Goal: Task Accomplishment & Management: Complete application form

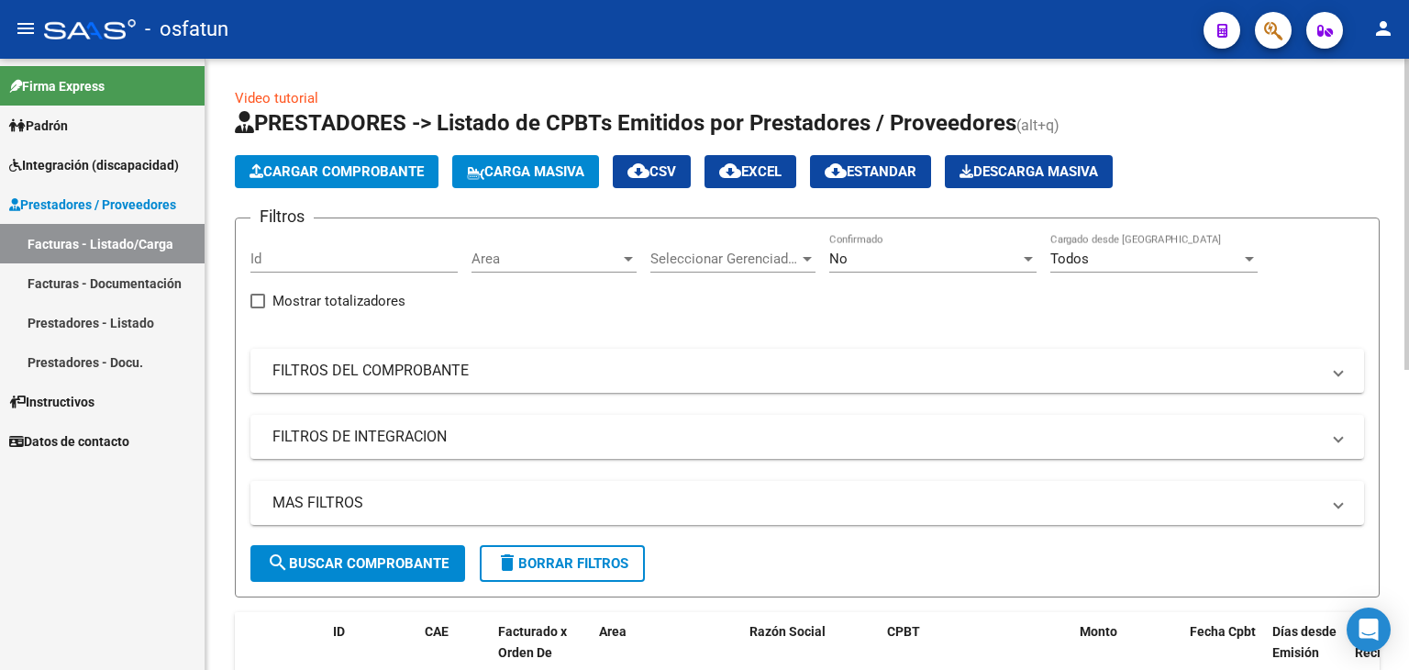
click at [422, 173] on span "Cargar Comprobante" at bounding box center [337, 171] width 174 height 17
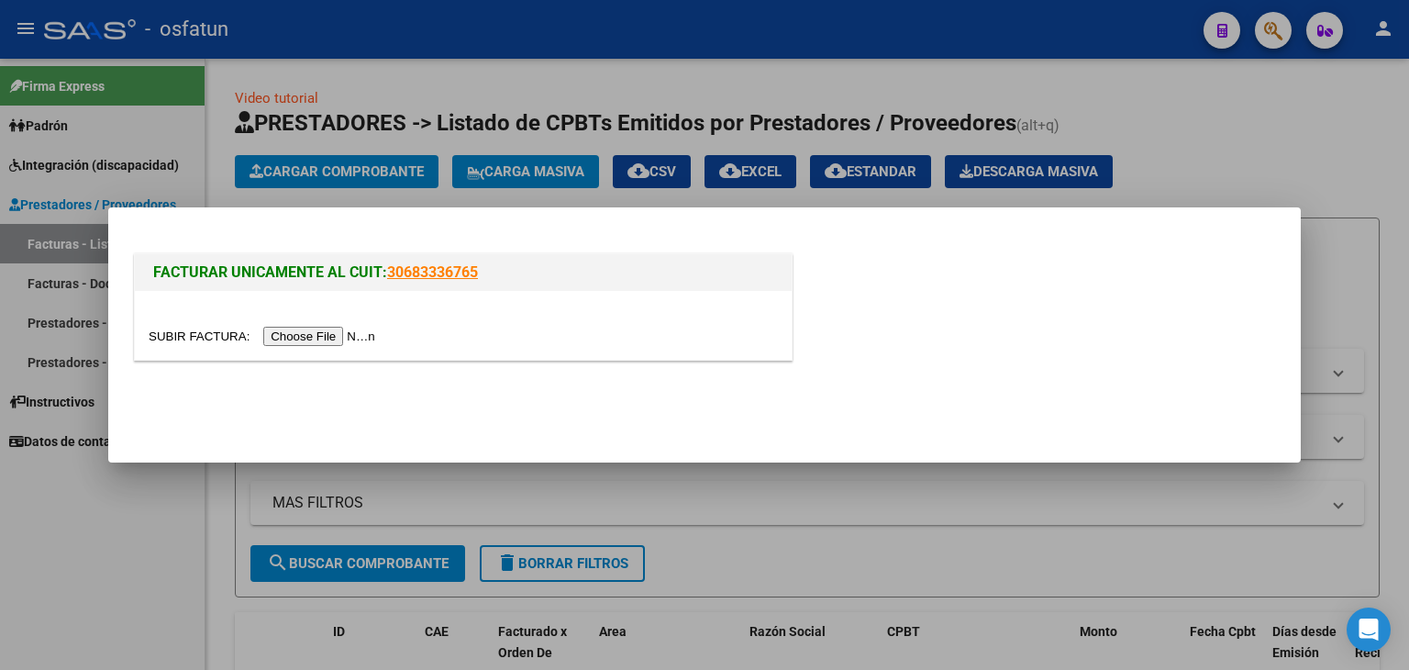
click at [344, 339] on input "file" at bounding box center [265, 336] width 232 height 19
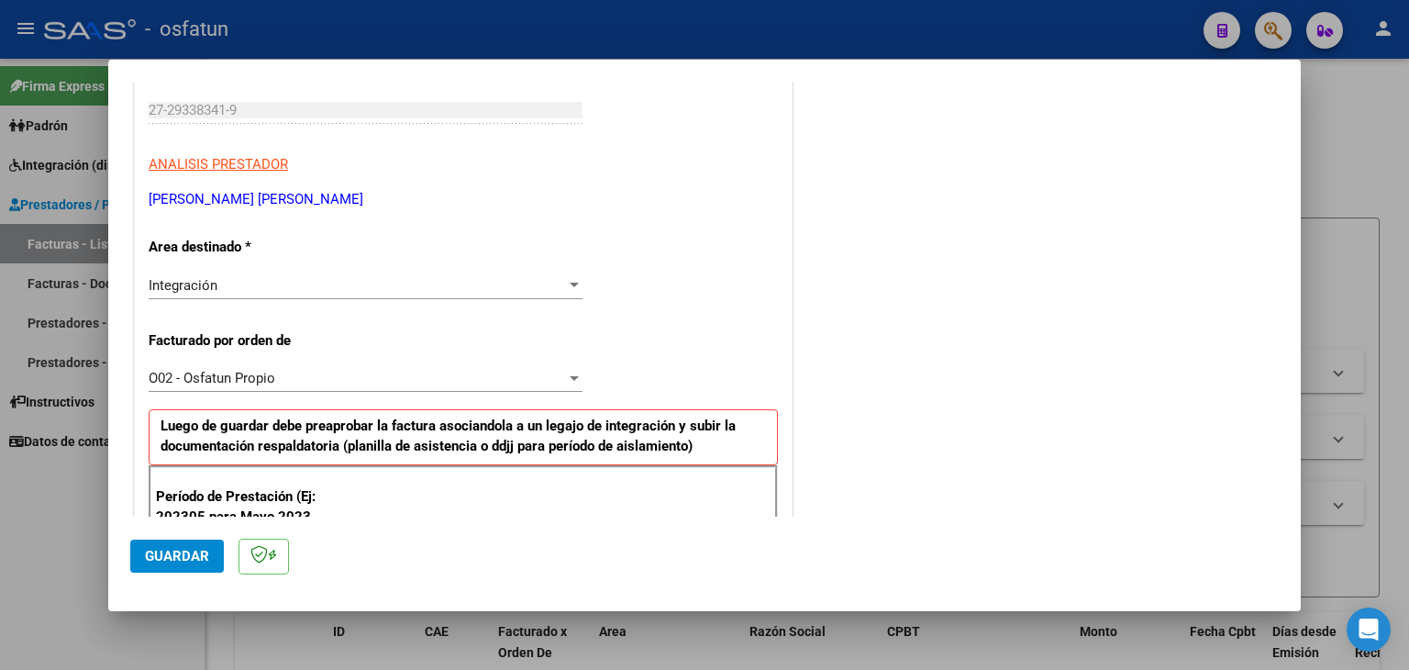
scroll to position [367, 0]
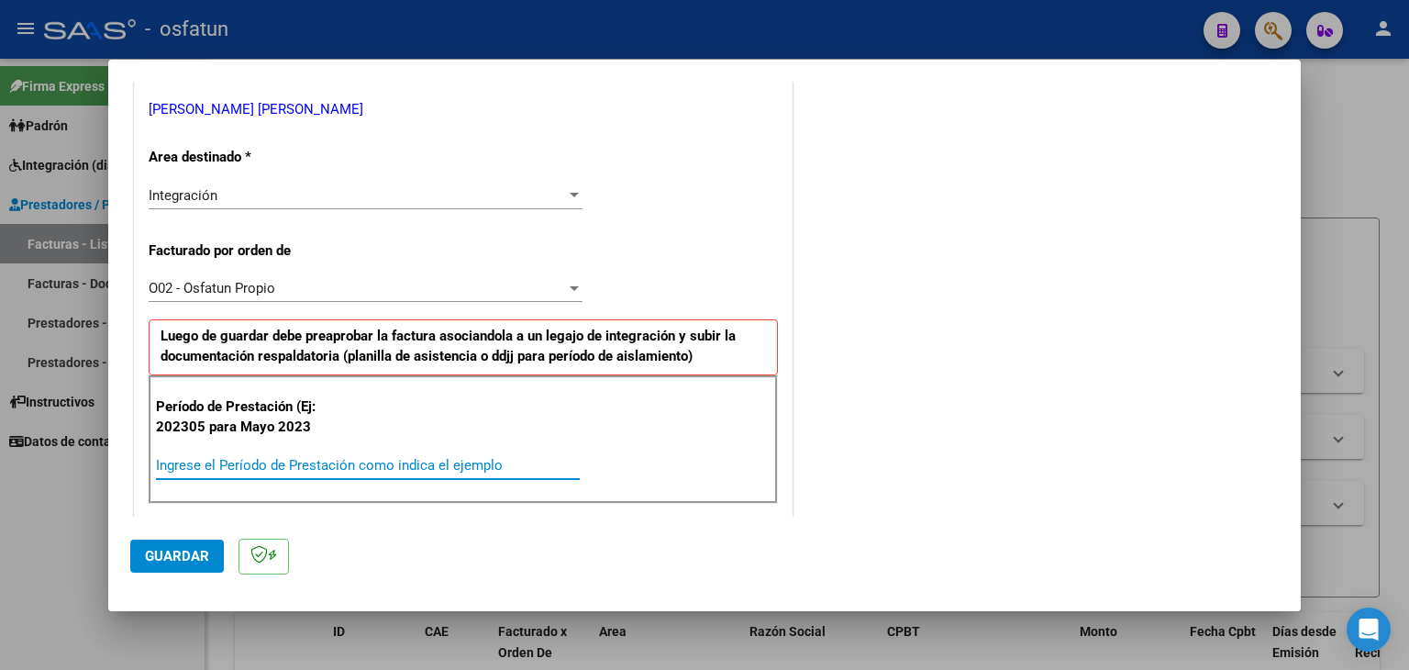
click at [285, 463] on input "Ingrese el Período de Prestación como indica el ejemplo" at bounding box center [368, 465] width 424 height 17
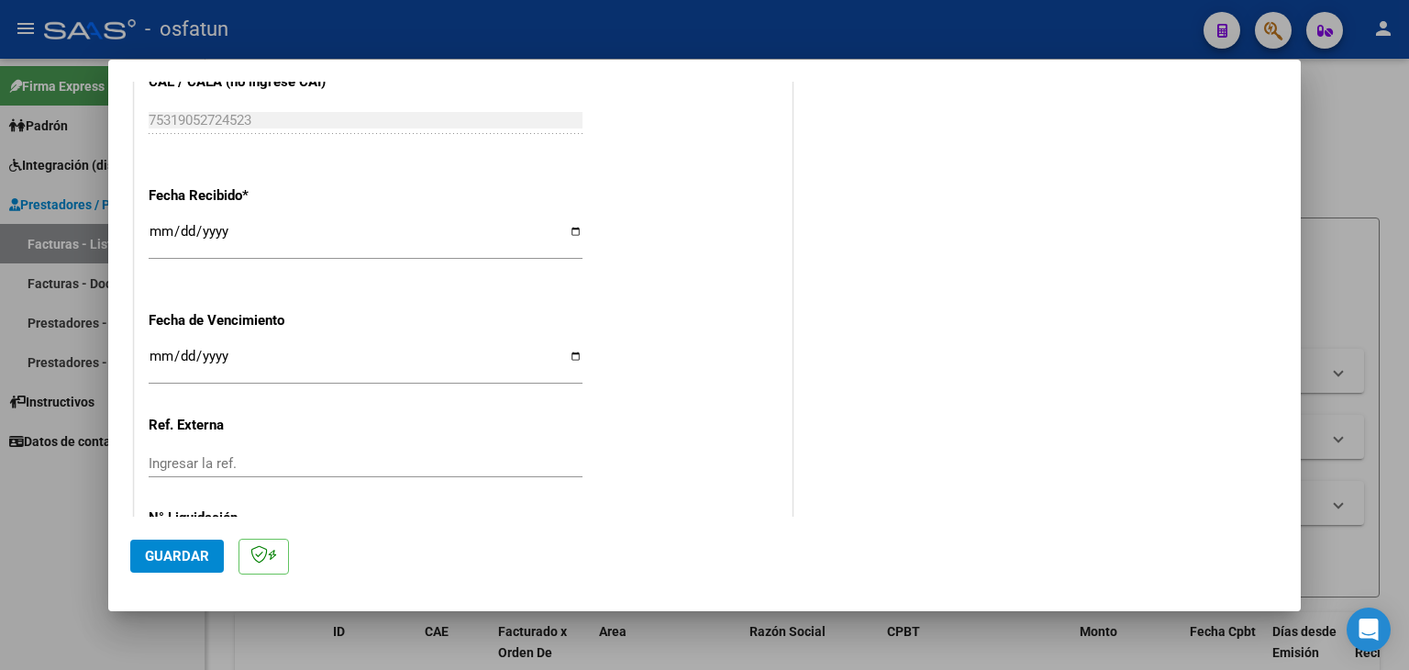
scroll to position [1374, 0]
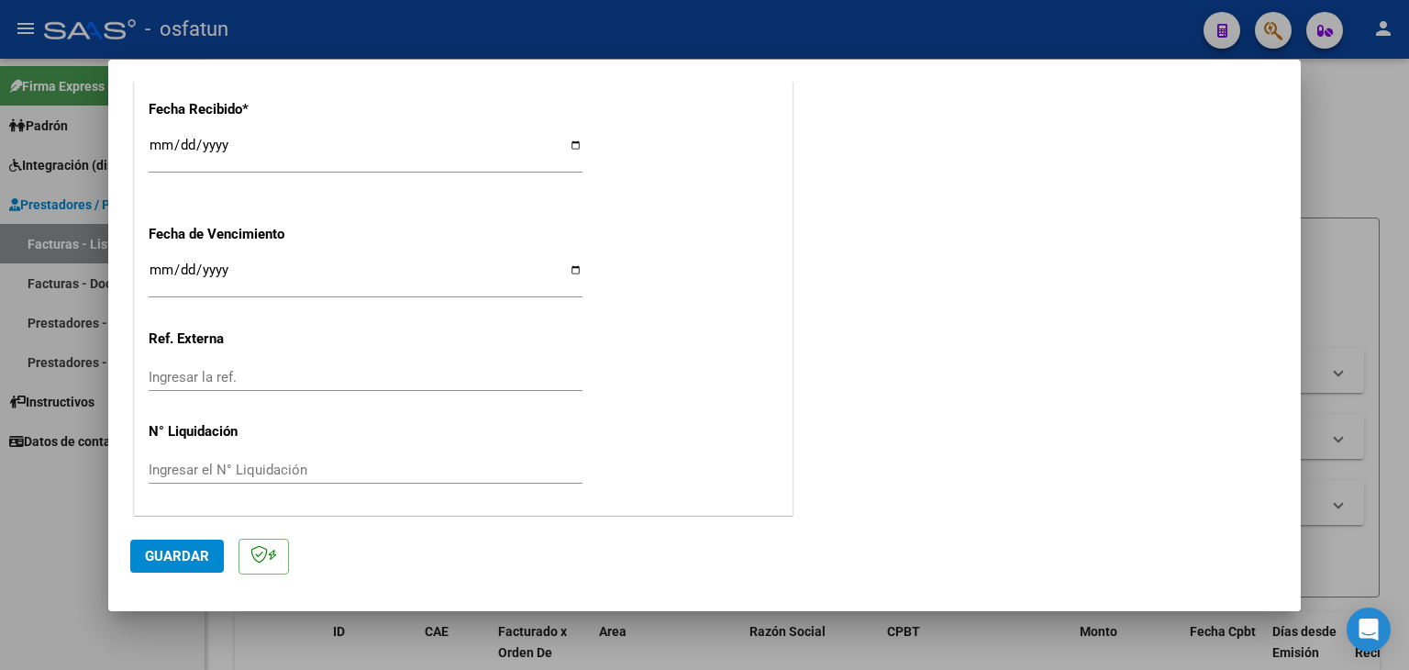
type input "202507"
click at [187, 569] on button "Guardar" at bounding box center [177, 555] width 94 height 33
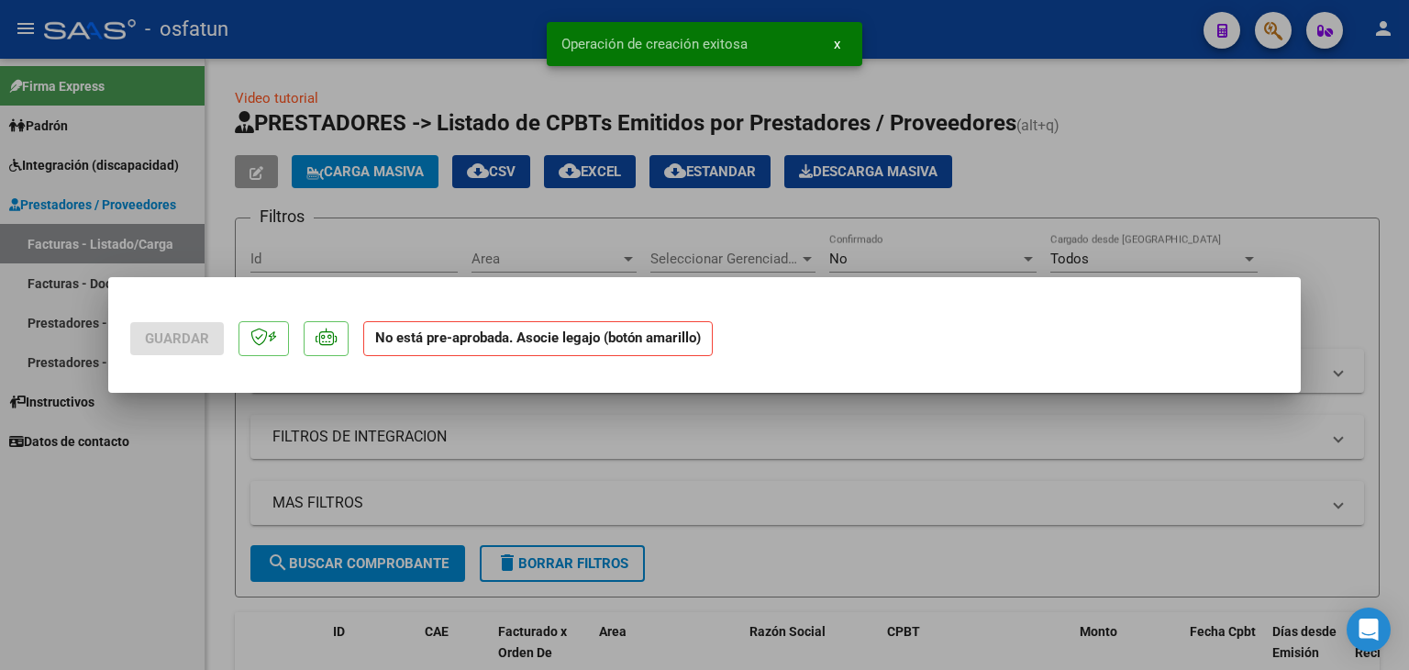
scroll to position [0, 0]
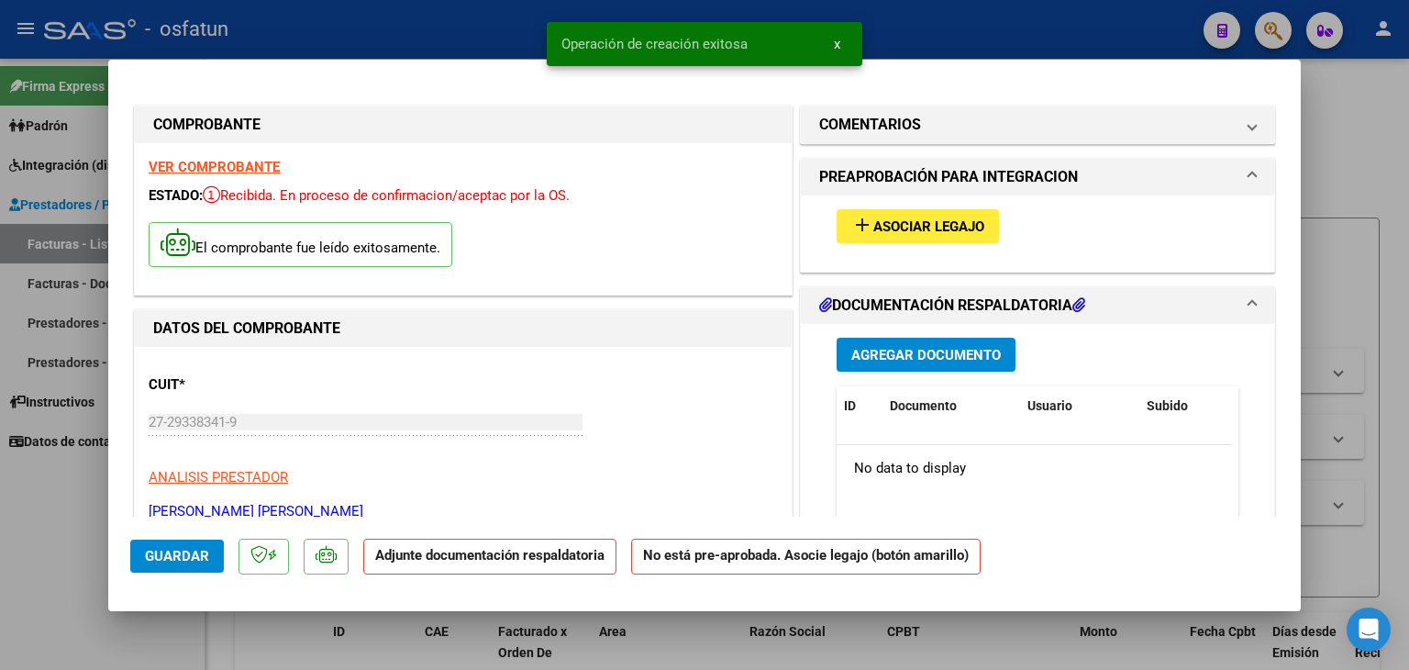
drag, startPoint x: 896, startPoint y: 259, endPoint x: 915, endPoint y: 216, distance: 46.9
click at [896, 258] on div "add Asociar Legajo" at bounding box center [1037, 233] width 473 height 76
click at [915, 216] on button "add Asociar Legajo" at bounding box center [918, 226] width 162 height 34
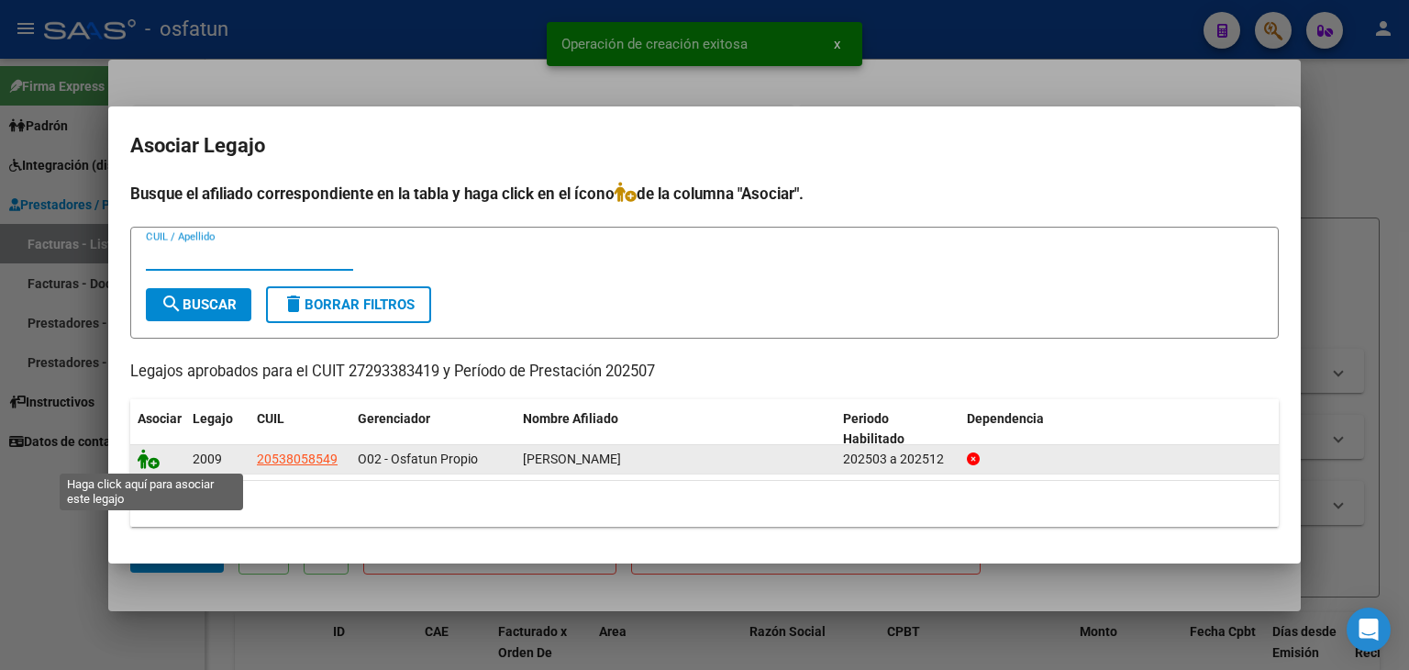
click at [151, 463] on icon at bounding box center [149, 459] width 22 height 20
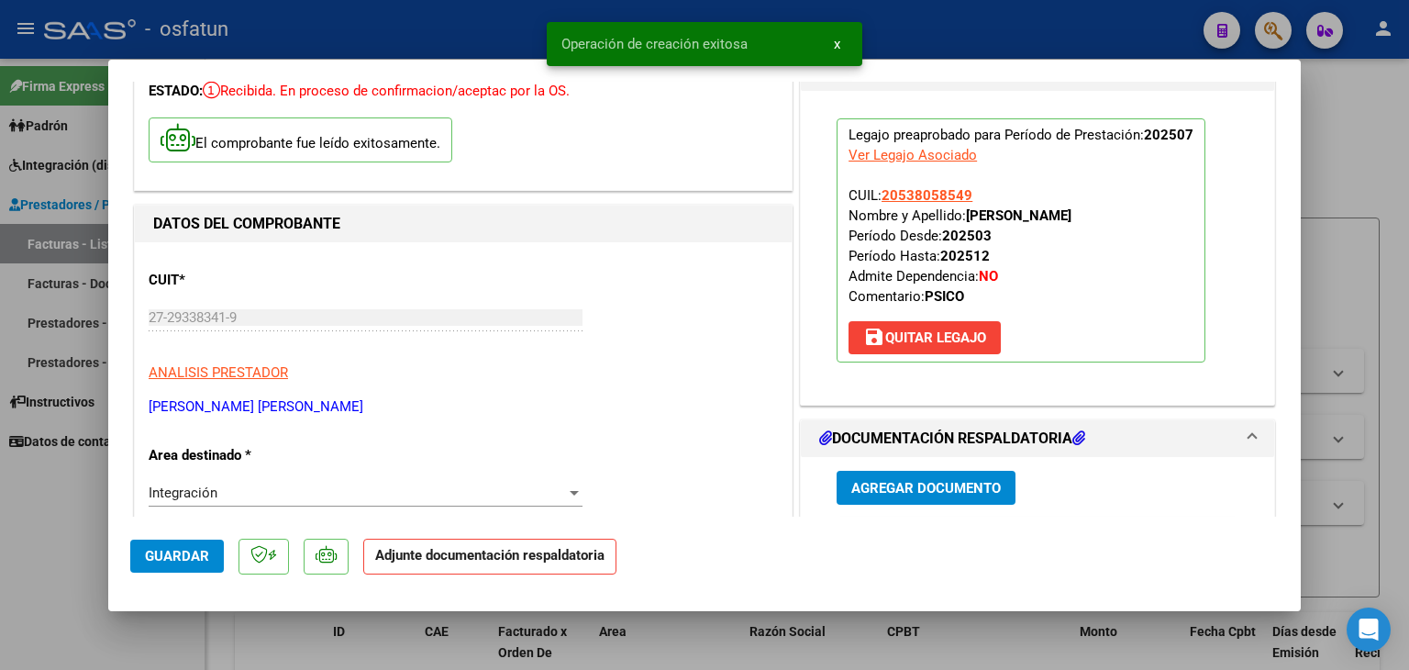
scroll to position [275, 0]
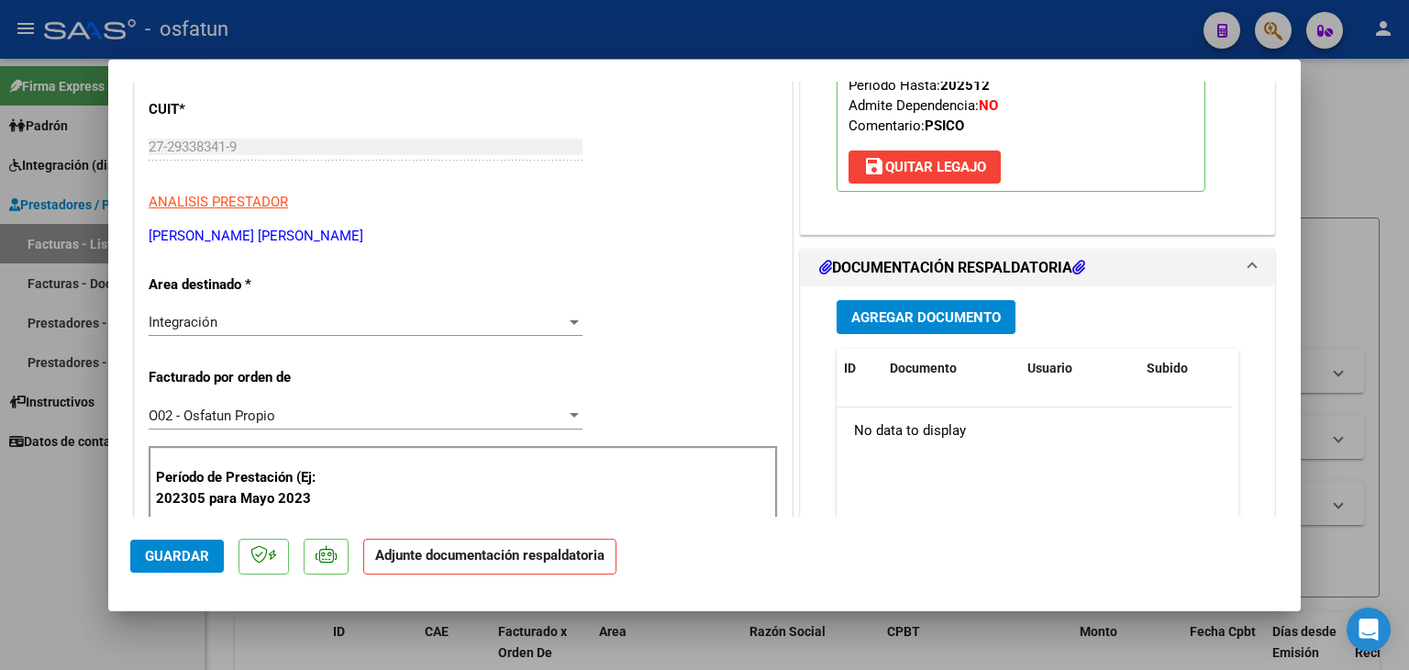
click at [850, 335] on div "Agregar Documento ID Documento Usuario Subido Acción No data to display 0 total…" at bounding box center [1037, 469] width 429 height 366
click at [856, 324] on span "Agregar Documento" at bounding box center [926, 317] width 150 height 17
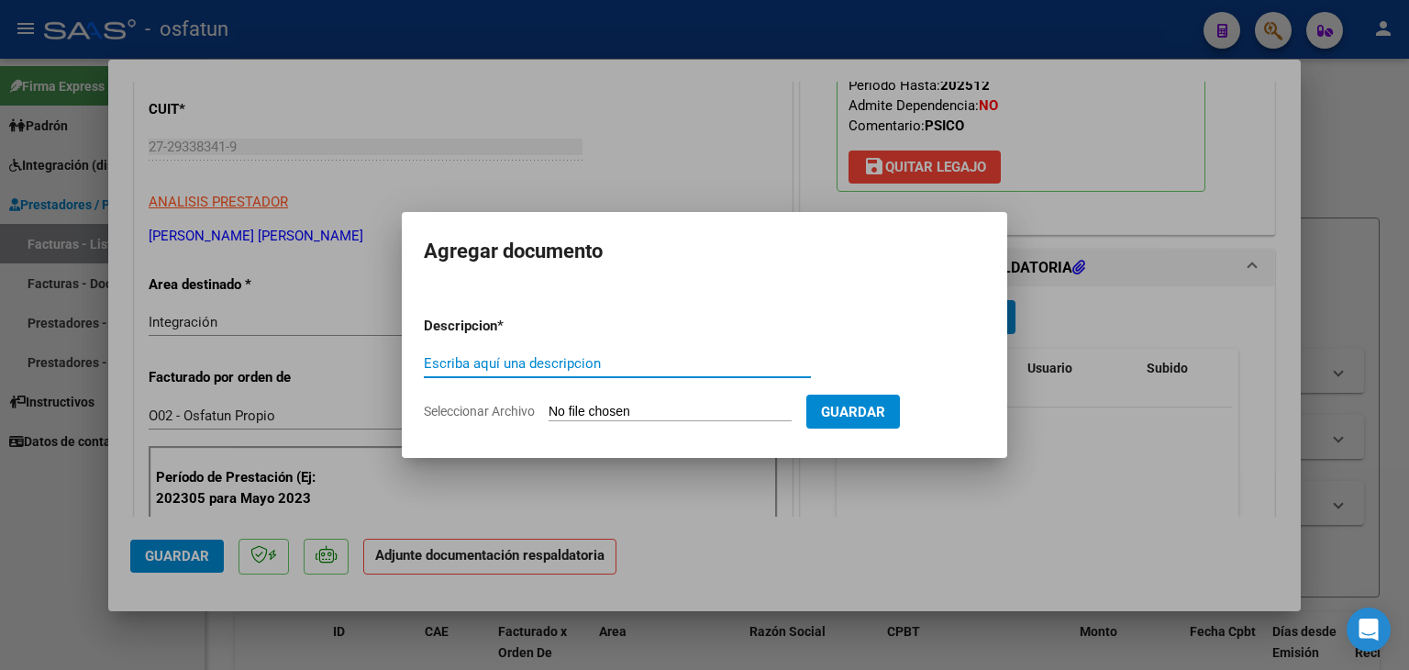
click at [602, 361] on input "Escriba aquí una descripcion" at bounding box center [617, 363] width 387 height 17
type input "PLANILLA ASISTENCIA"
click at [591, 411] on input "Seleccionar Archivo" at bounding box center [670, 412] width 243 height 17
type input "C:\fakepath\PLANILLA ASISTENCIA - PSICO - [DATE].jpeg"
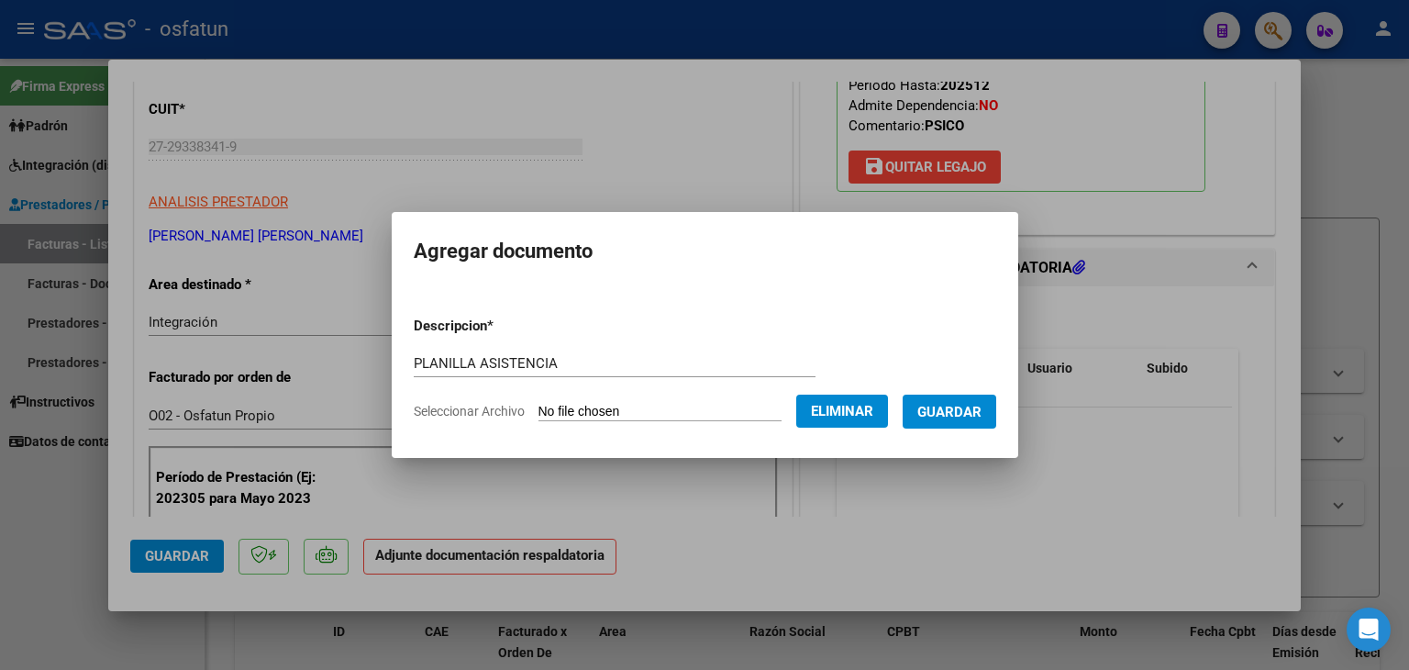
drag, startPoint x: 968, startPoint y: 416, endPoint x: 768, endPoint y: 465, distance: 205.8
click at [961, 422] on button "Guardar" at bounding box center [950, 411] width 94 height 34
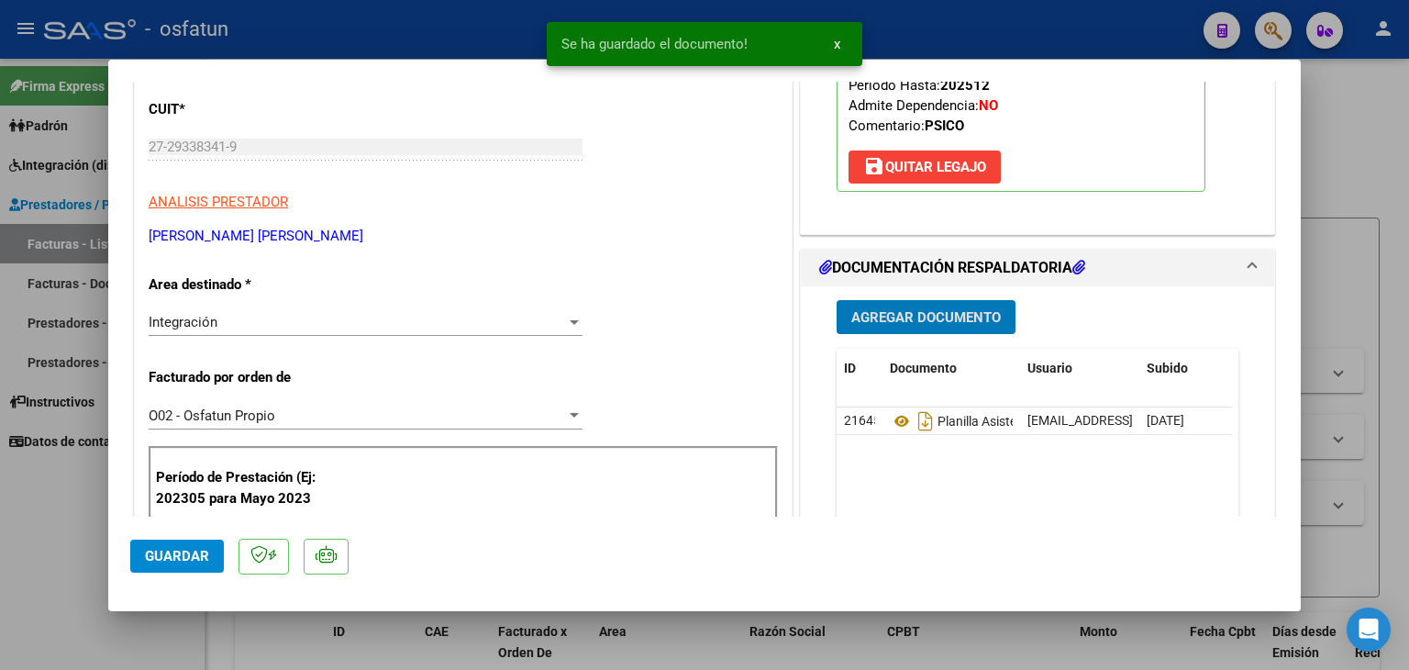
click at [877, 320] on span "Agregar Documento" at bounding box center [926, 317] width 150 height 17
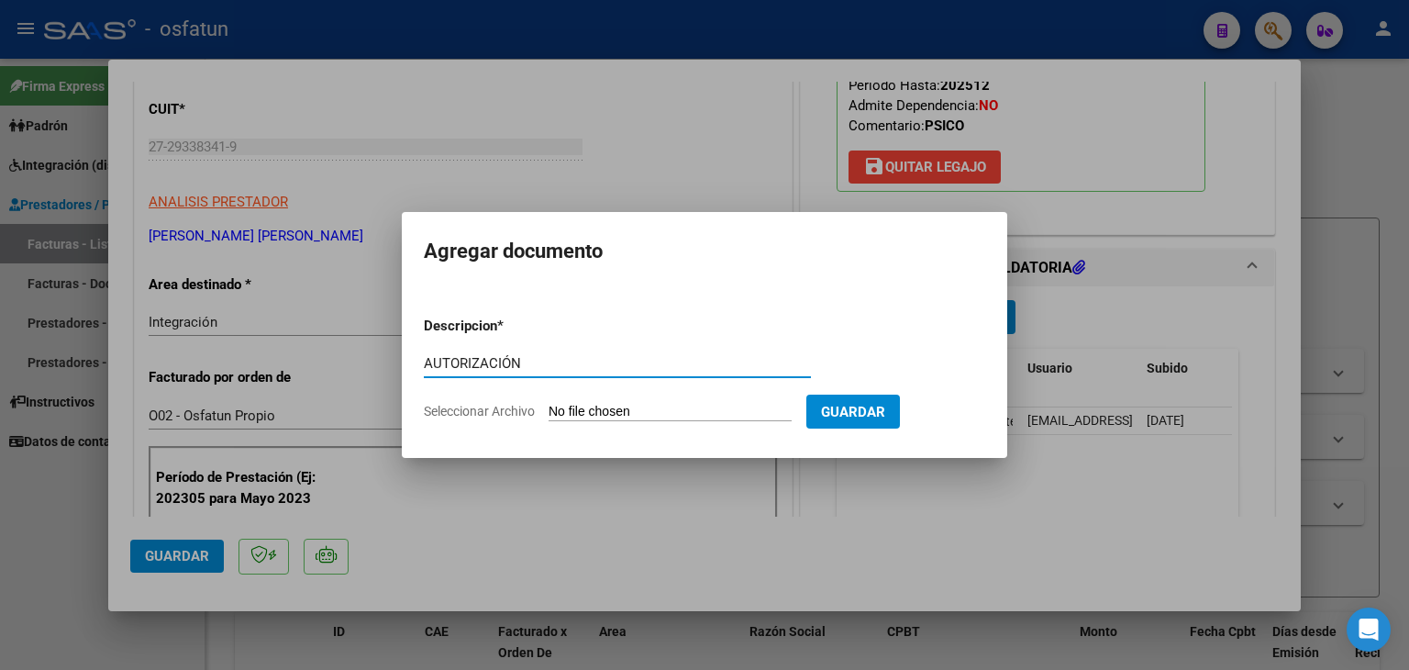
type input "AUTORIZACIÓN"
click at [883, 404] on span "Guardar" at bounding box center [853, 412] width 64 height 17
click at [712, 408] on input "Seleccionar Archivo" at bounding box center [670, 412] width 243 height 17
type input "C:\fakepath\PRESUPUESTO AUTORIZADO - PSICO - 2025.pdf"
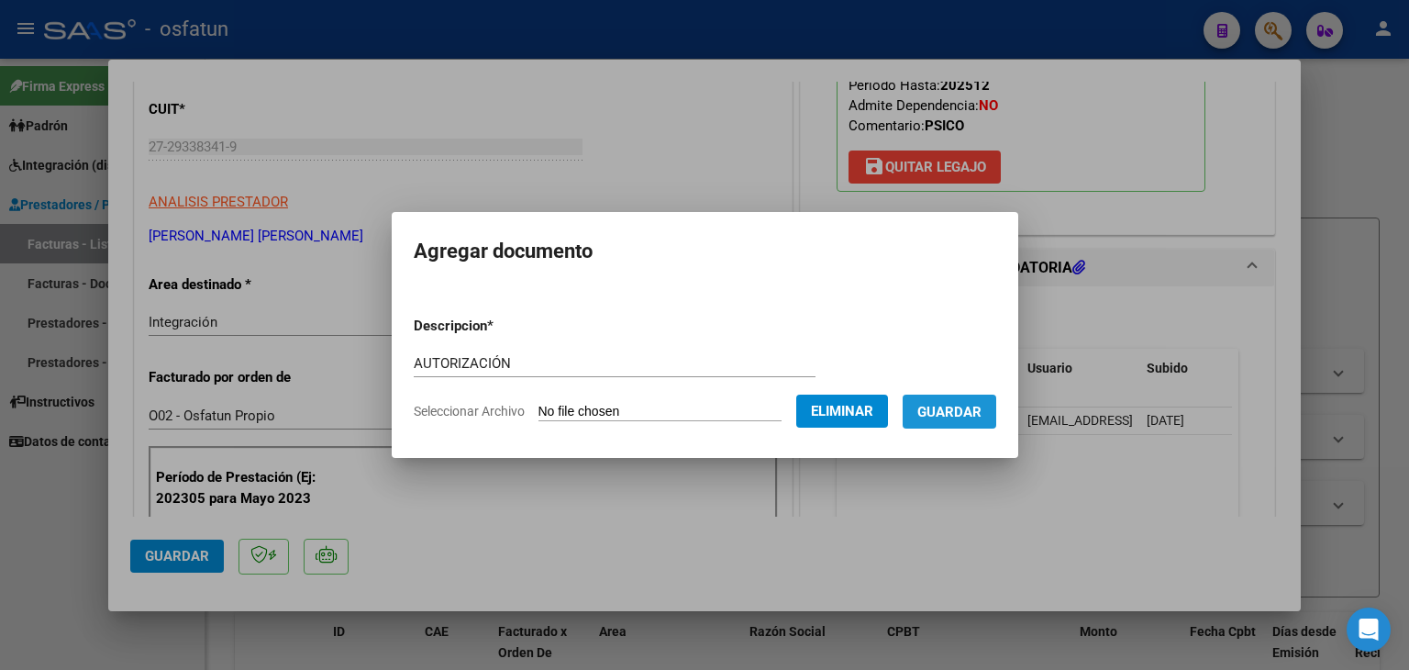
click at [979, 394] on button "Guardar" at bounding box center [950, 411] width 94 height 34
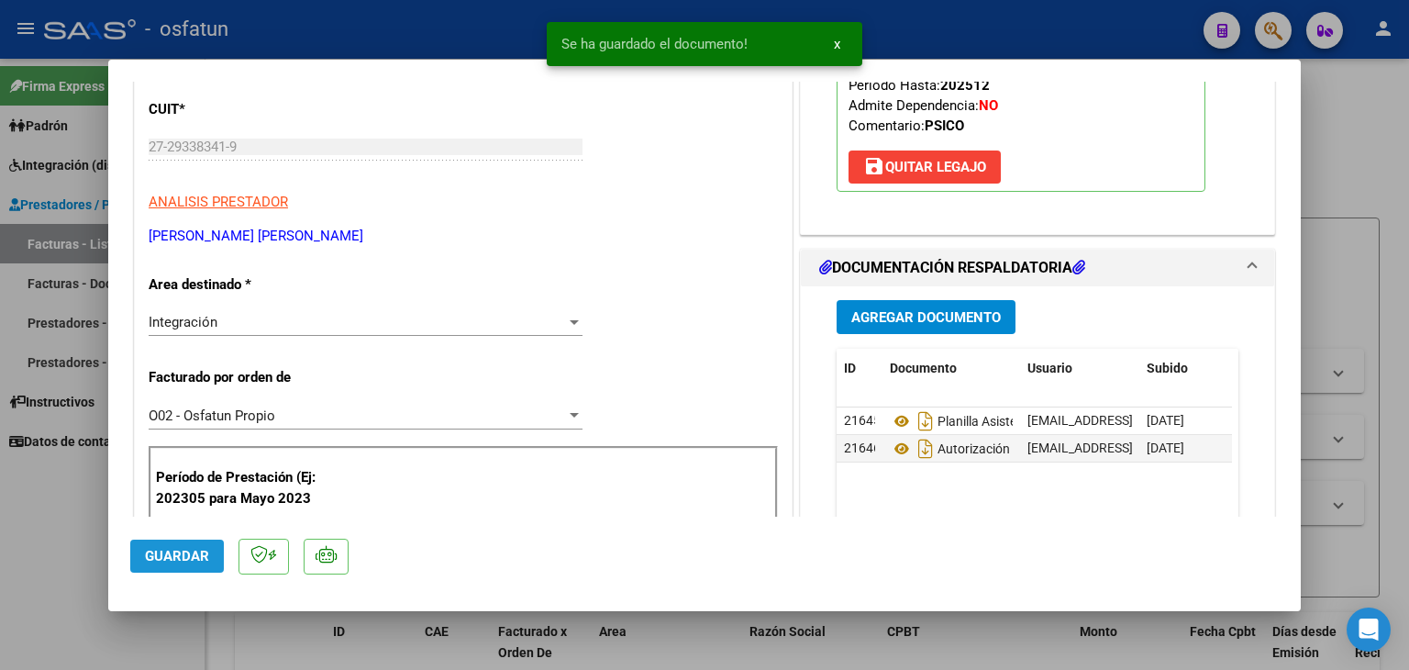
click at [186, 556] on span "Guardar" at bounding box center [177, 556] width 64 height 17
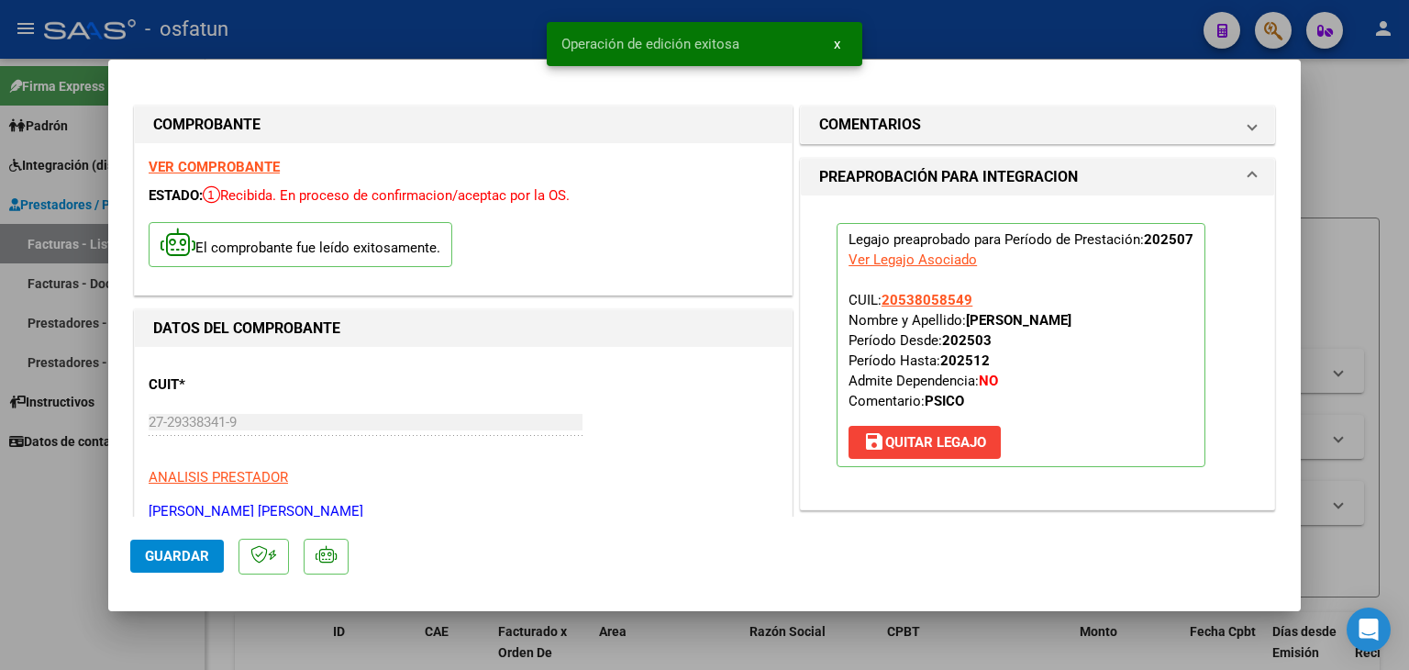
click at [472, 24] on div at bounding box center [704, 335] width 1409 height 670
type input "$ 0,00"
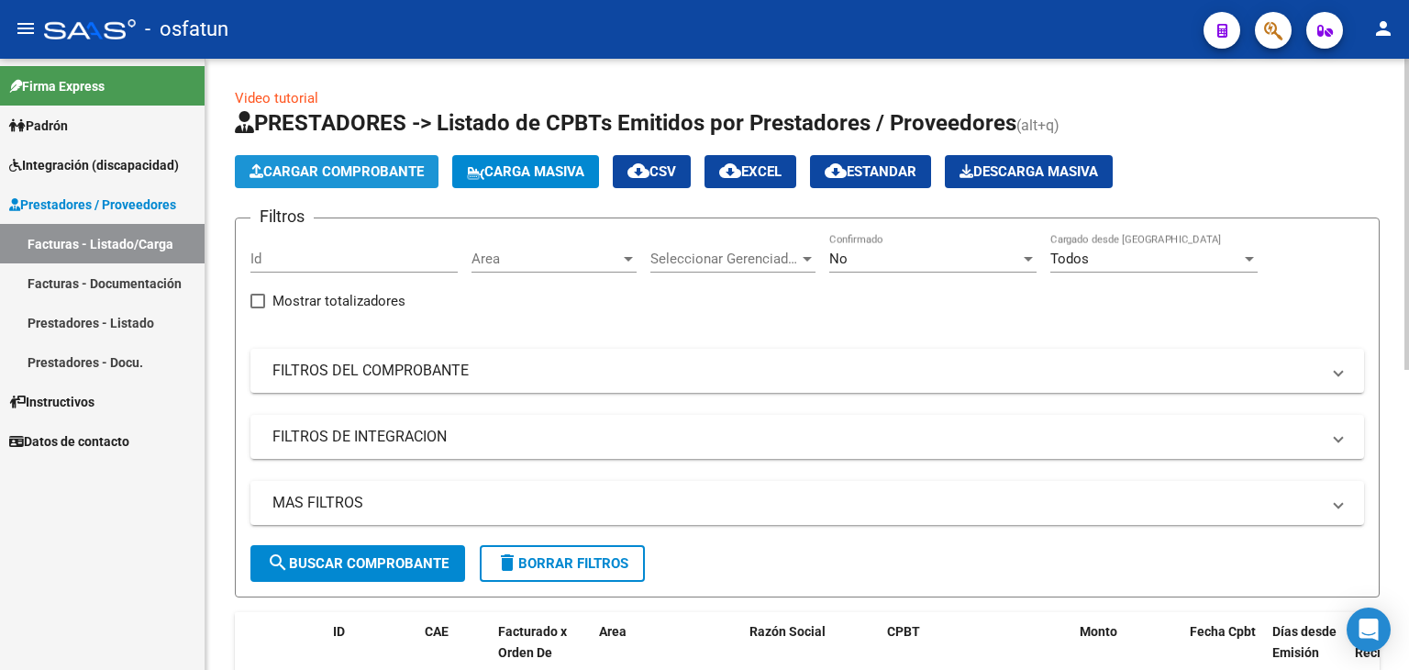
click at [385, 166] on span "Cargar Comprobante" at bounding box center [337, 171] width 174 height 17
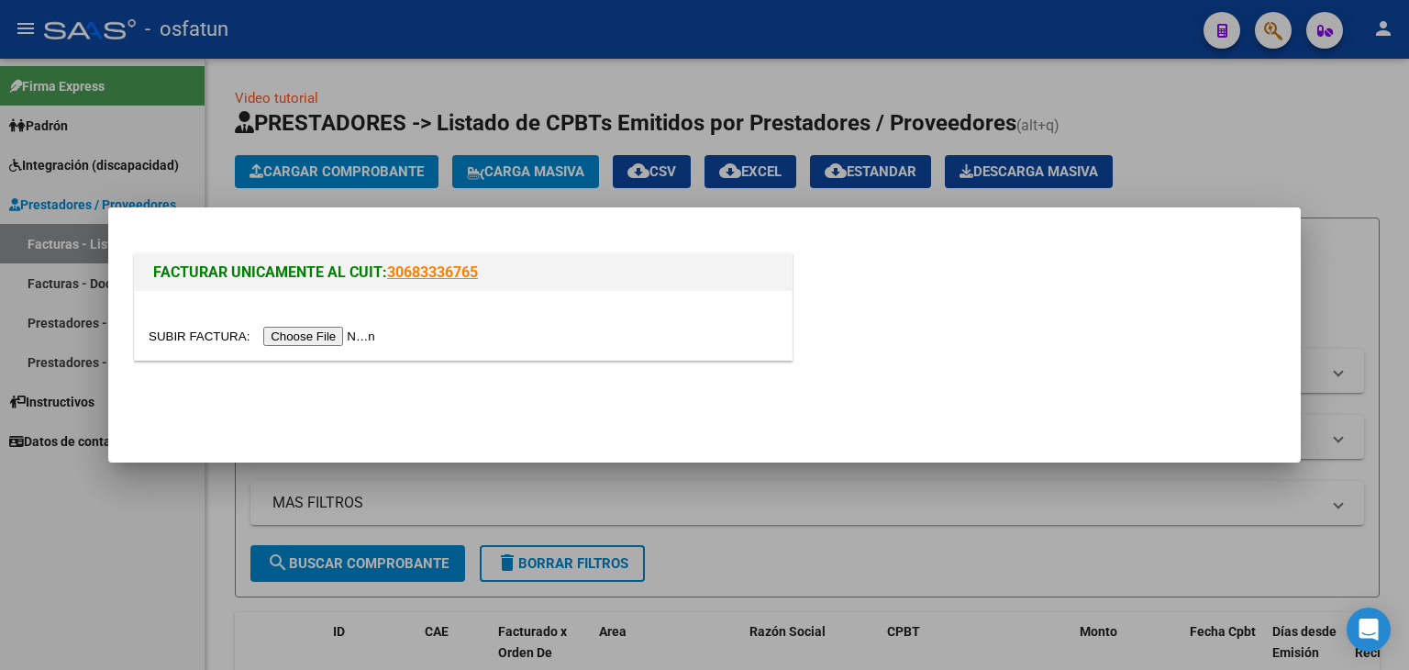
click at [620, 41] on div at bounding box center [704, 335] width 1409 height 670
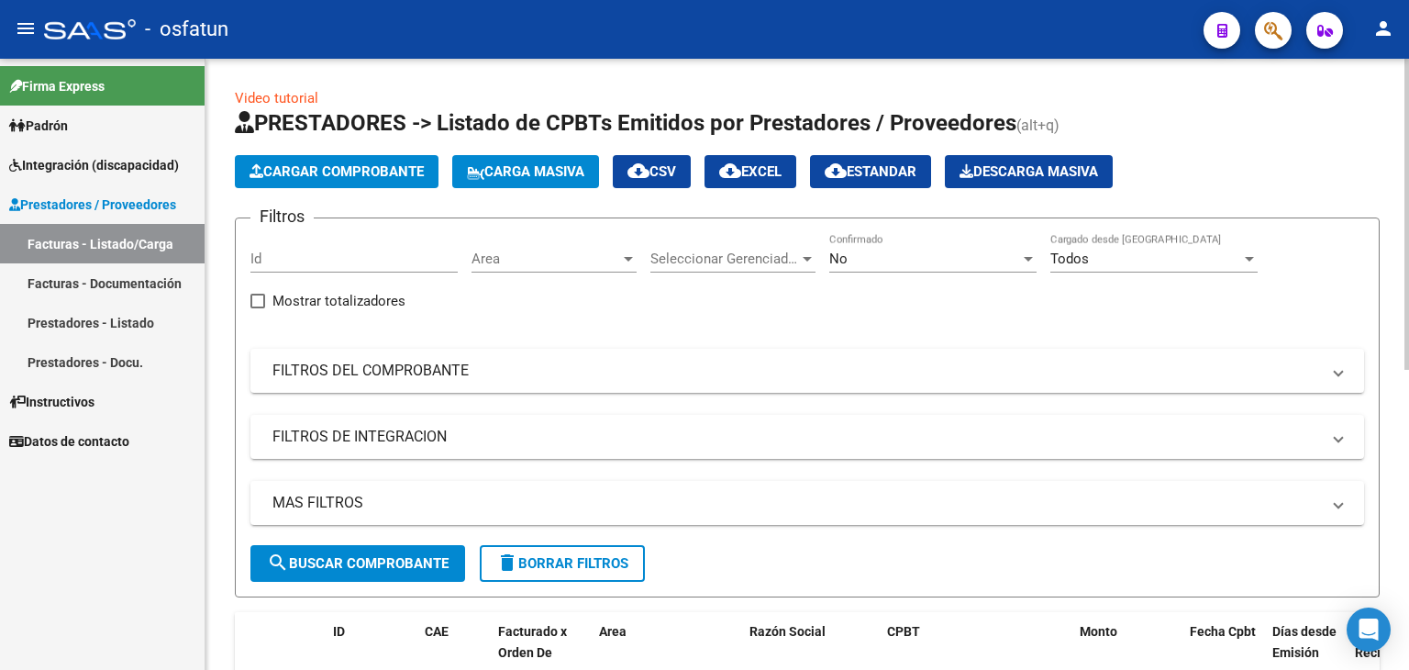
click at [375, 188] on app-list-header "PRESTADORES -> Listado de CPBTs Emitidos por Prestadores / Proveedores (alt+q) …" at bounding box center [807, 352] width 1145 height 489
click at [379, 175] on span "Cargar Comprobante" at bounding box center [337, 171] width 174 height 17
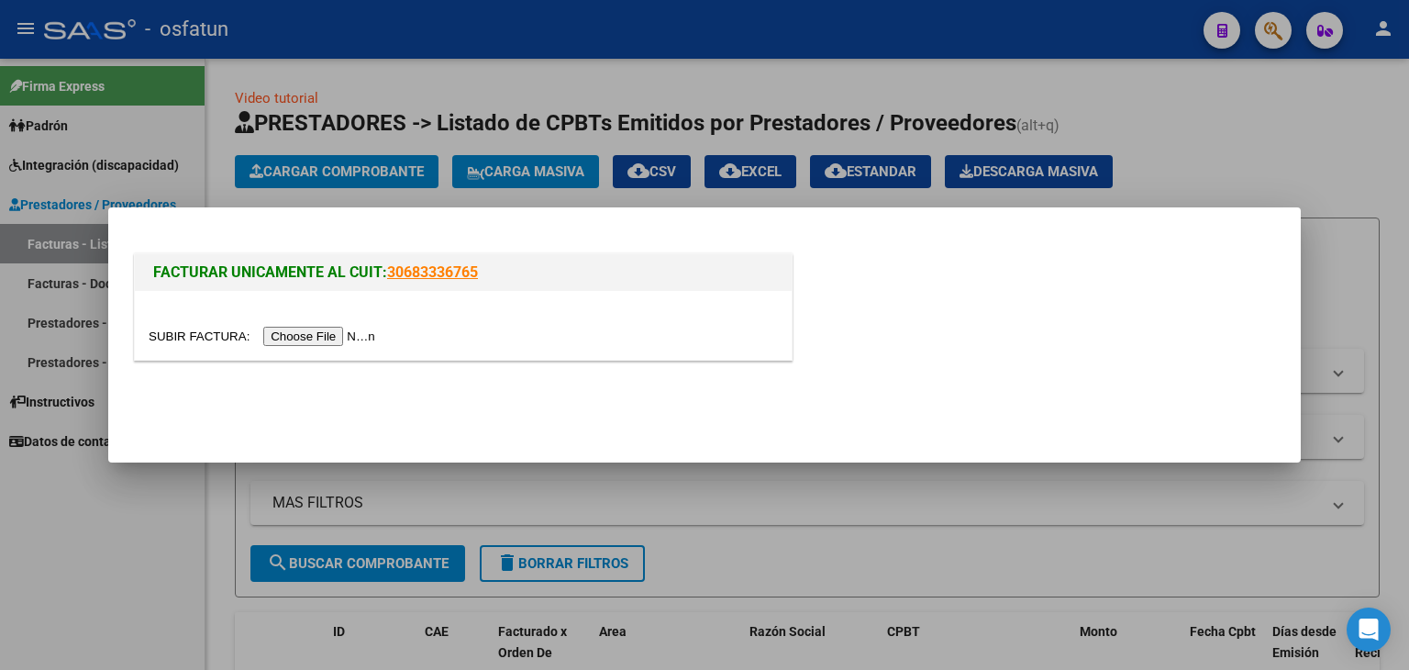
click at [352, 333] on input "file" at bounding box center [265, 336] width 232 height 19
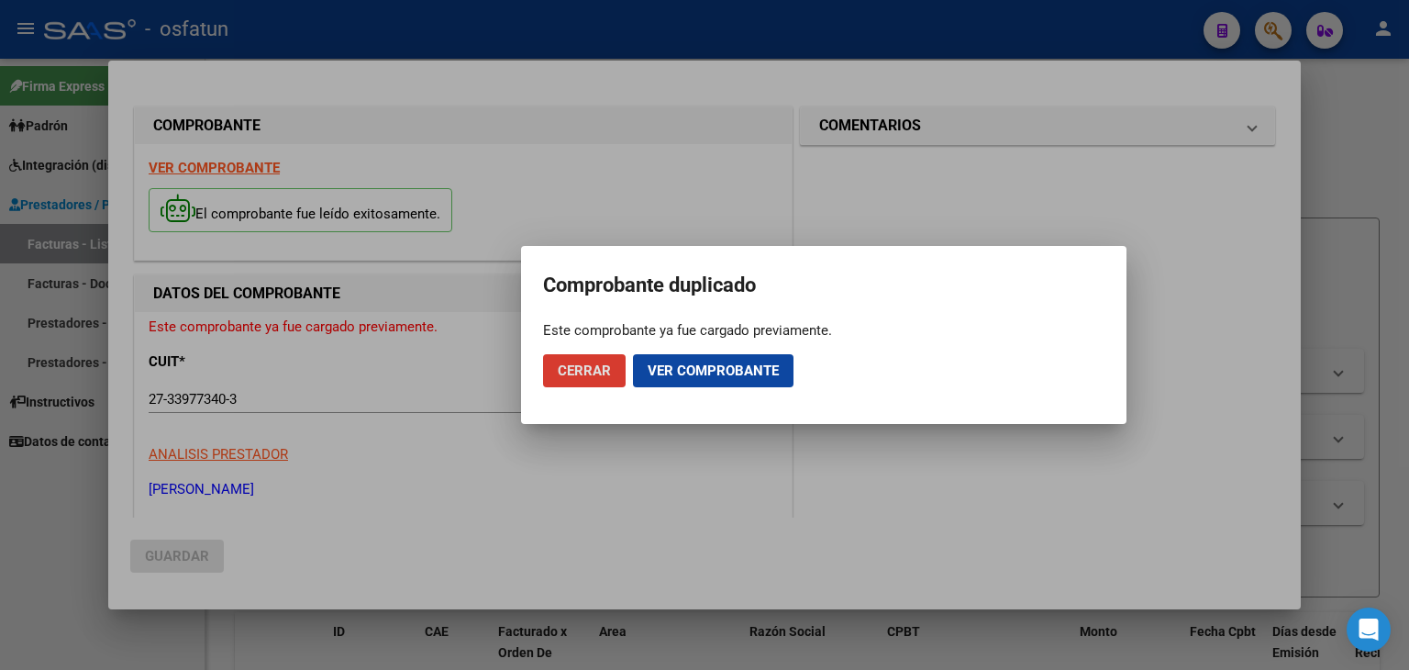
click at [710, 364] on span "Ver comprobante" at bounding box center [713, 370] width 131 height 17
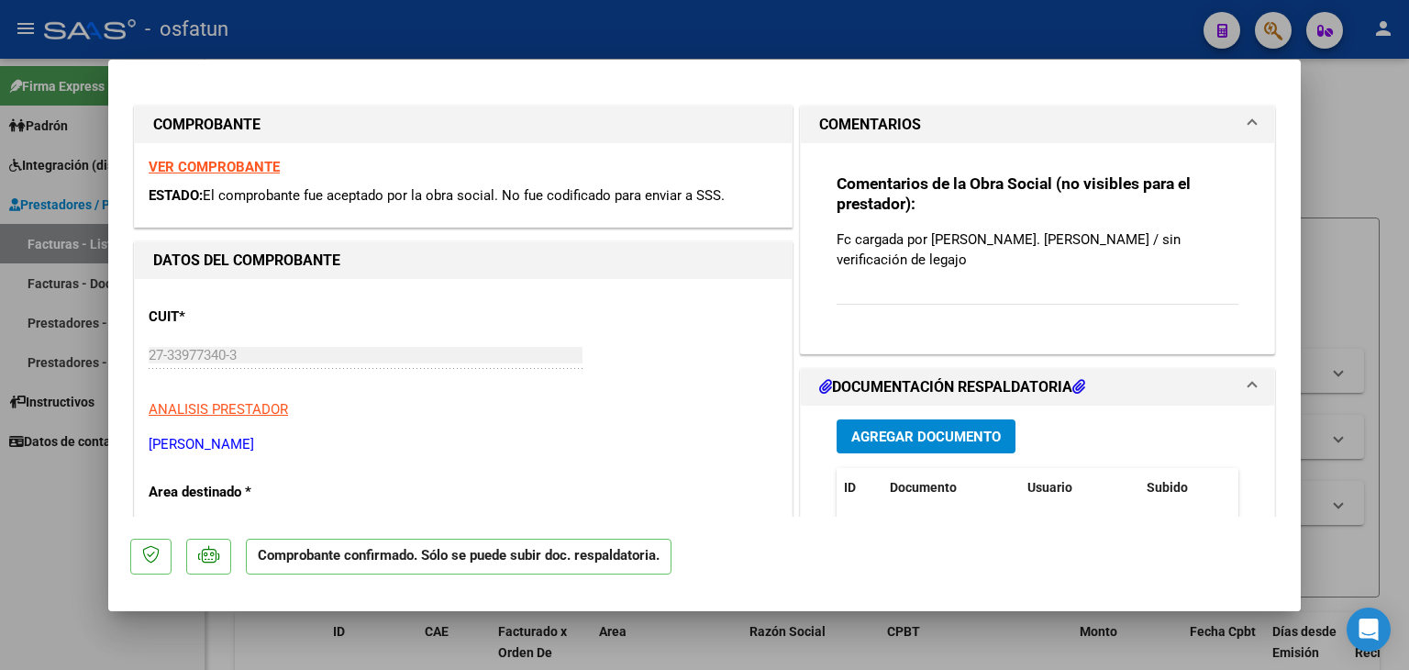
click at [563, 12] on div at bounding box center [704, 335] width 1409 height 670
type input "$ 0,00"
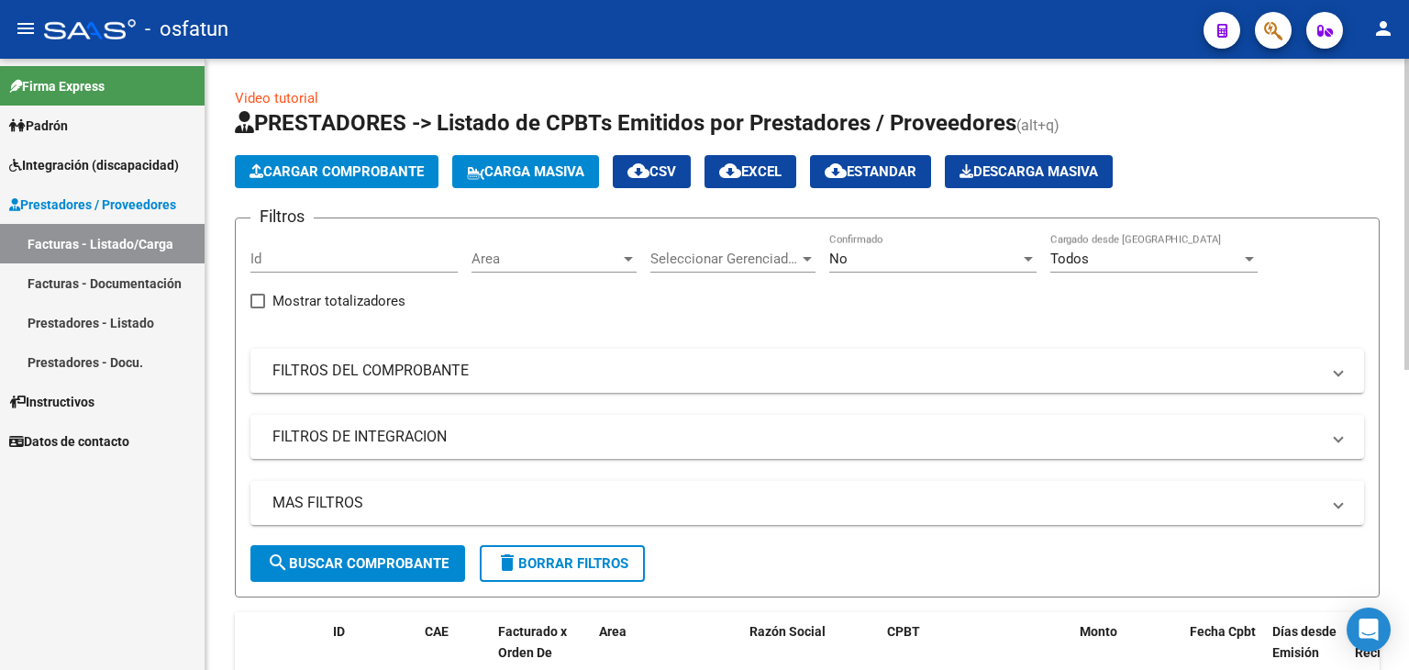
click at [411, 163] on span "Cargar Comprobante" at bounding box center [337, 171] width 174 height 17
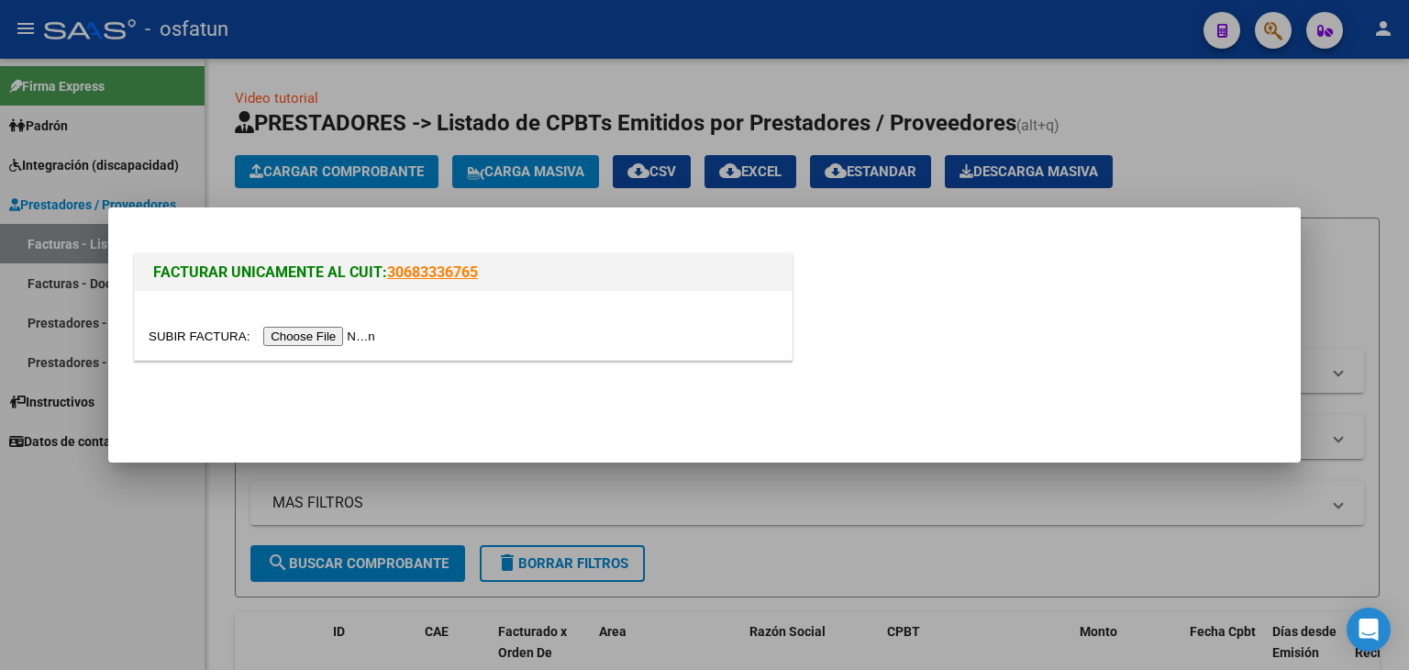
click at [371, 335] on input "file" at bounding box center [265, 336] width 232 height 19
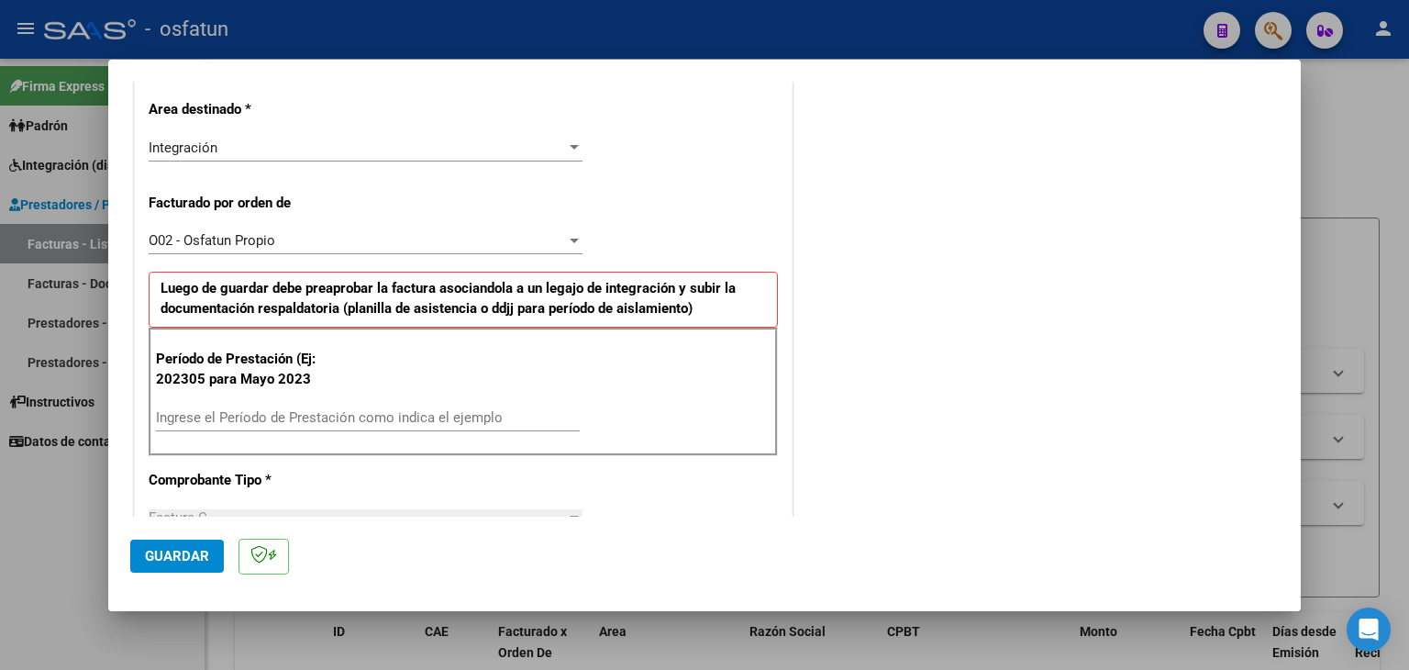
scroll to position [459, 0]
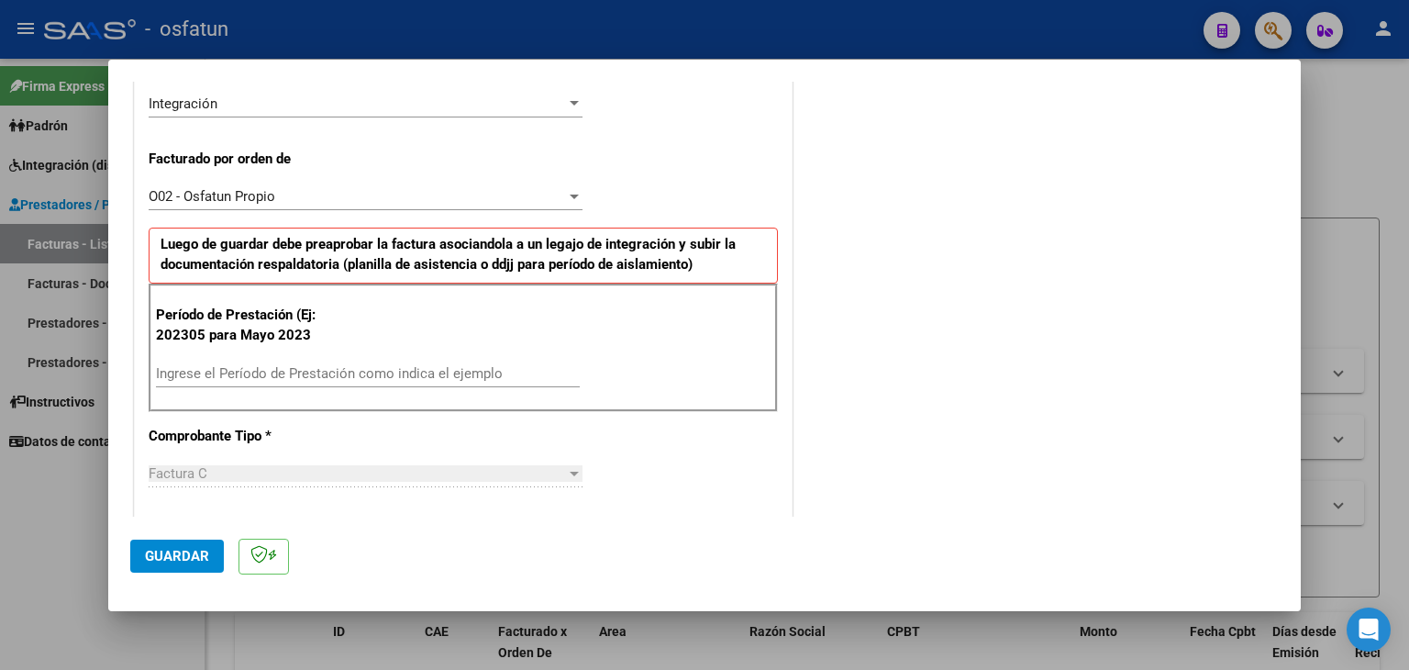
click at [337, 375] on input "Ingrese el Período de Prestación como indica el ejemplo" at bounding box center [368, 373] width 424 height 17
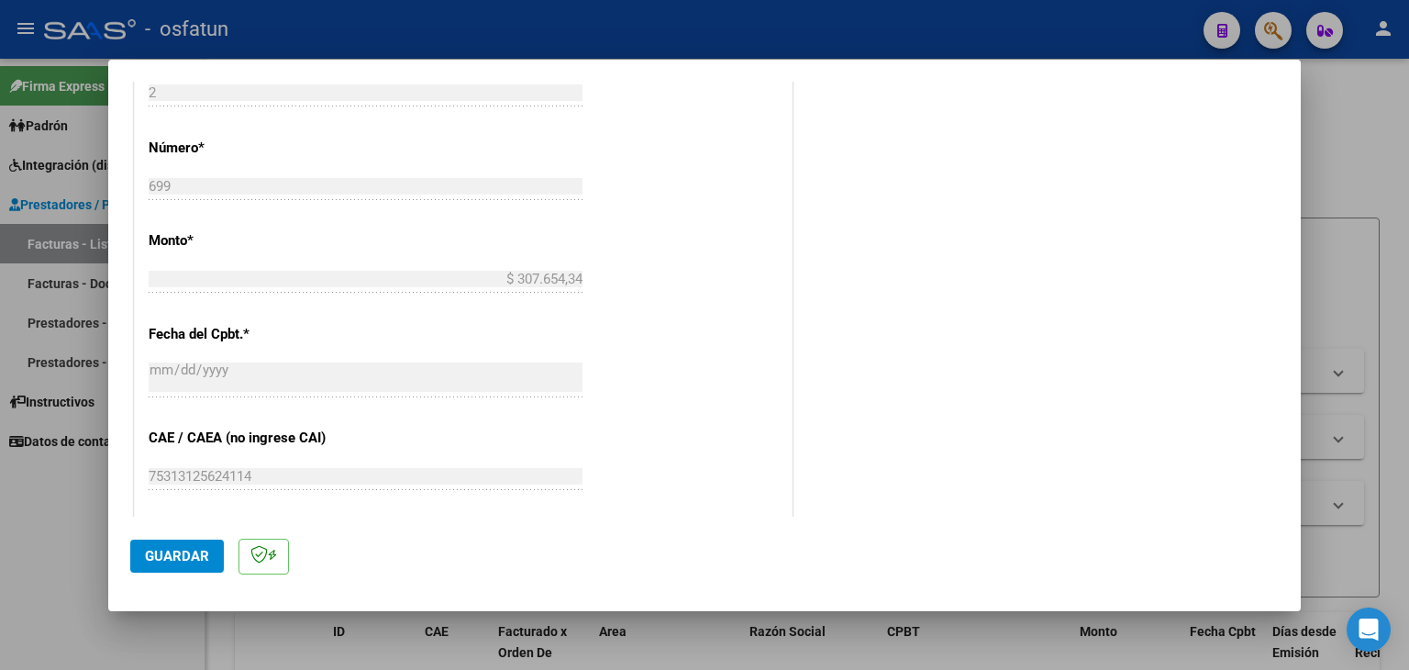
scroll to position [1101, 0]
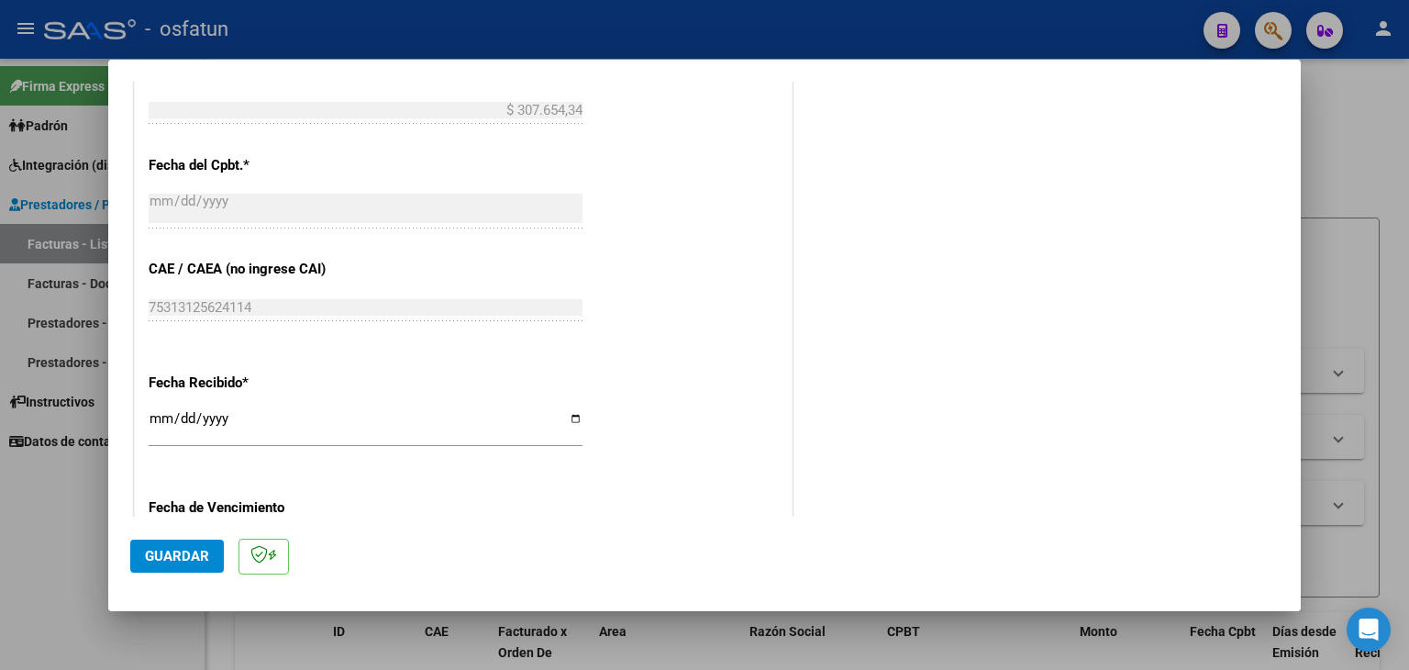
type input "202507"
click at [173, 551] on span "Guardar" at bounding box center [177, 556] width 64 height 17
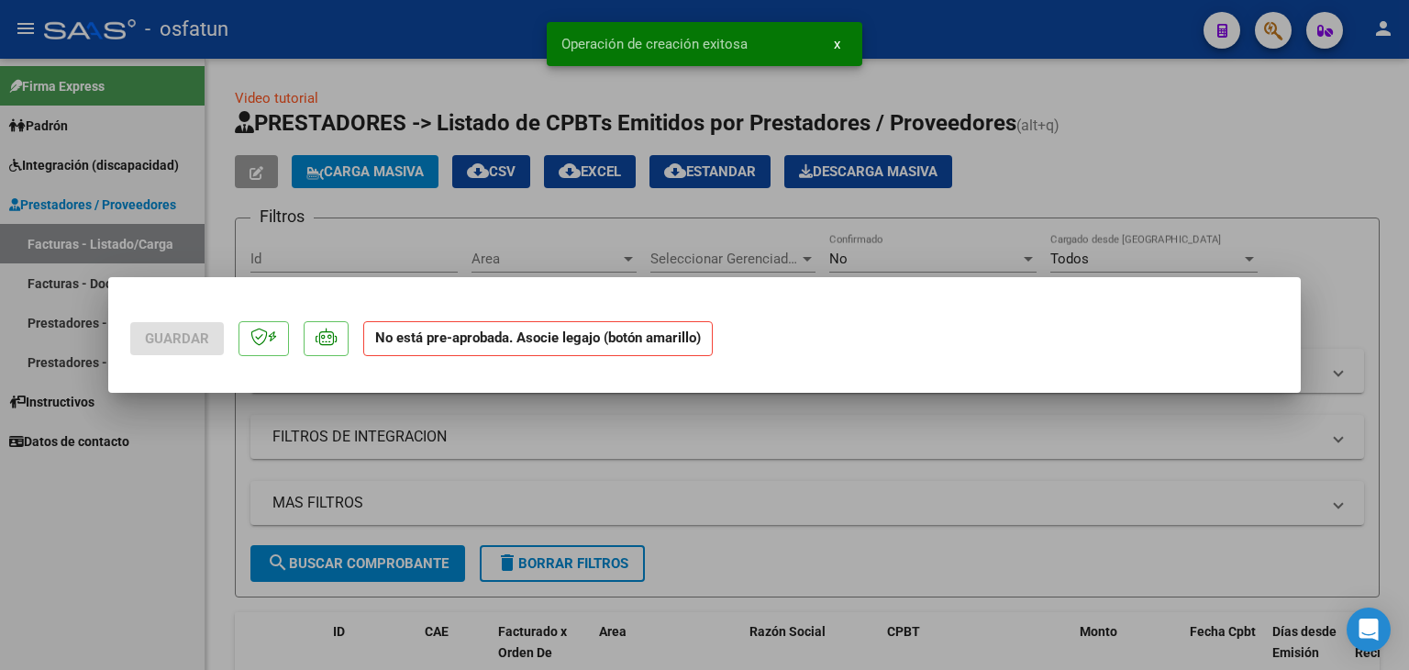
scroll to position [0, 0]
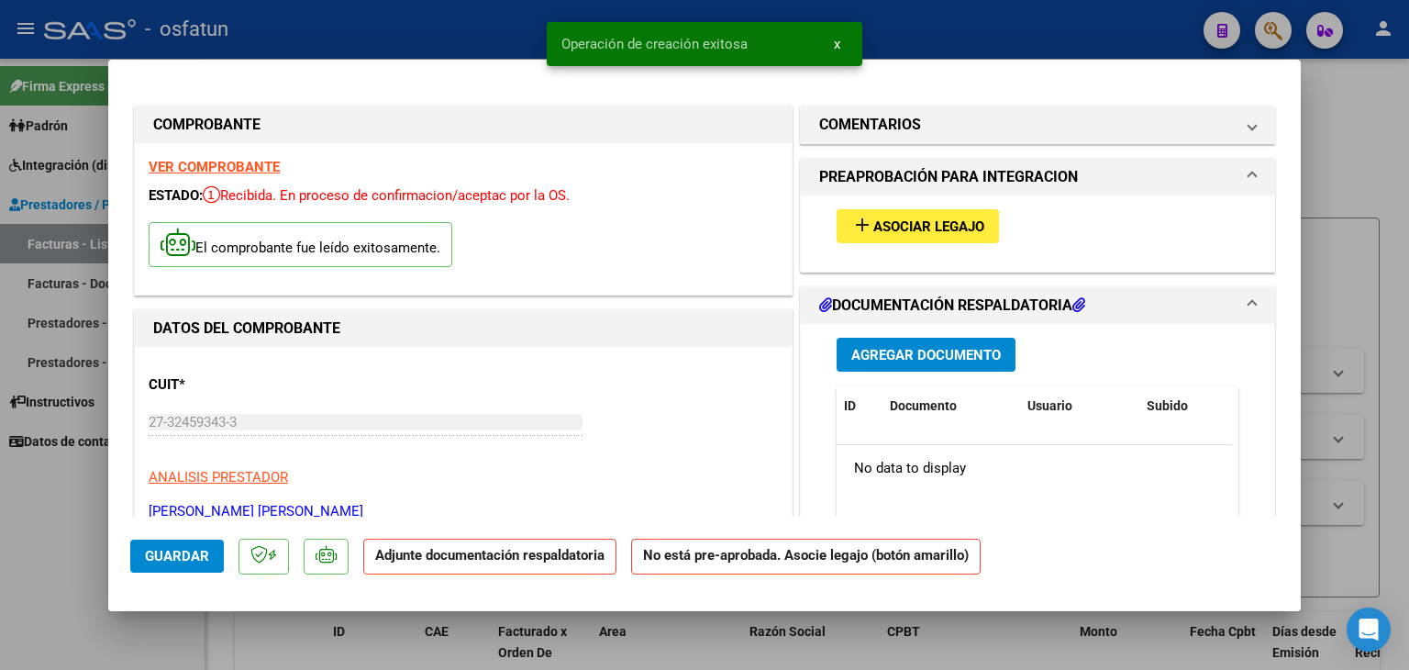
click at [922, 226] on span "Asociar Legajo" at bounding box center [928, 226] width 111 height 17
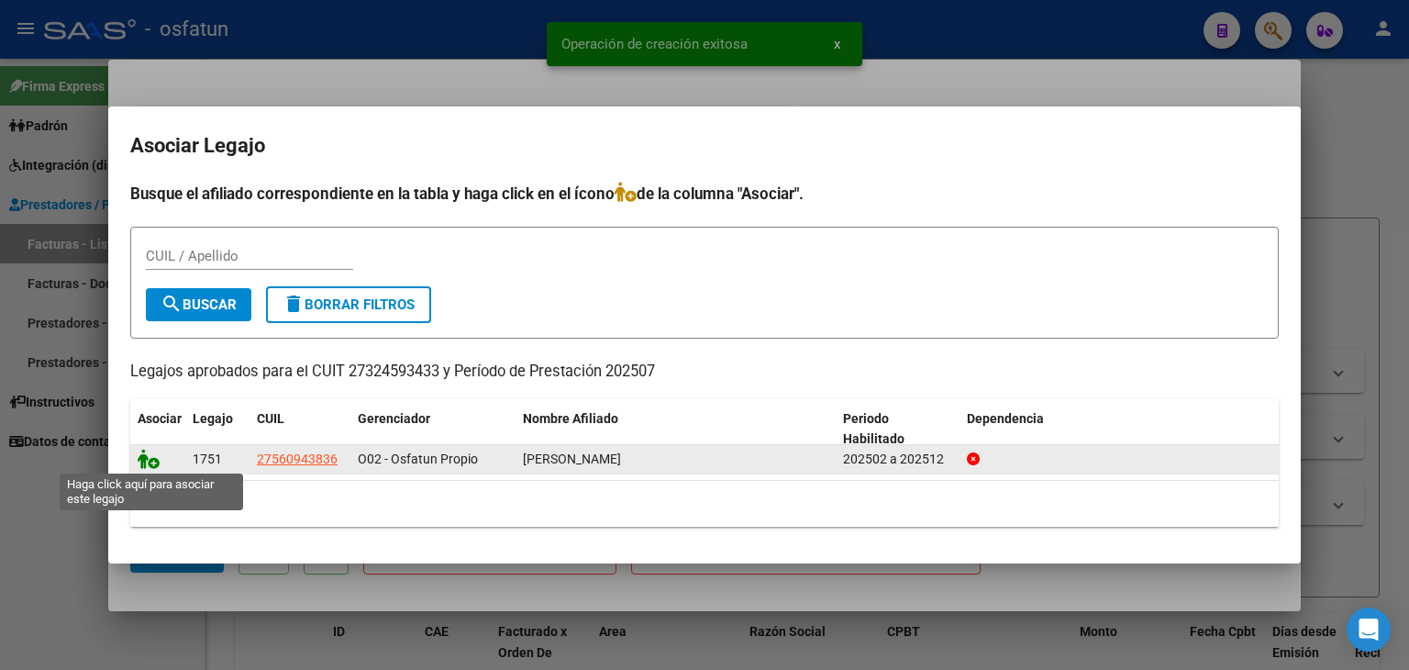
click at [141, 459] on icon at bounding box center [149, 459] width 22 height 20
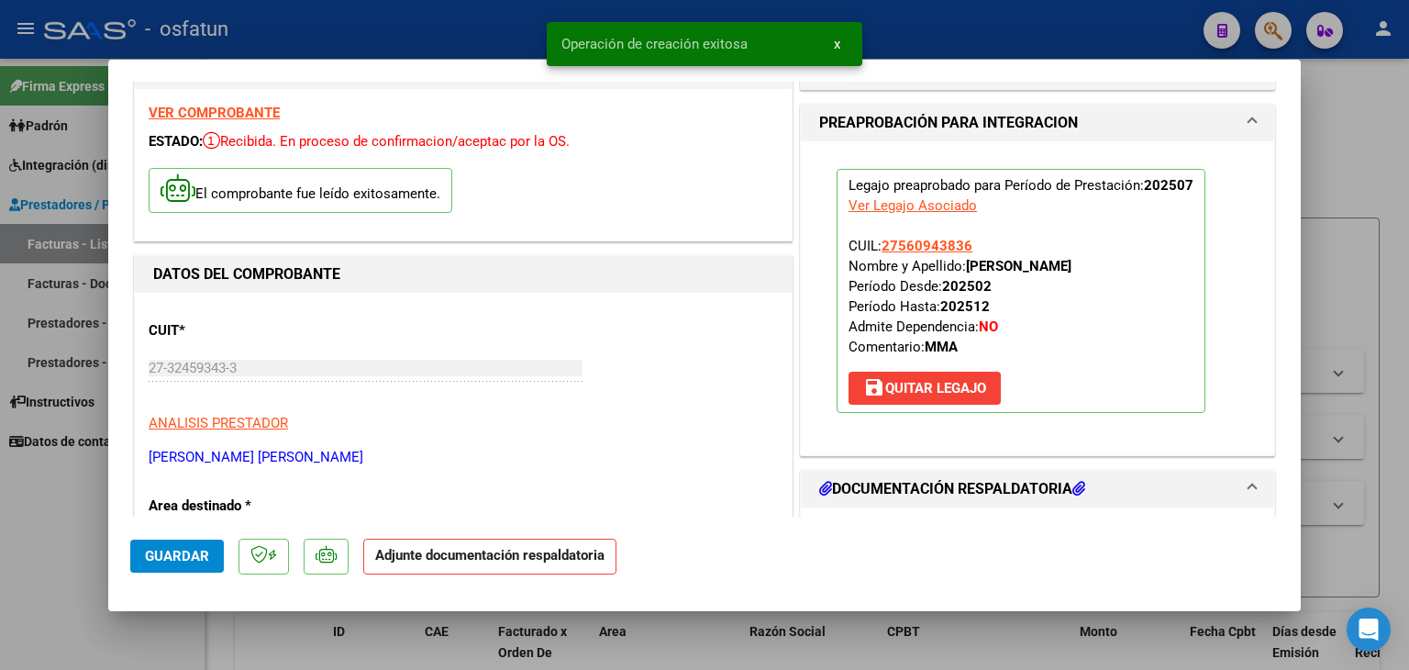
scroll to position [275, 0]
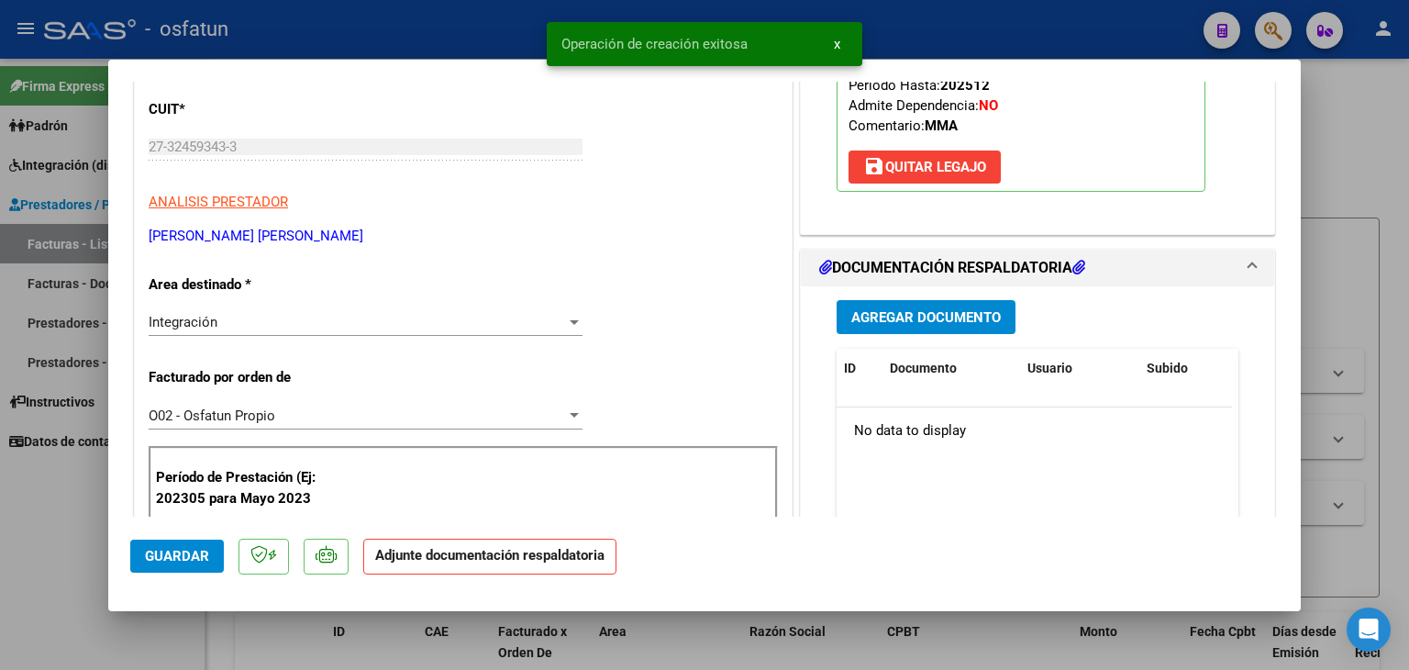
click at [920, 313] on span "Agregar Documento" at bounding box center [926, 317] width 150 height 17
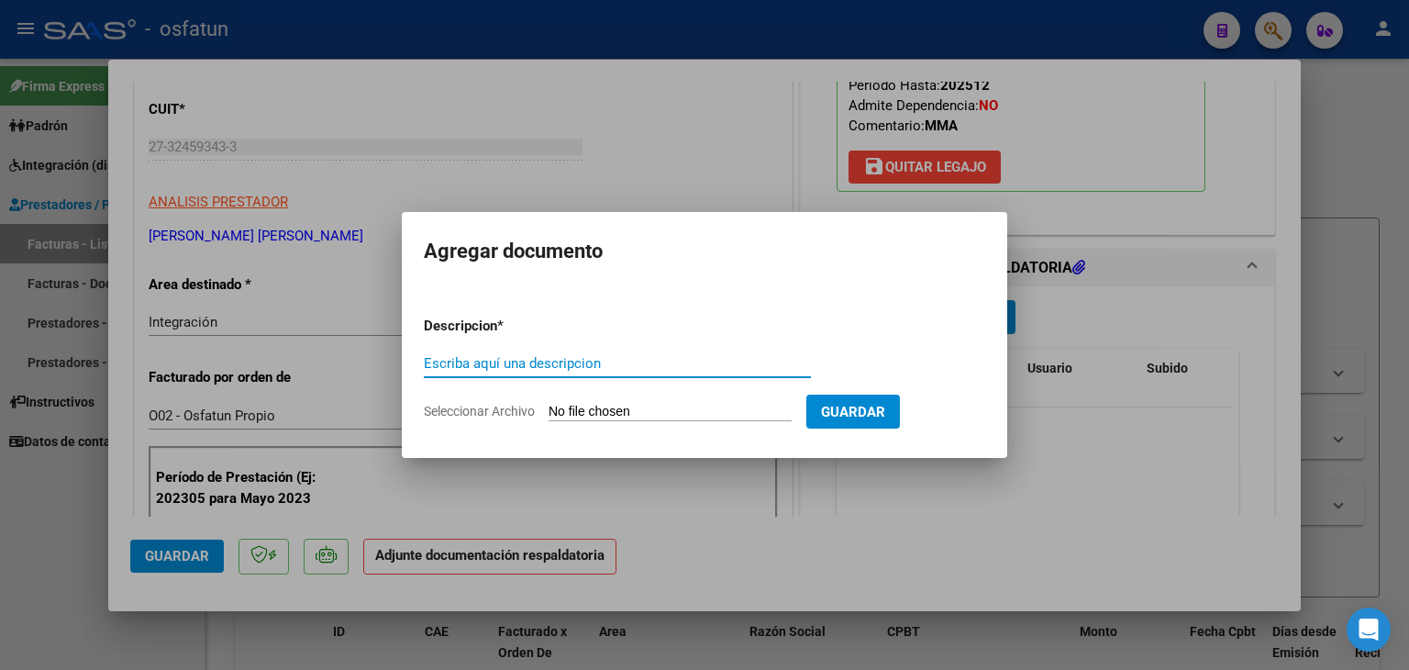
click at [613, 371] on input "Escriba aquí una descripcion" at bounding box center [617, 363] width 387 height 17
type input "P"
type input "ASISTENCIA"
click at [609, 410] on input "Seleccionar Archivo" at bounding box center [670, 412] width 243 height 17
type input "C:\fakepath\PRESUPUESTO AUTORIZADO - MAESTRA DE AP - [DATE].pdf"
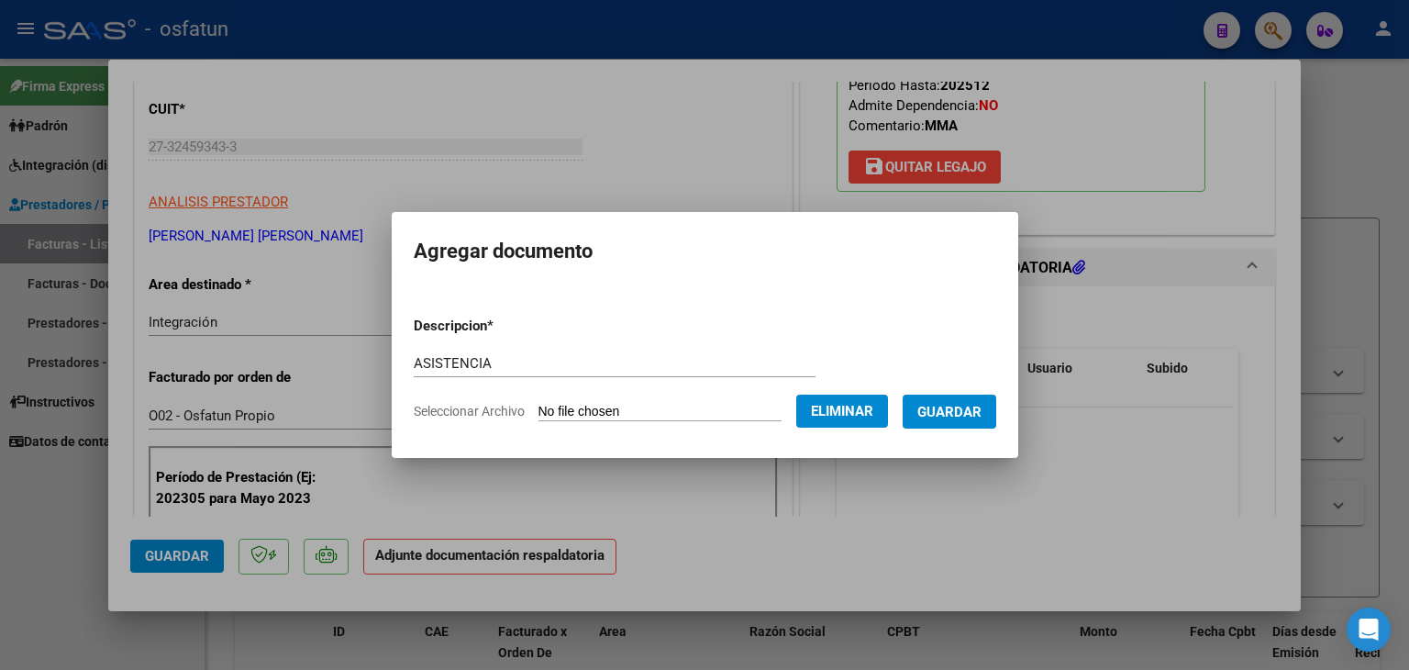
click at [865, 422] on button "Eliminar" at bounding box center [842, 410] width 92 height 33
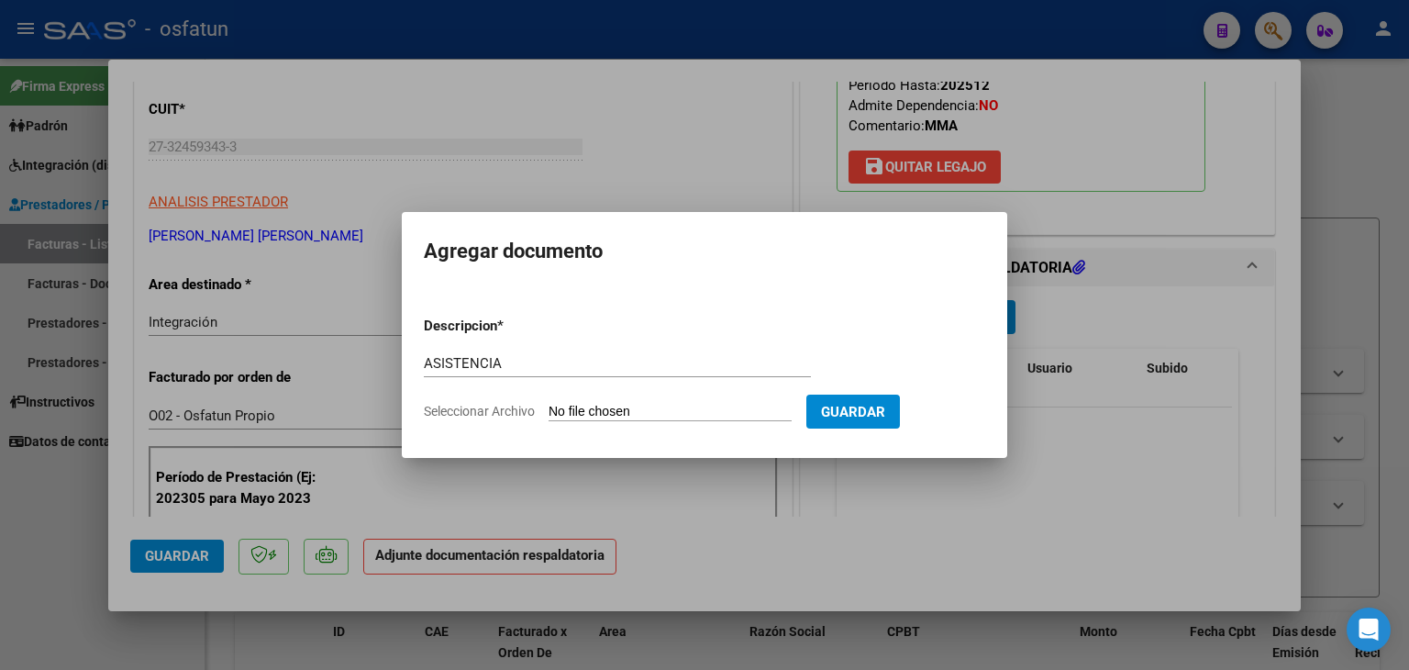
click at [622, 413] on input "Seleccionar Archivo" at bounding box center [670, 412] width 243 height 17
type input "C:\fakepath\PLANILLA ASISTENCIA - MAESTRA DE AP - [DATE].pdf"
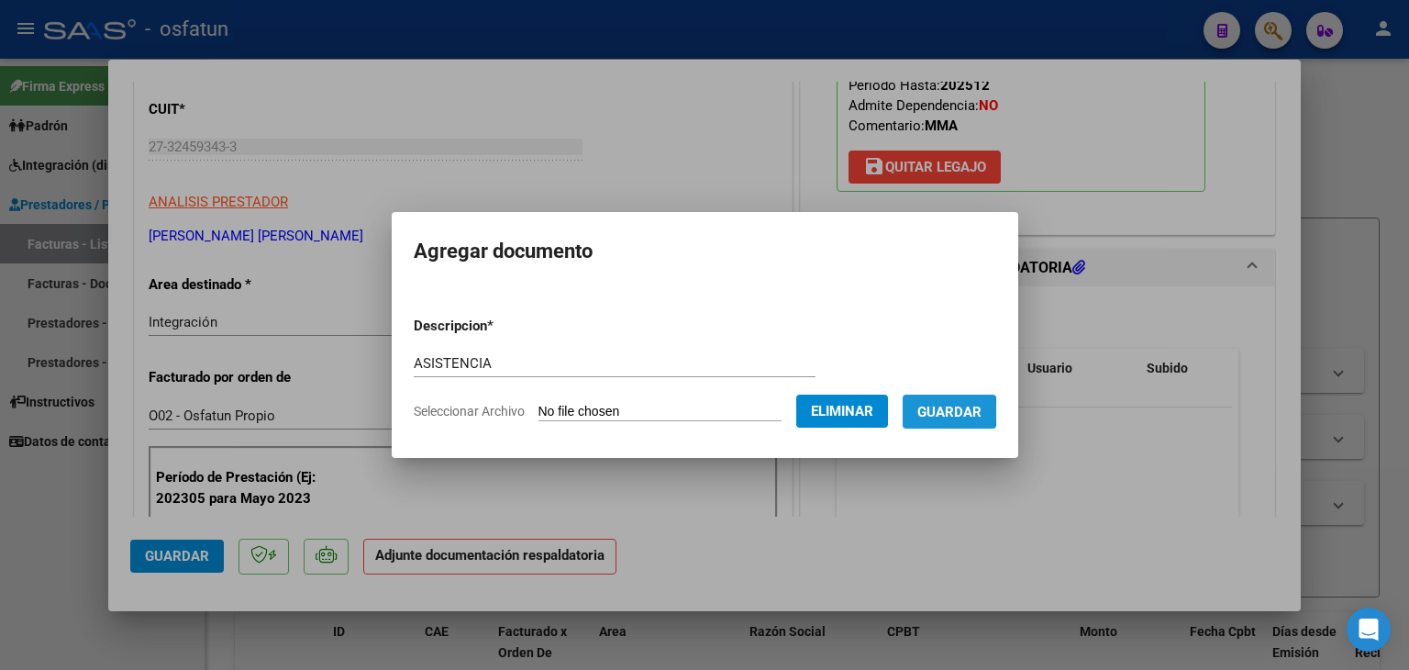
click at [928, 411] on button "Guardar" at bounding box center [950, 411] width 94 height 34
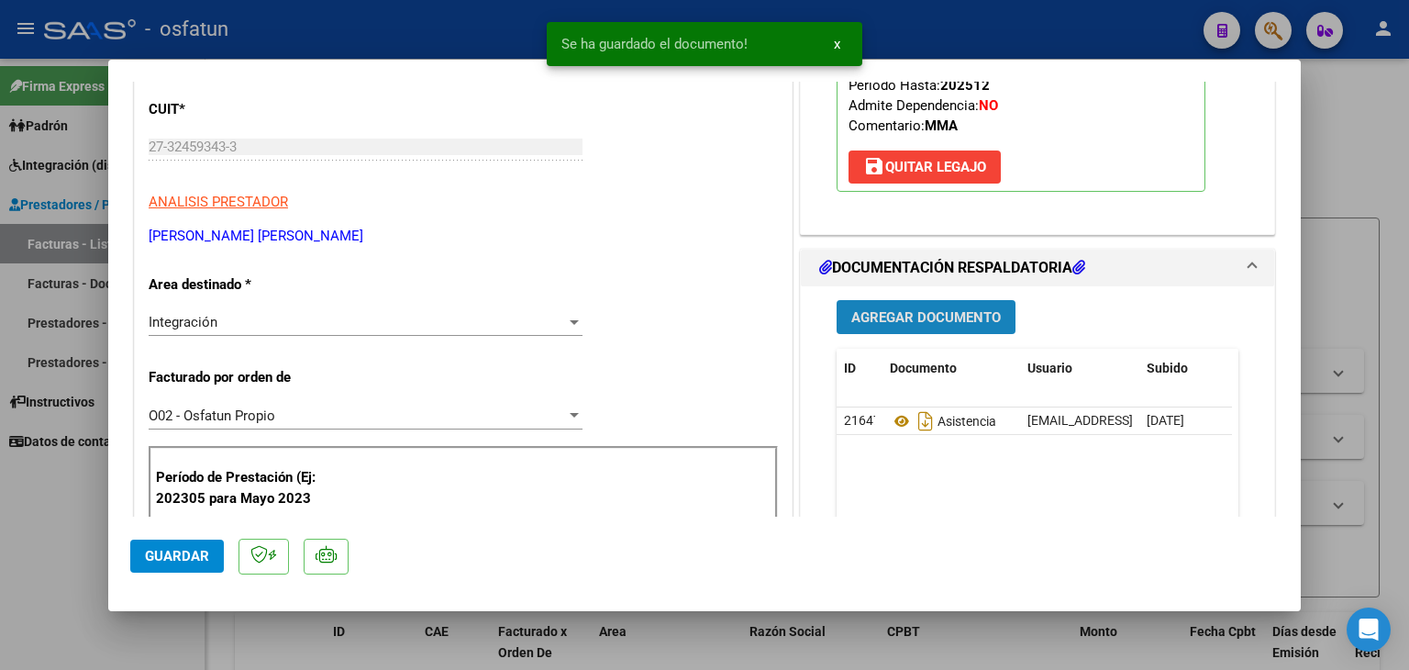
click at [914, 321] on span "Agregar Documento" at bounding box center [926, 317] width 150 height 17
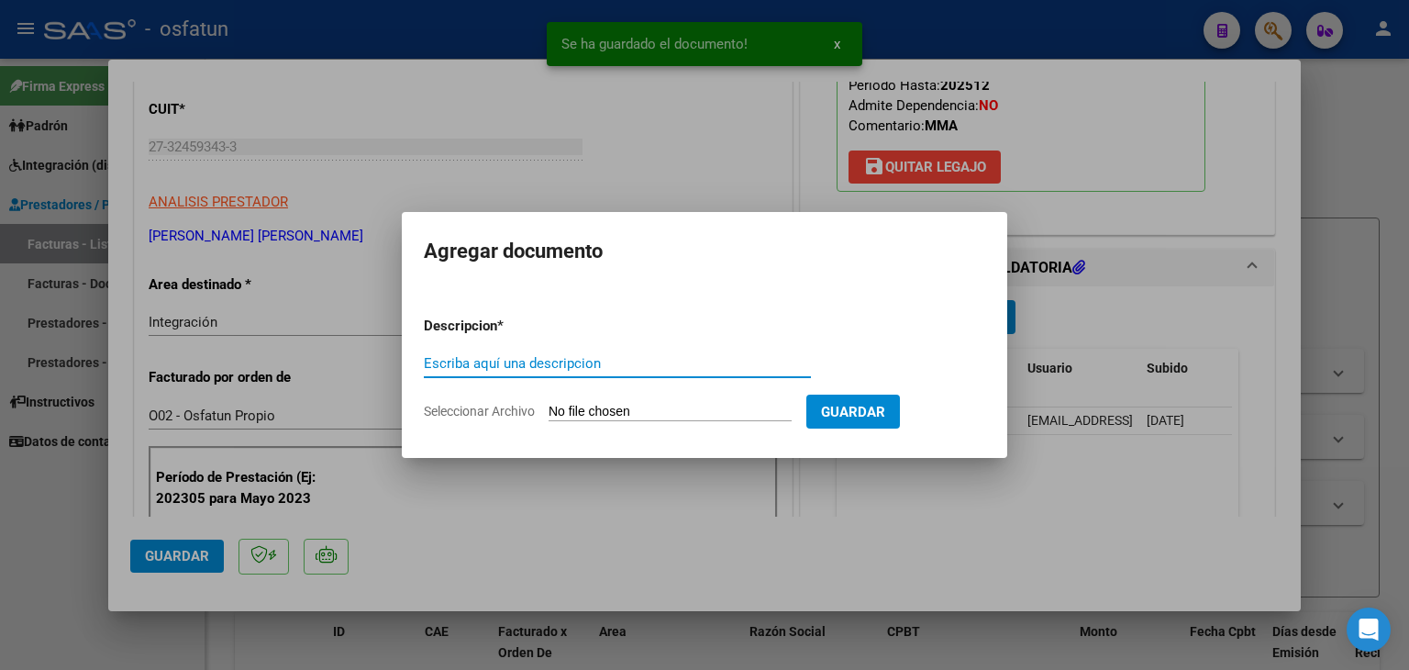
click at [492, 370] on input "Escriba aquí una descripcion" at bounding box center [617, 363] width 387 height 17
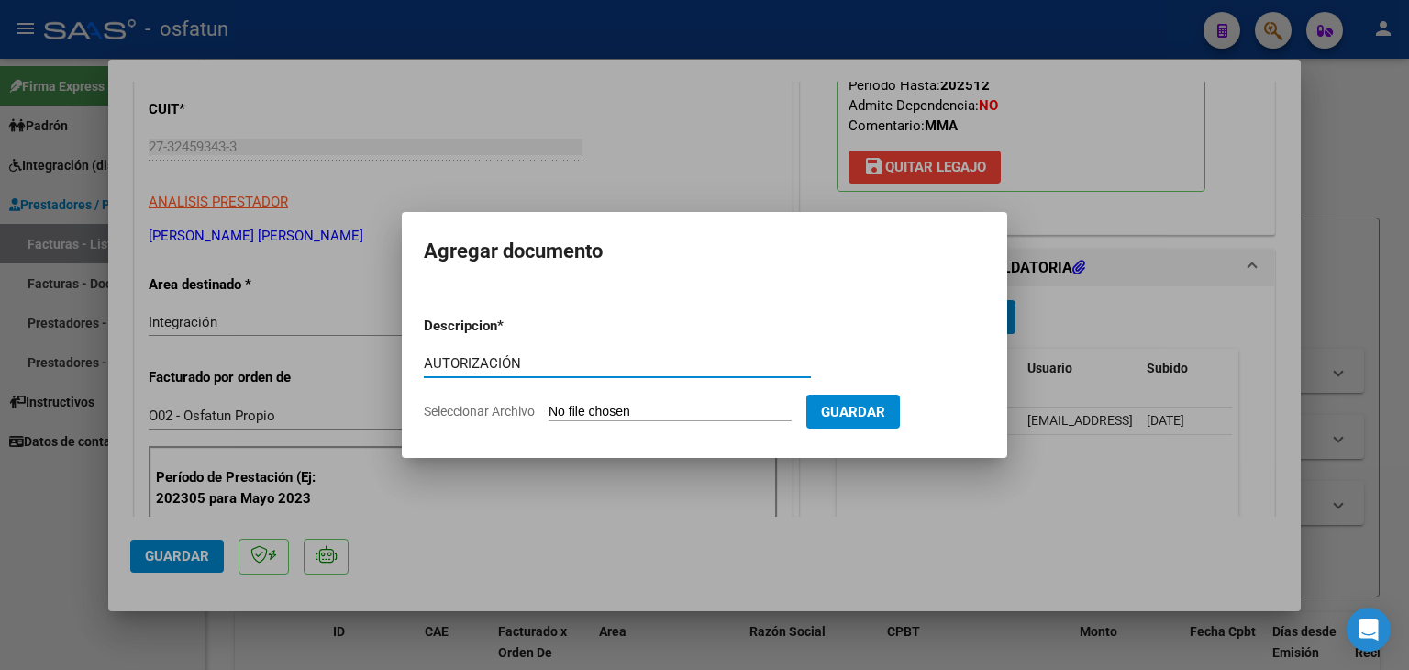
type input "AUTORIZACIÓN"
click at [606, 416] on input "Seleccionar Archivo" at bounding box center [670, 412] width 243 height 17
type input "C:\fakepath\PRESUPUESTO AUTORIZADO - MAESTRA DE AP - [DATE].pdf"
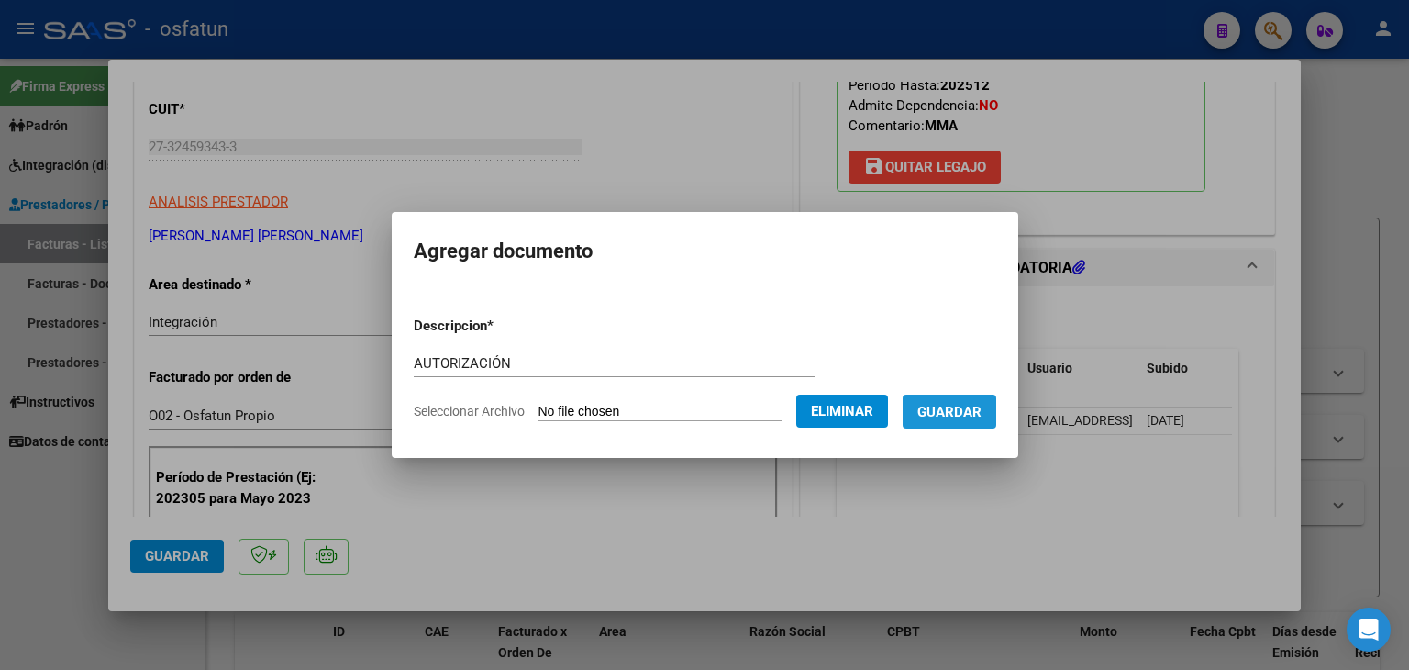
click at [996, 416] on button "Guardar" at bounding box center [950, 411] width 94 height 34
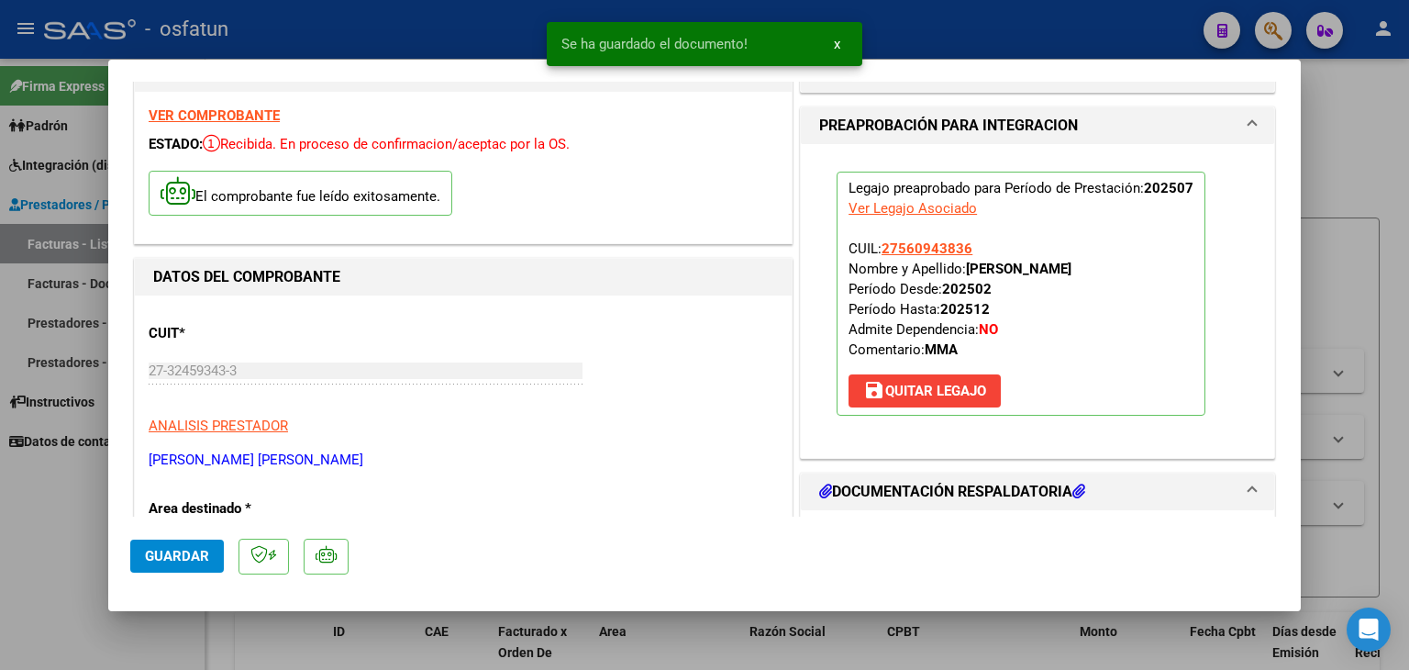
scroll to position [92, 0]
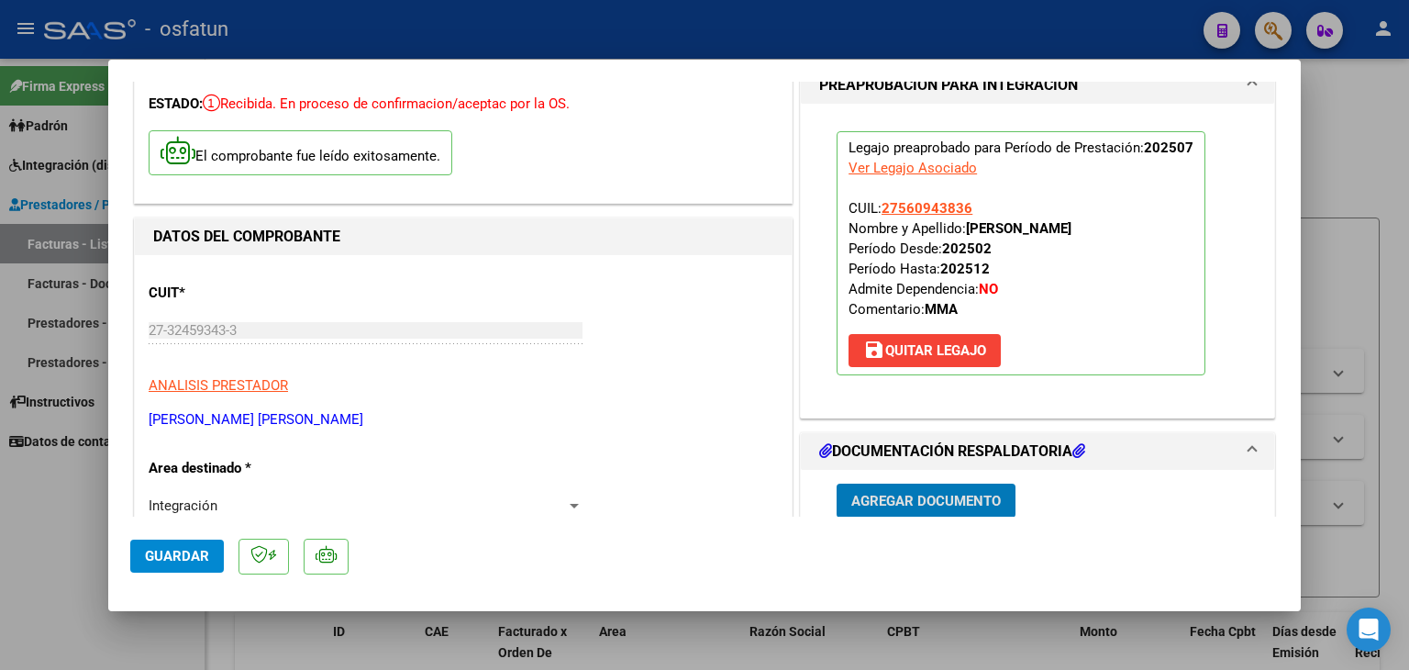
click at [152, 560] on span "Guardar" at bounding box center [177, 556] width 64 height 17
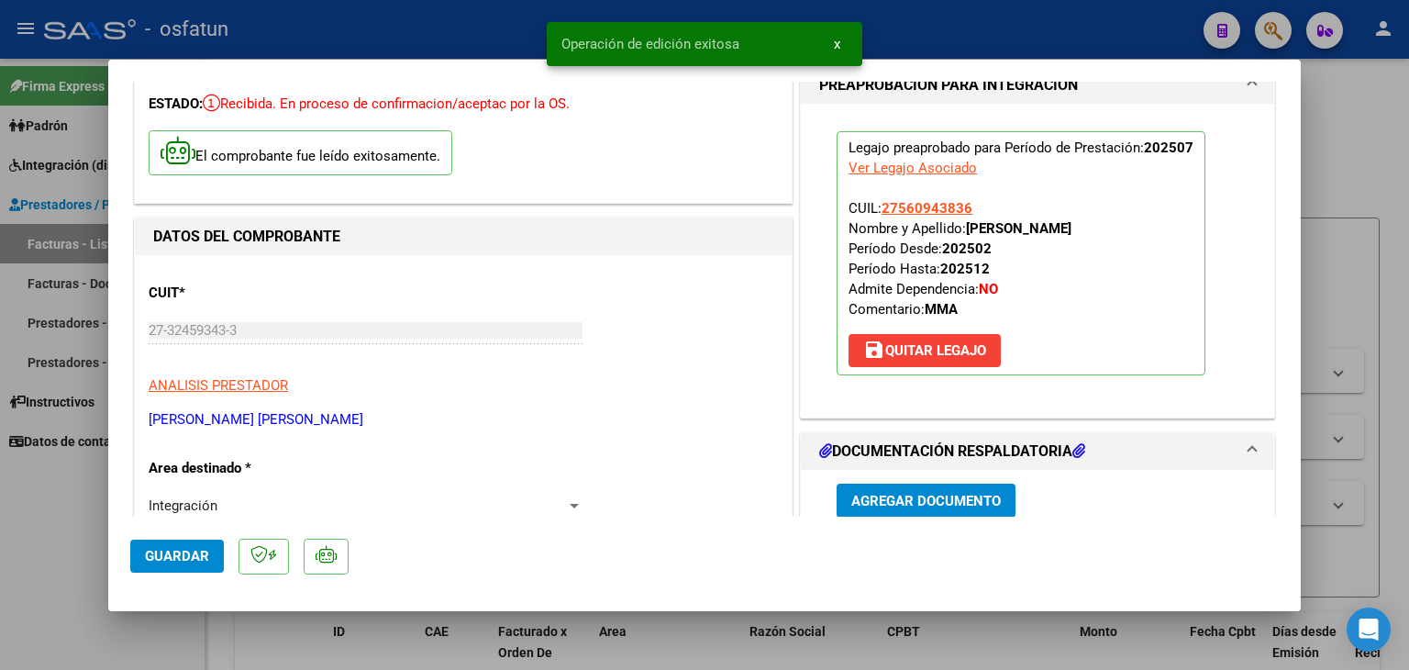
click at [493, 35] on div at bounding box center [704, 335] width 1409 height 670
type input "$ 0,00"
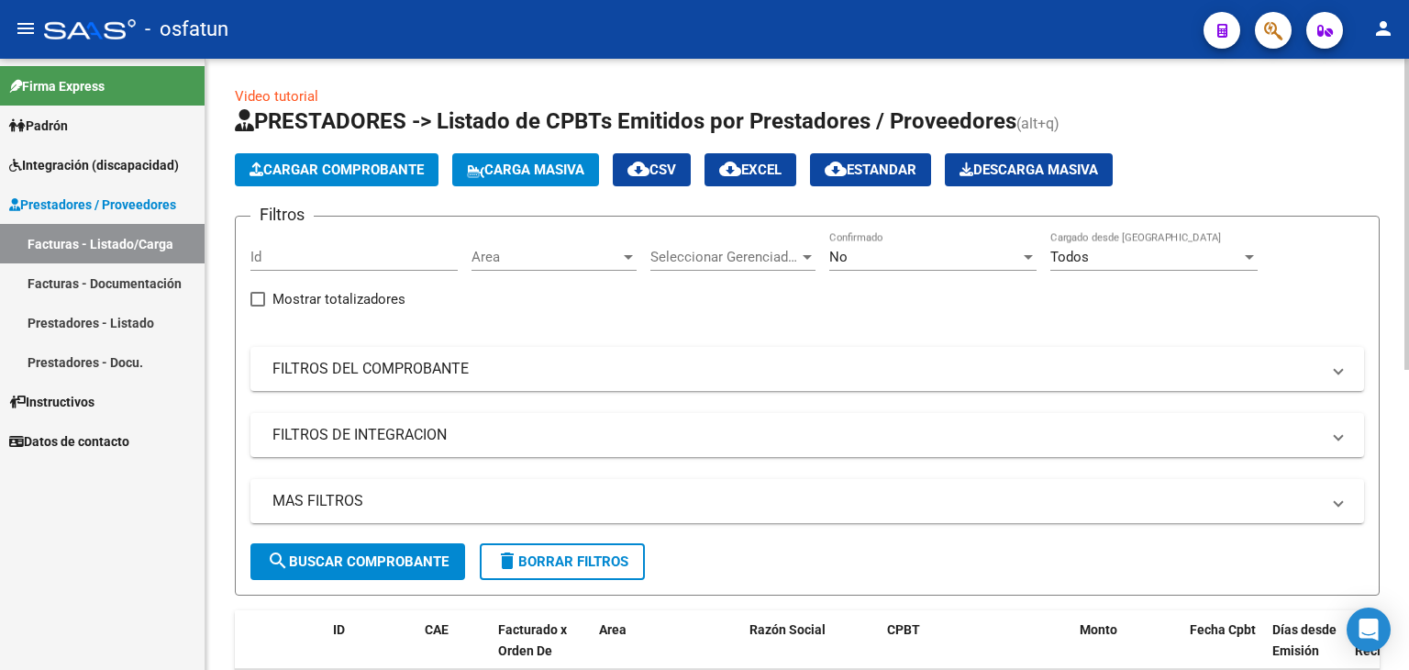
scroll to position [0, 0]
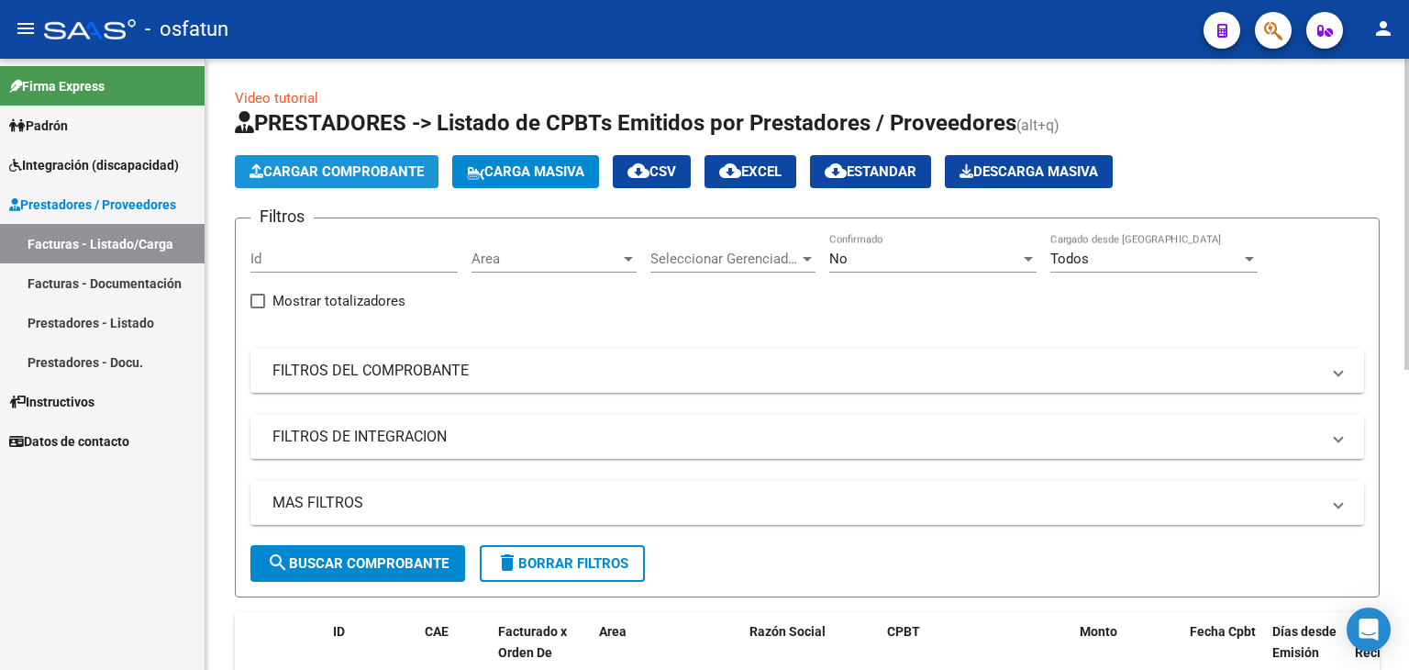
click at [351, 168] on span "Cargar Comprobante" at bounding box center [337, 171] width 174 height 17
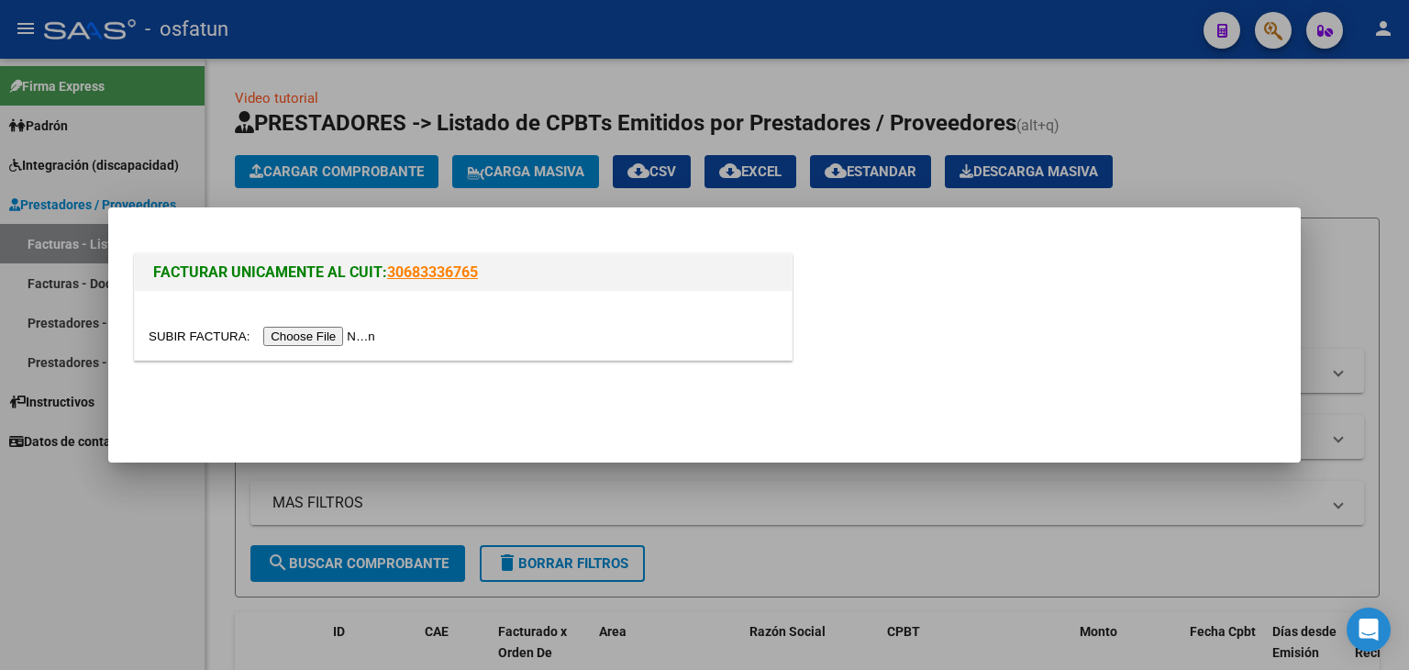
click at [336, 339] on input "file" at bounding box center [265, 336] width 232 height 19
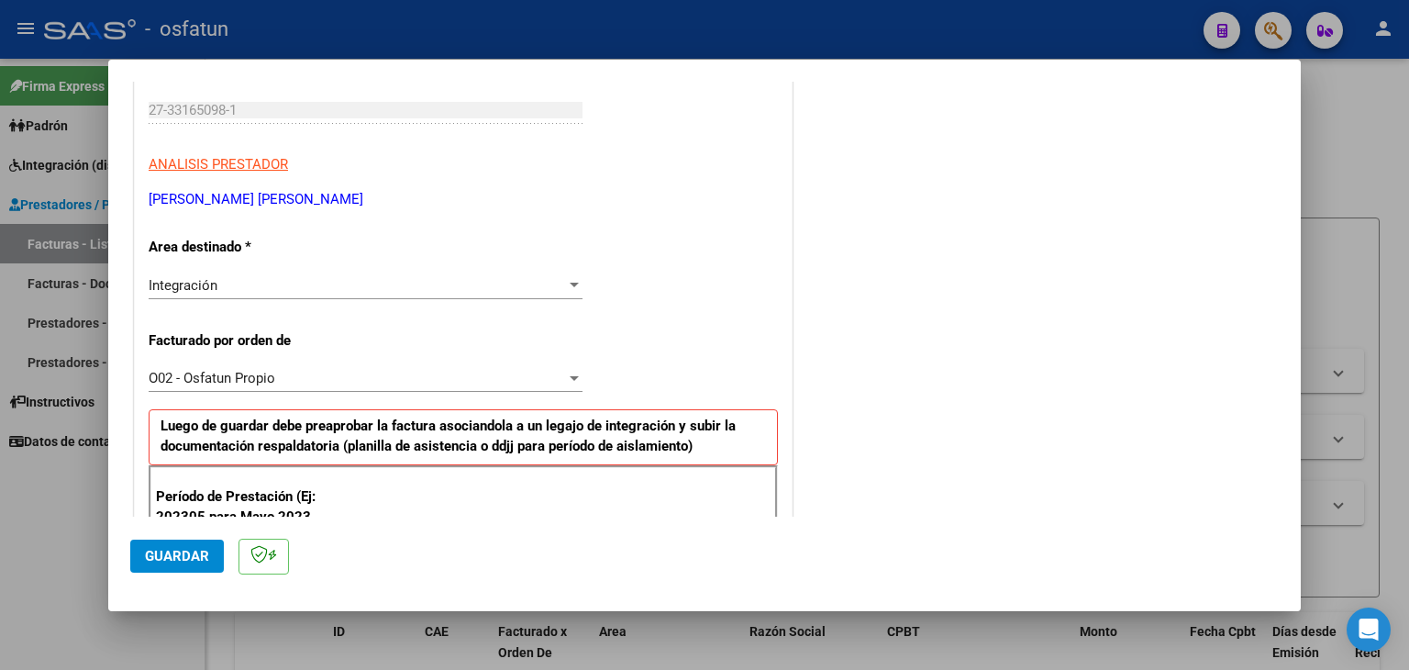
scroll to position [367, 0]
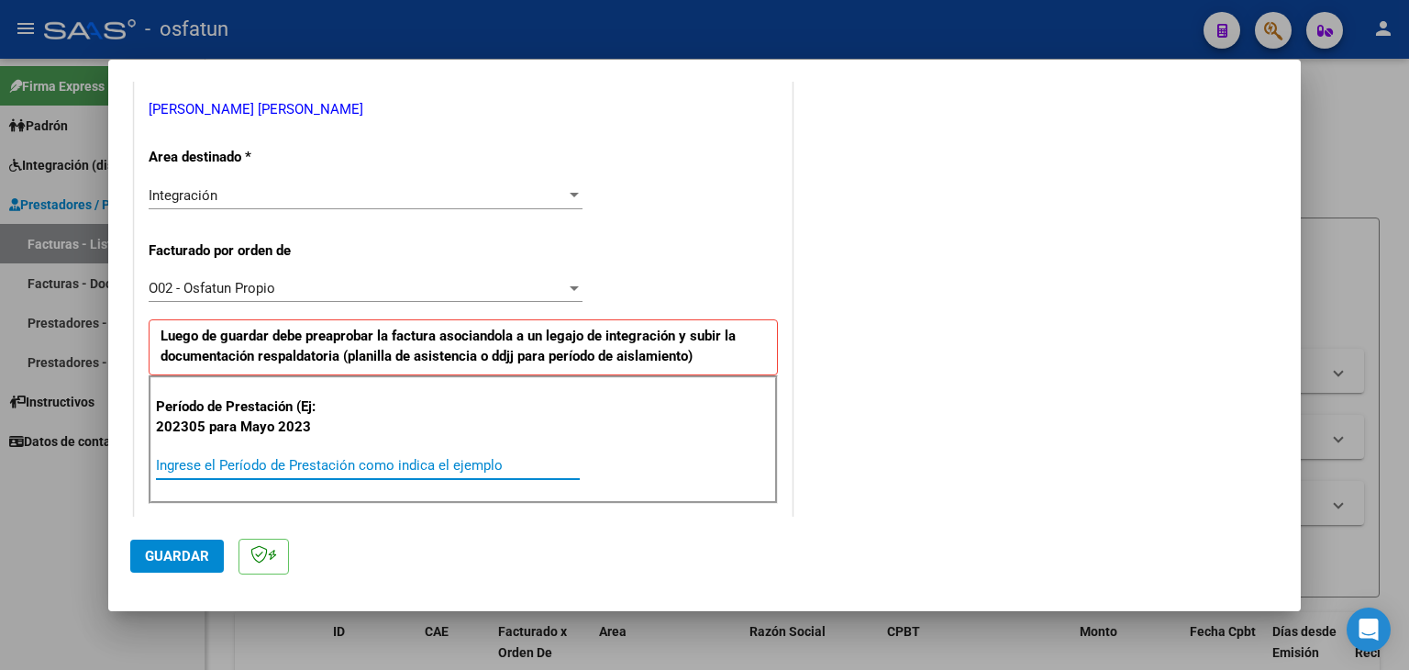
click at [319, 460] on input "Ingrese el Período de Prestación como indica el ejemplo" at bounding box center [368, 465] width 424 height 17
type input "202507"
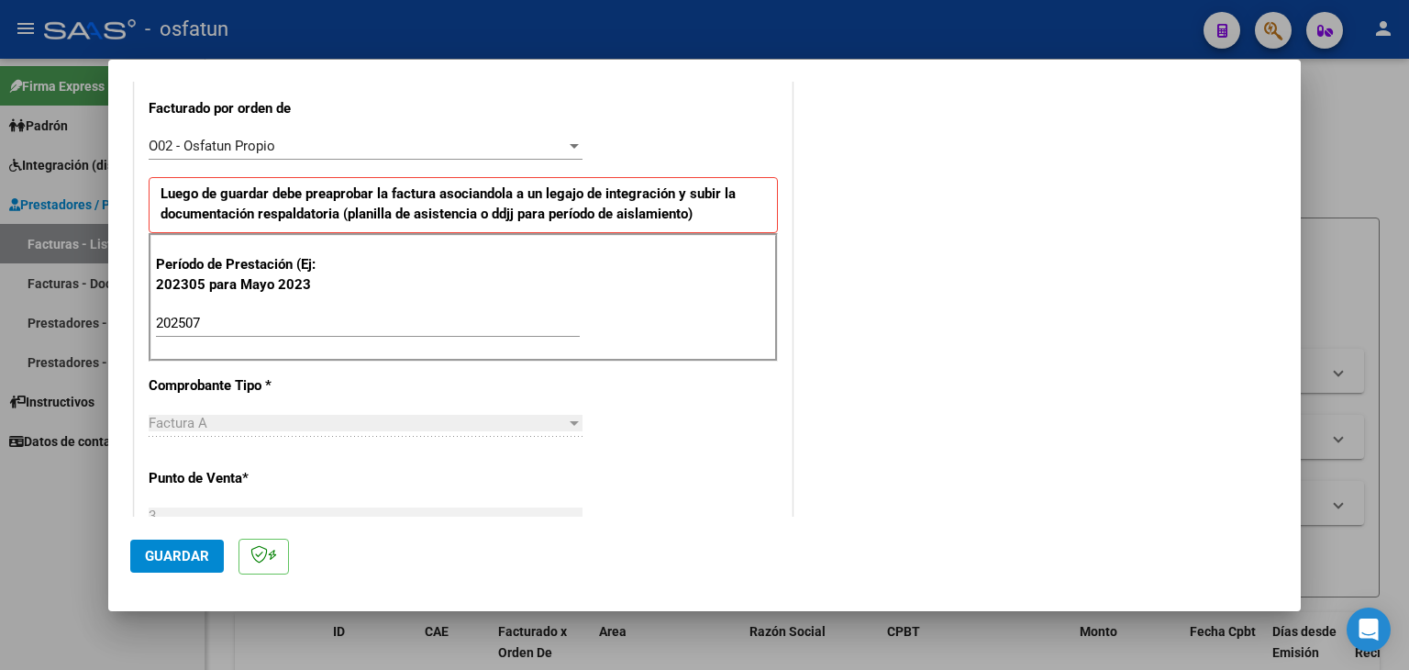
scroll to position [550, 0]
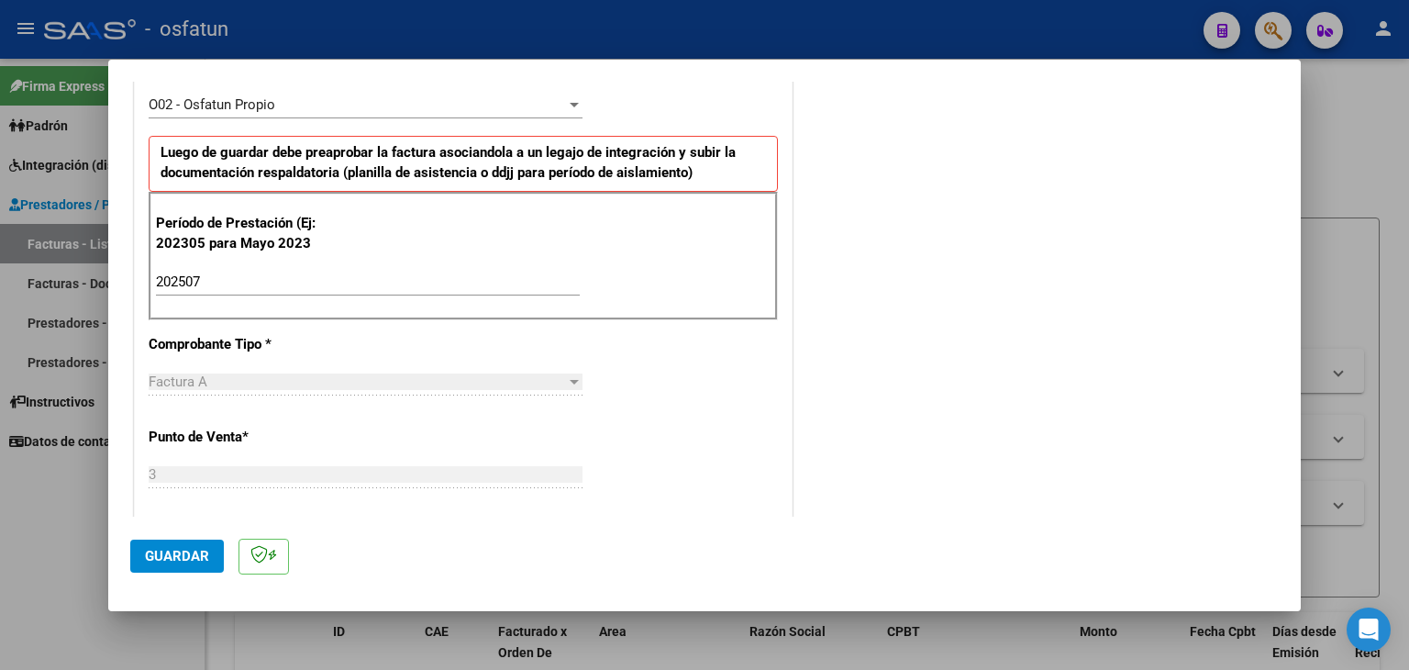
click at [169, 569] on button "Guardar" at bounding box center [177, 555] width 94 height 33
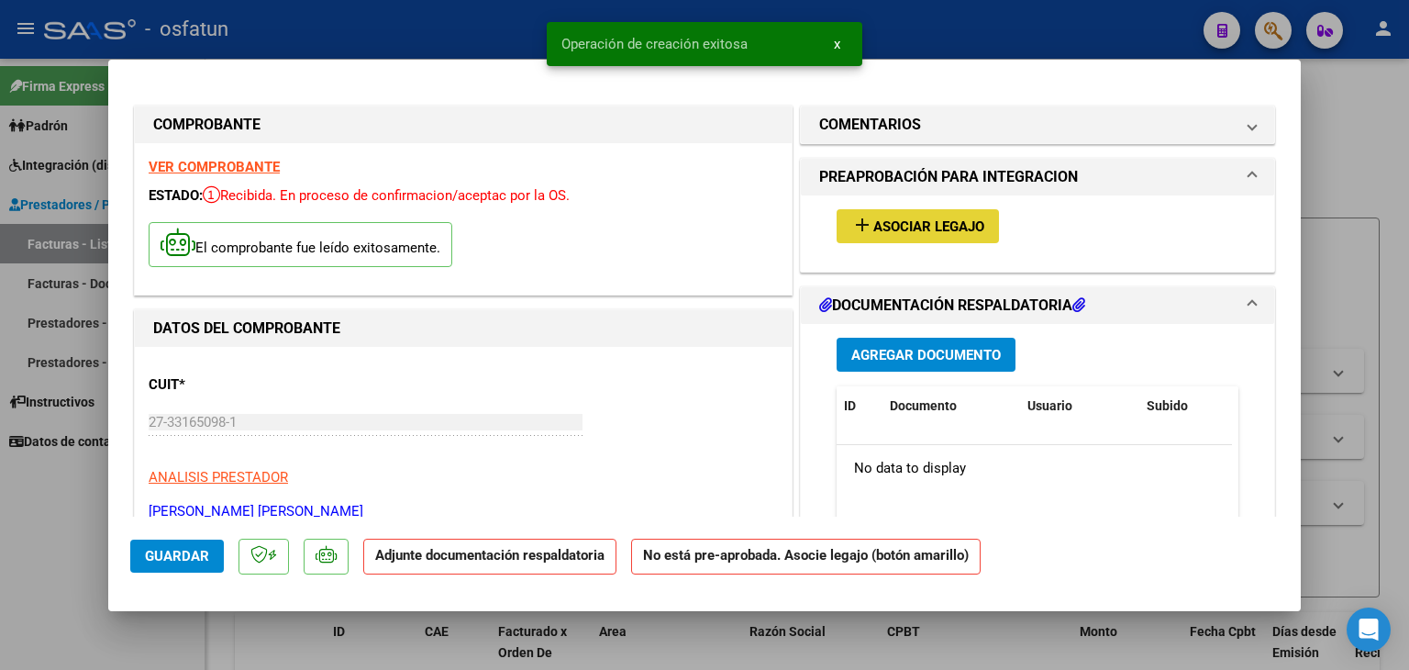
click at [941, 224] on span "Asociar Legajo" at bounding box center [928, 226] width 111 height 17
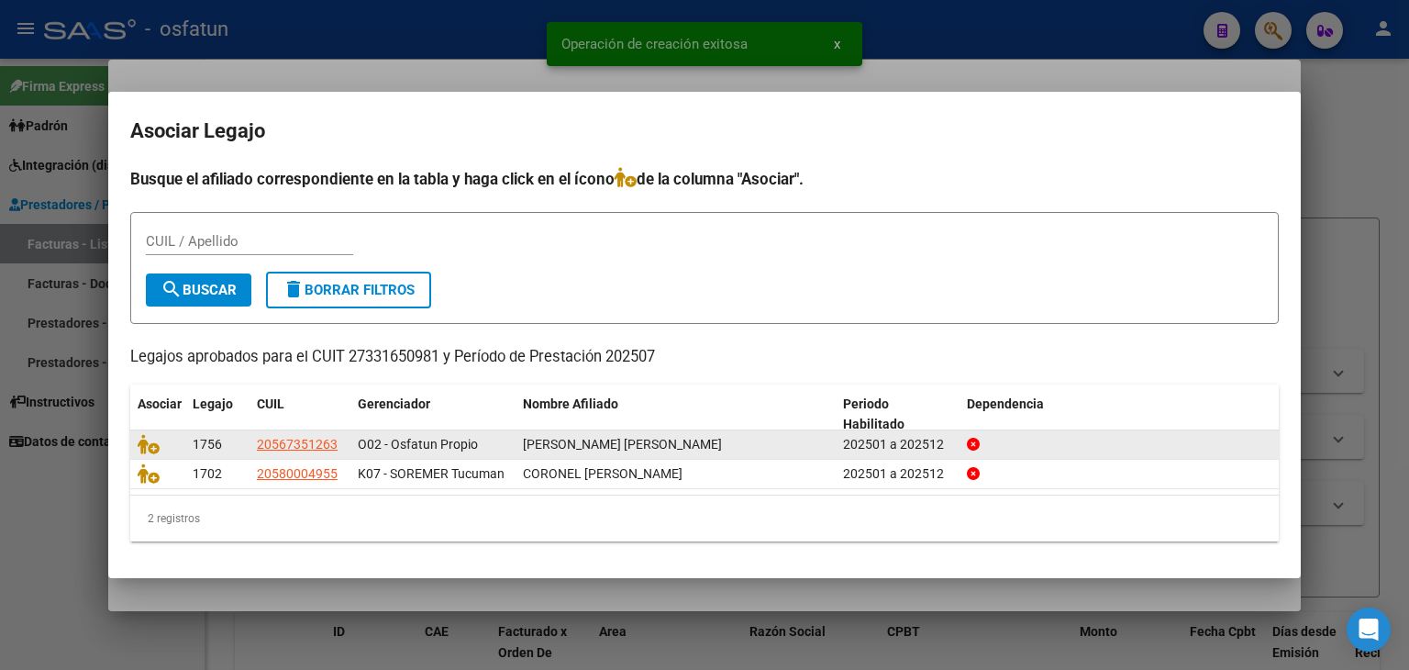
click at [136, 434] on datatable-body-cell at bounding box center [157, 444] width 55 height 28
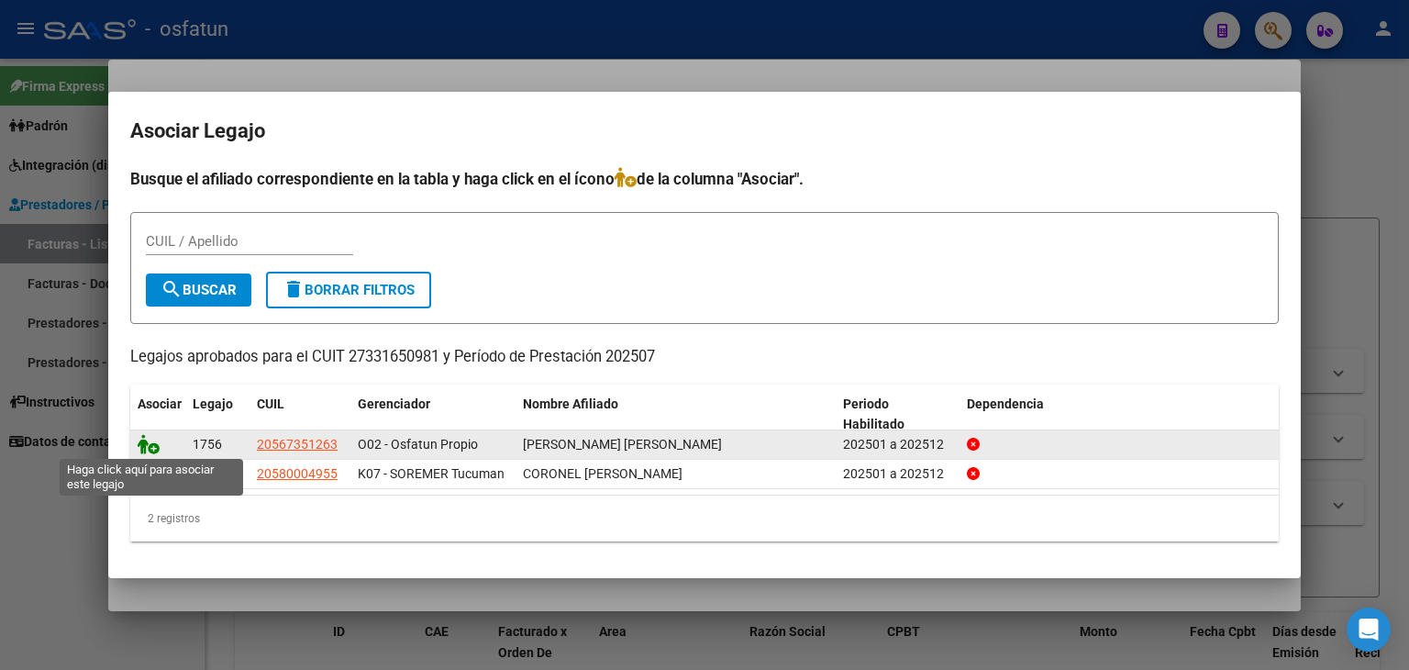
click at [146, 450] on icon at bounding box center [149, 444] width 22 height 20
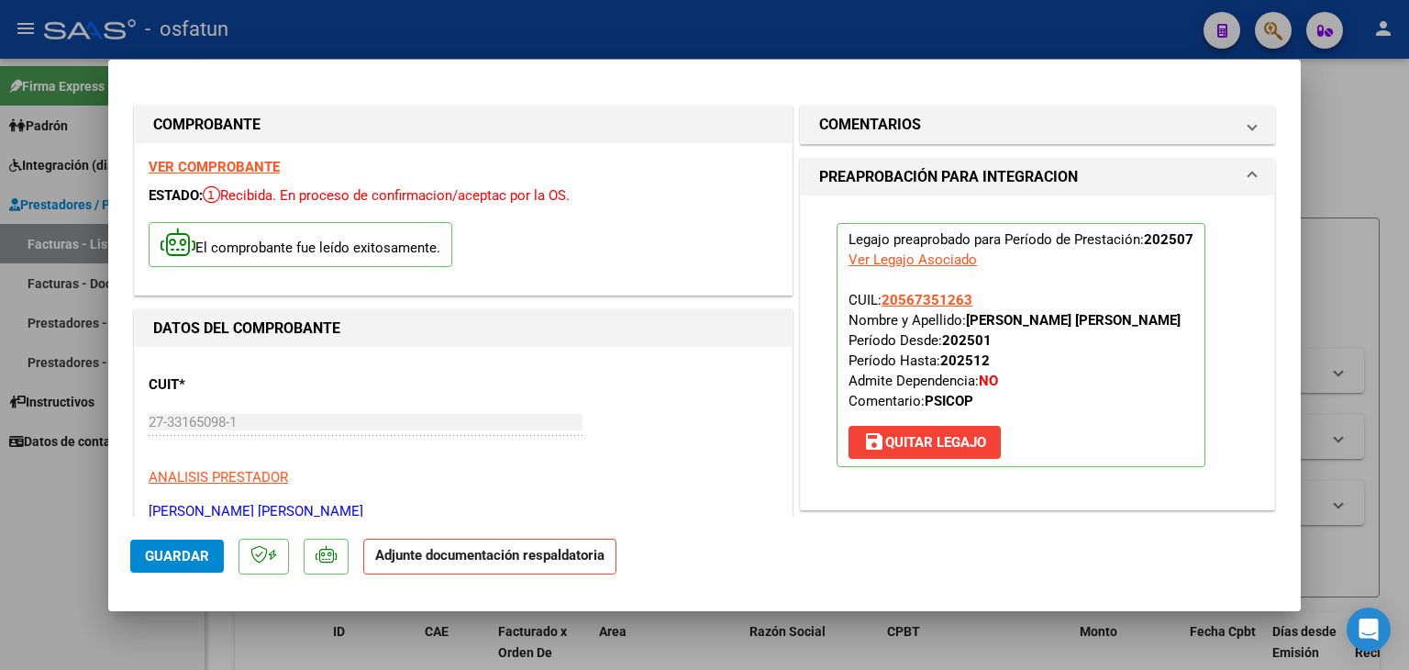
scroll to position [275, 0]
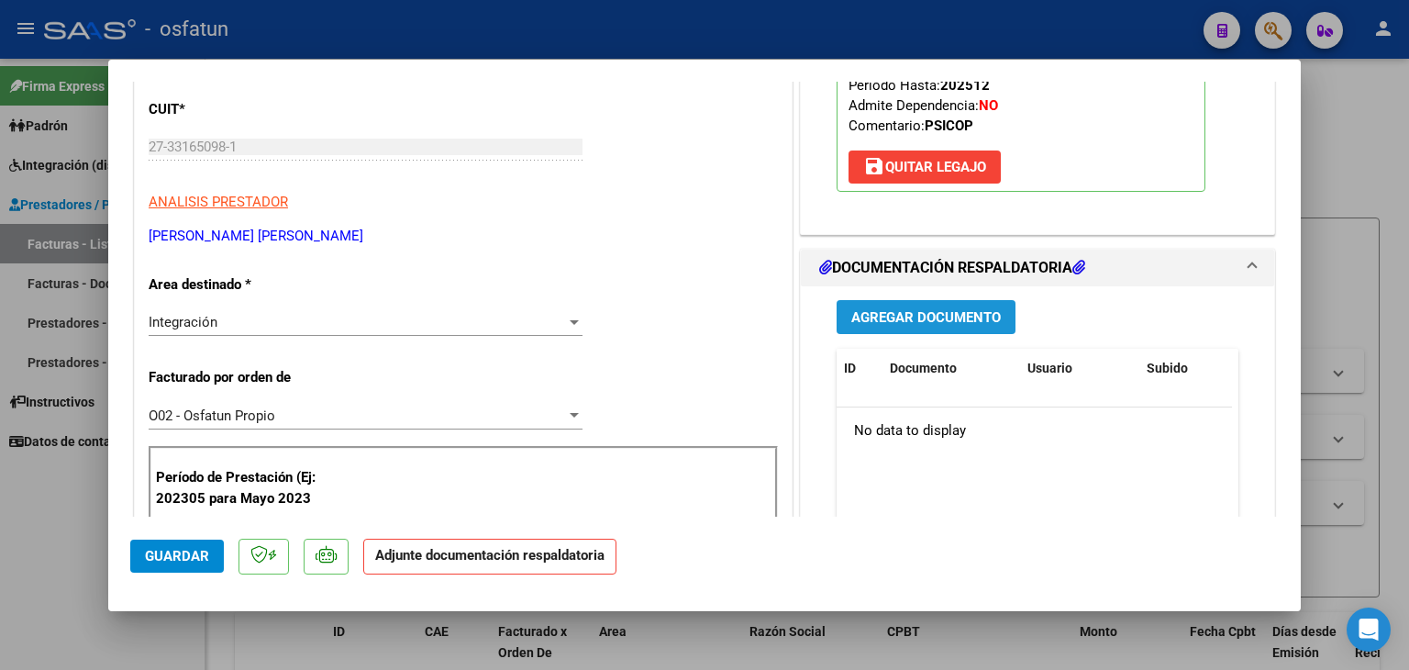
click at [905, 326] on span "Agregar Documento" at bounding box center [926, 317] width 150 height 17
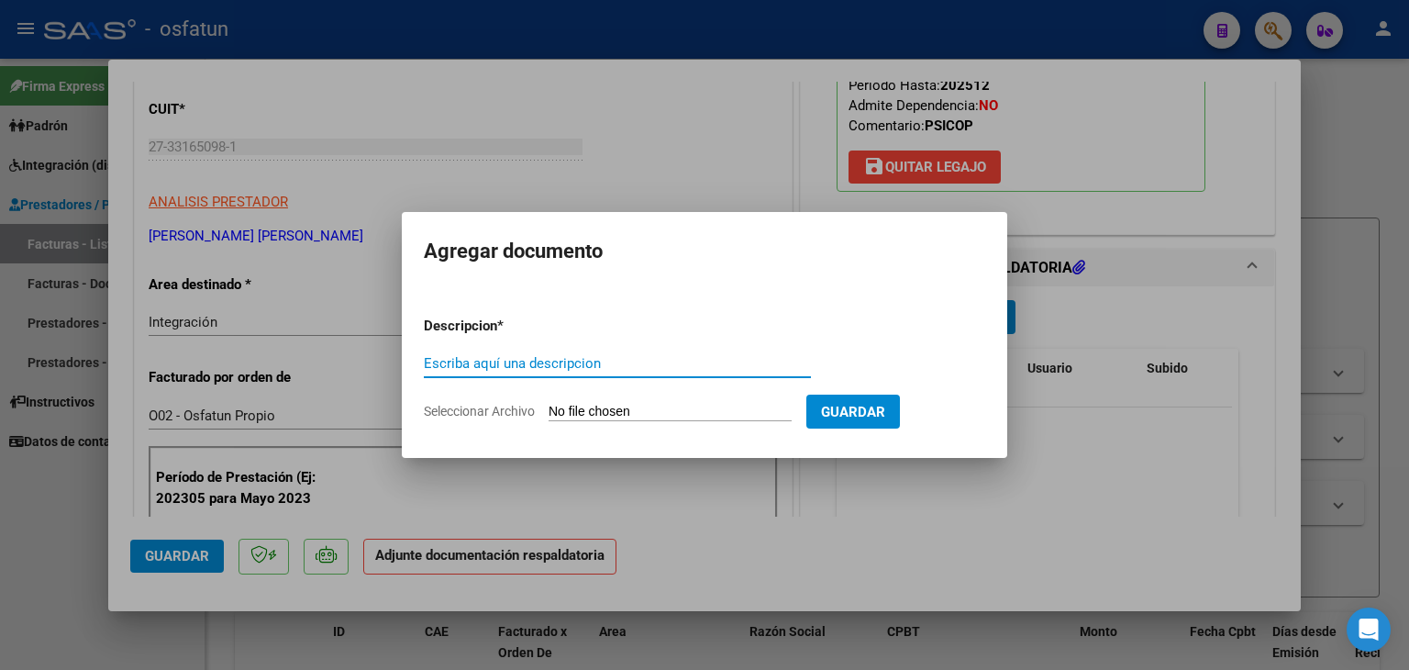
click at [539, 359] on input "Escriba aquí una descripcion" at bounding box center [617, 363] width 387 height 17
type input "A"
type input "ASISTENCIA"
click at [615, 419] on input "Seleccionar Archivo" at bounding box center [670, 412] width 243 height 17
type input "C:\fakepath\PLANILLA ASISTENCIA - PSICOPE - [DATE].pdf"
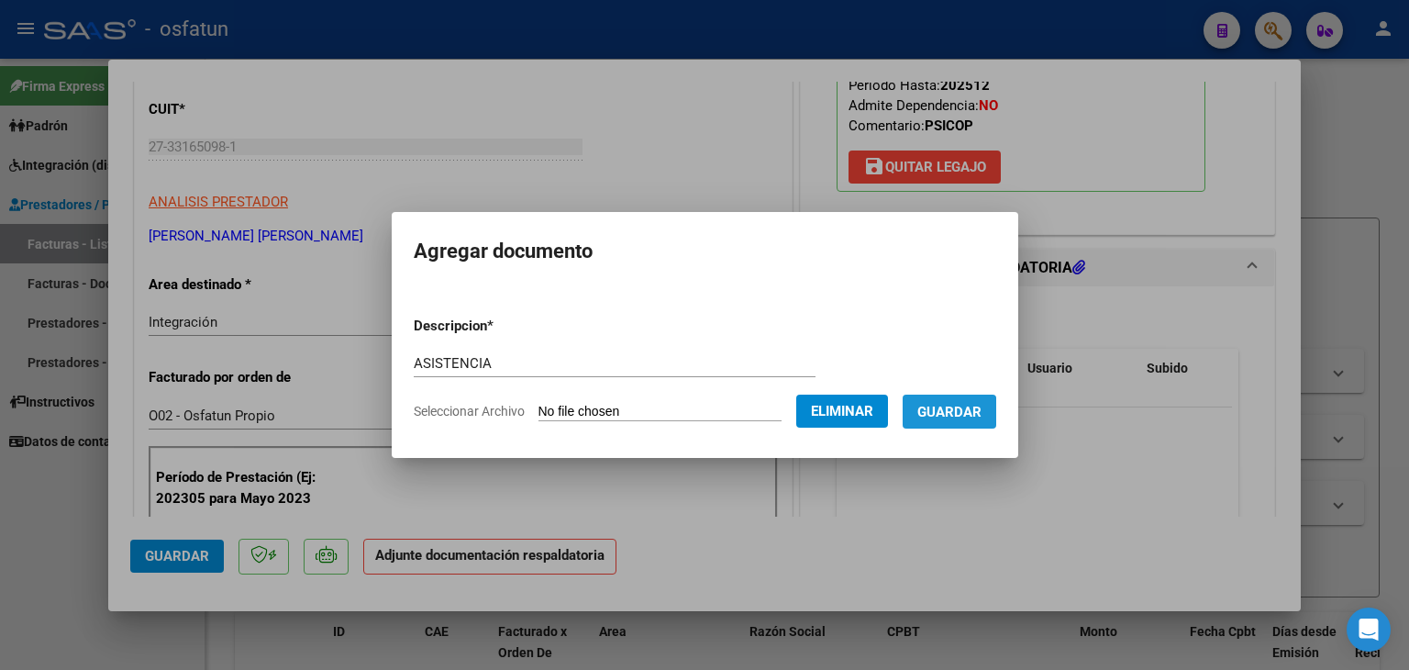
click at [954, 419] on span "Guardar" at bounding box center [949, 412] width 64 height 17
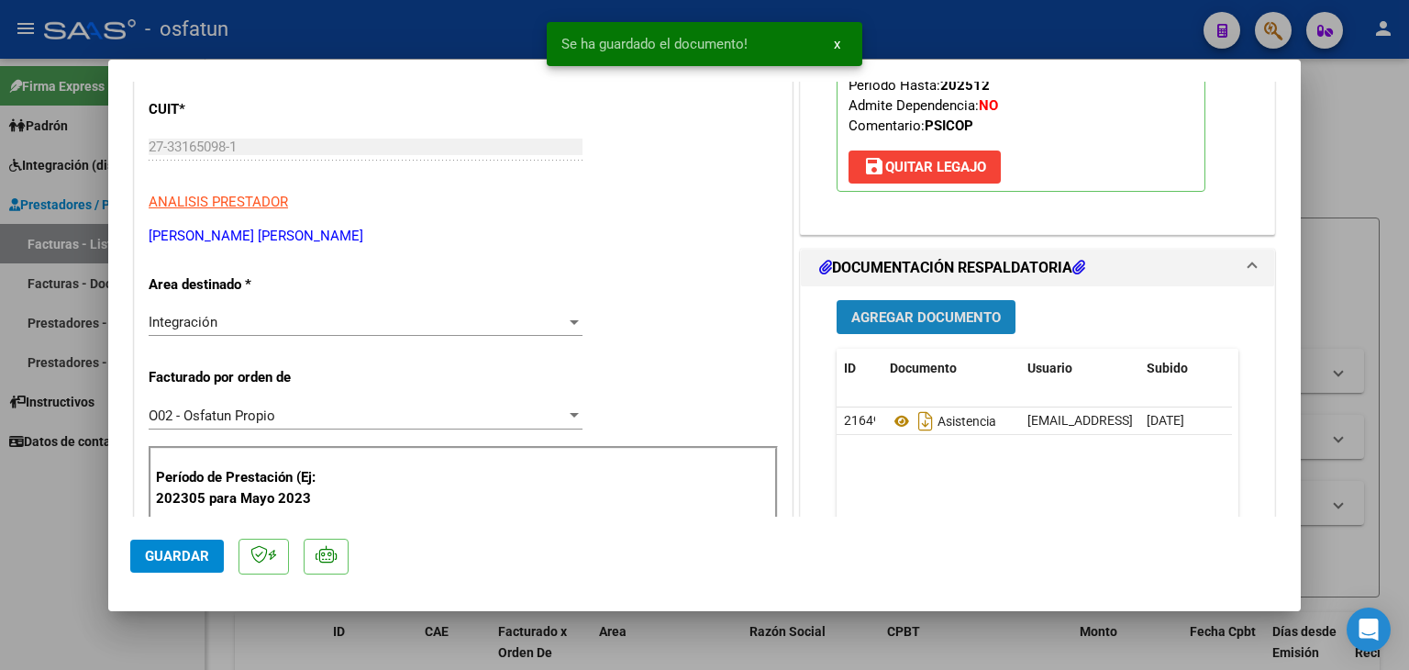
click at [862, 326] on span "Agregar Documento" at bounding box center [926, 317] width 150 height 17
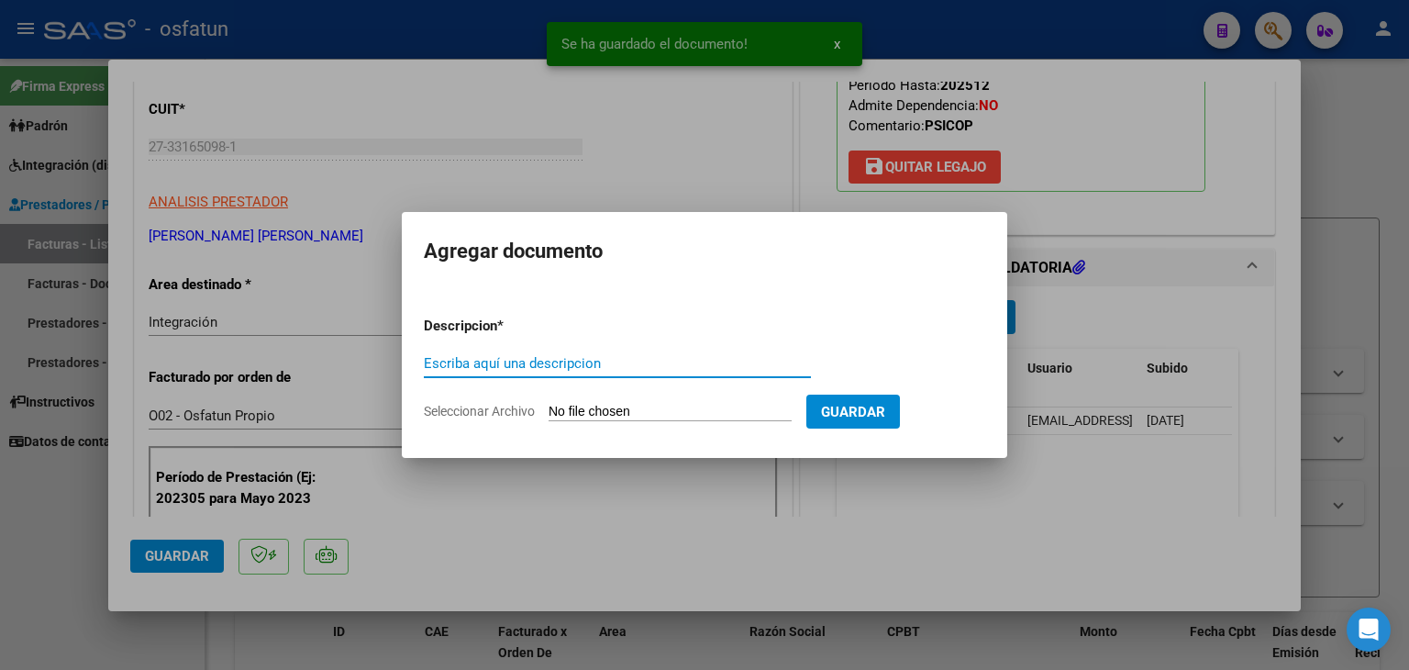
click at [496, 365] on input "Escriba aquí una descripcion" at bounding box center [617, 363] width 387 height 17
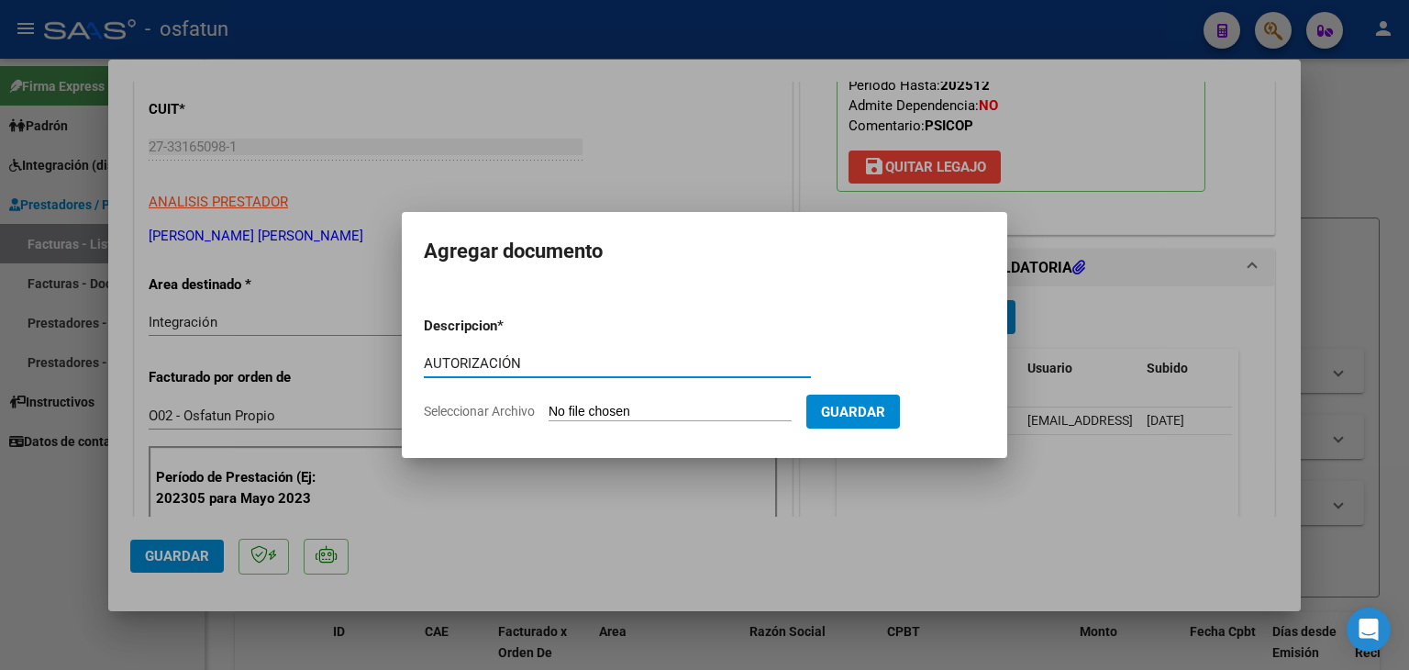
type input "AUTORIZACIÓN"
click at [583, 408] on input "Seleccionar Archivo" at bounding box center [670, 412] width 243 height 17
type input "C:\fakepath\PRESUPUESTO AUTORIZADO - PSICOPE - 2025.pdf"
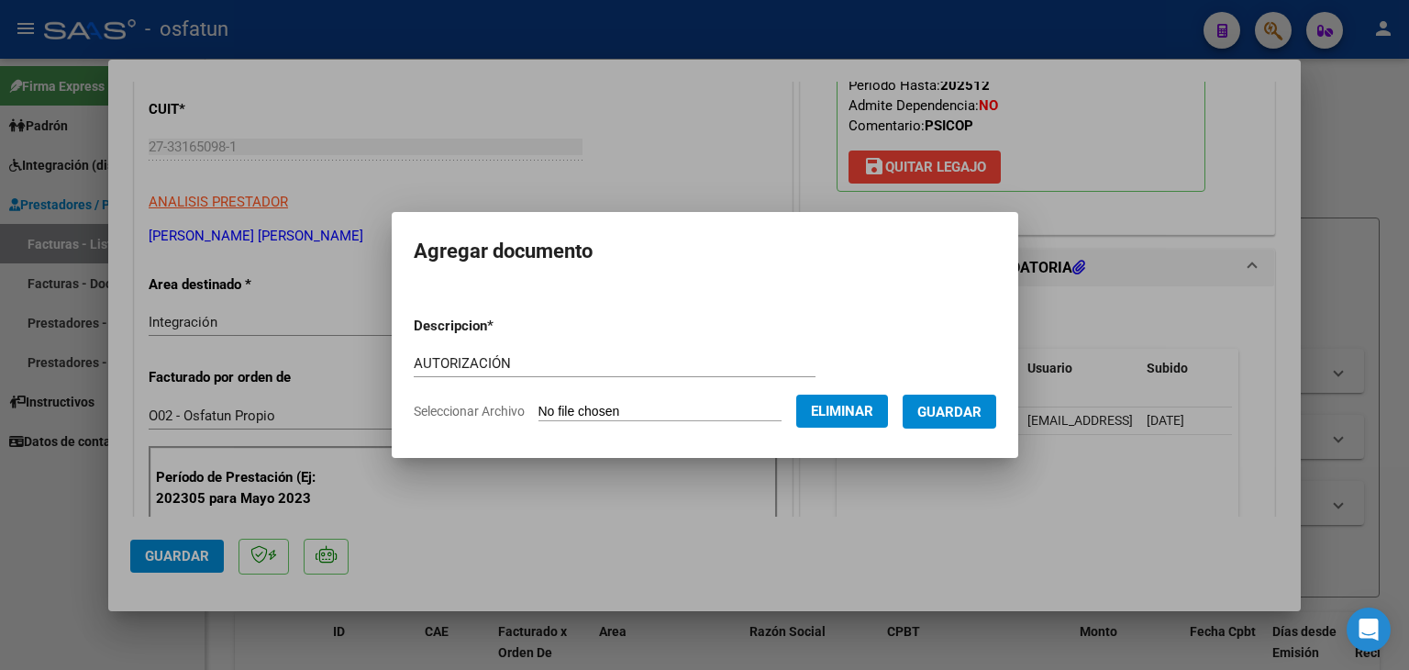
click at [957, 421] on button "Guardar" at bounding box center [950, 411] width 94 height 34
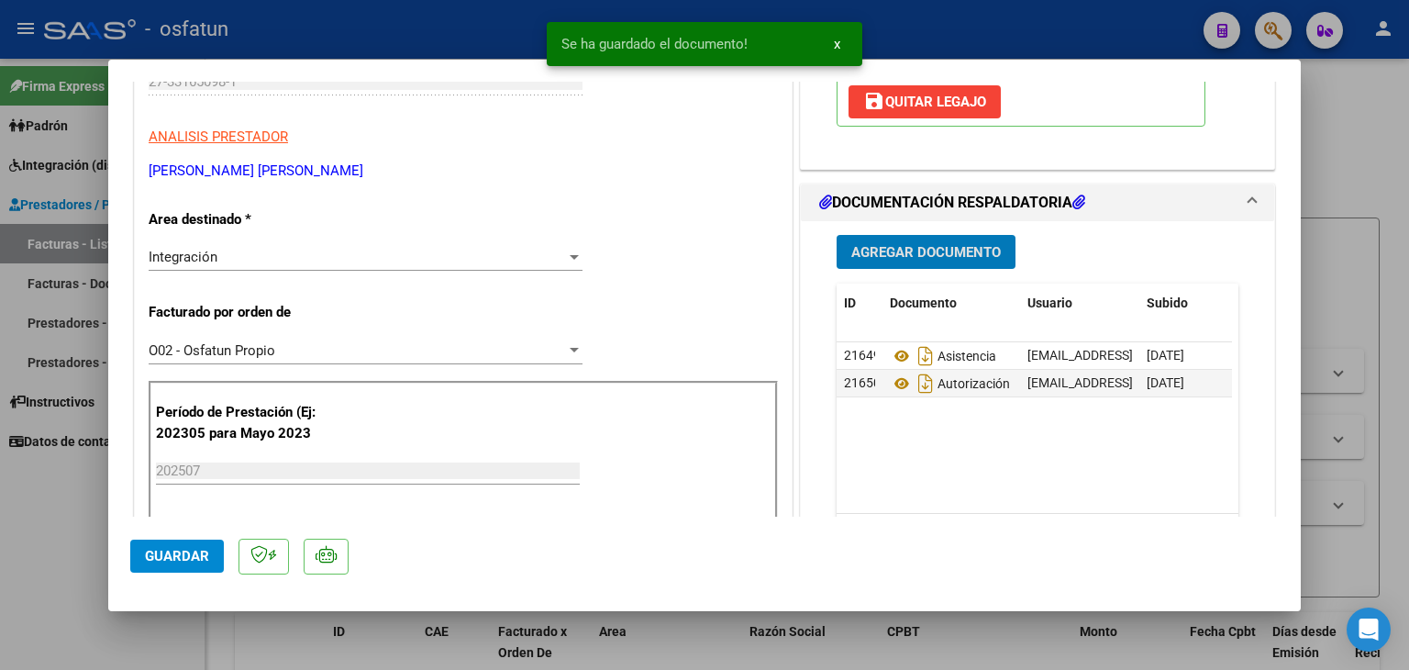
scroll to position [459, 0]
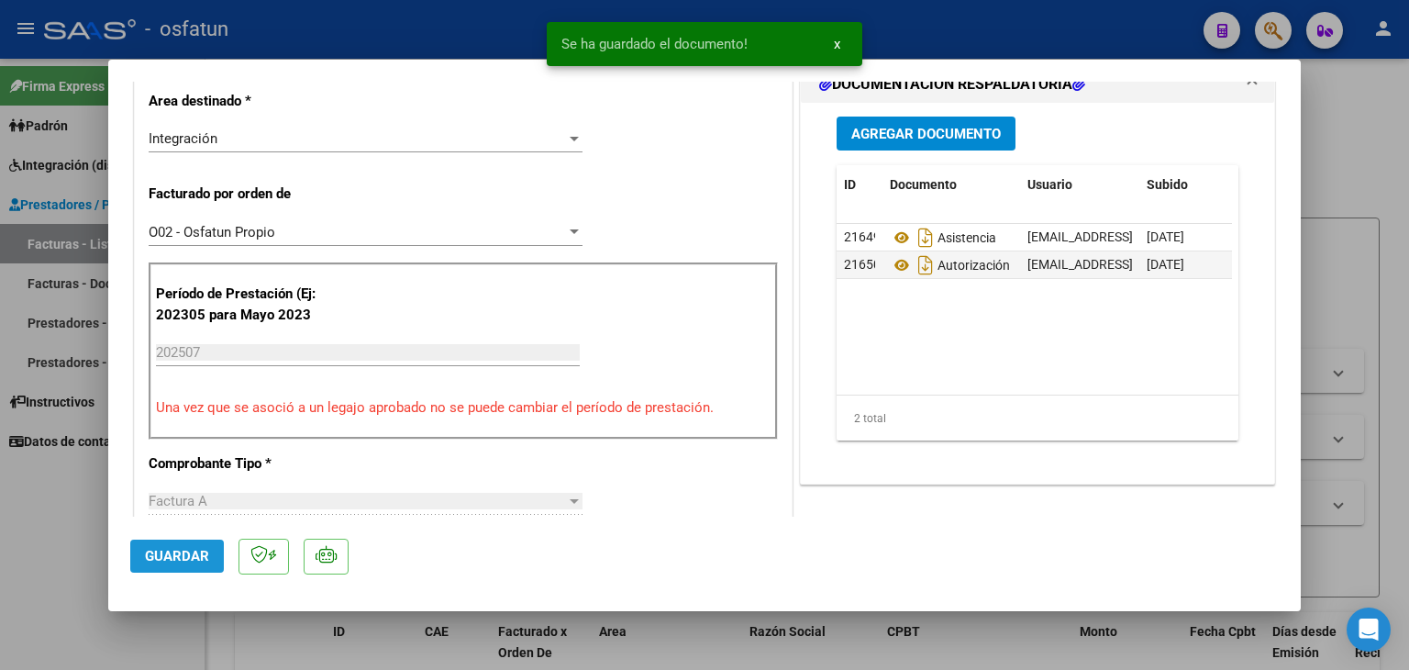
click at [220, 562] on button "Guardar" at bounding box center [177, 555] width 94 height 33
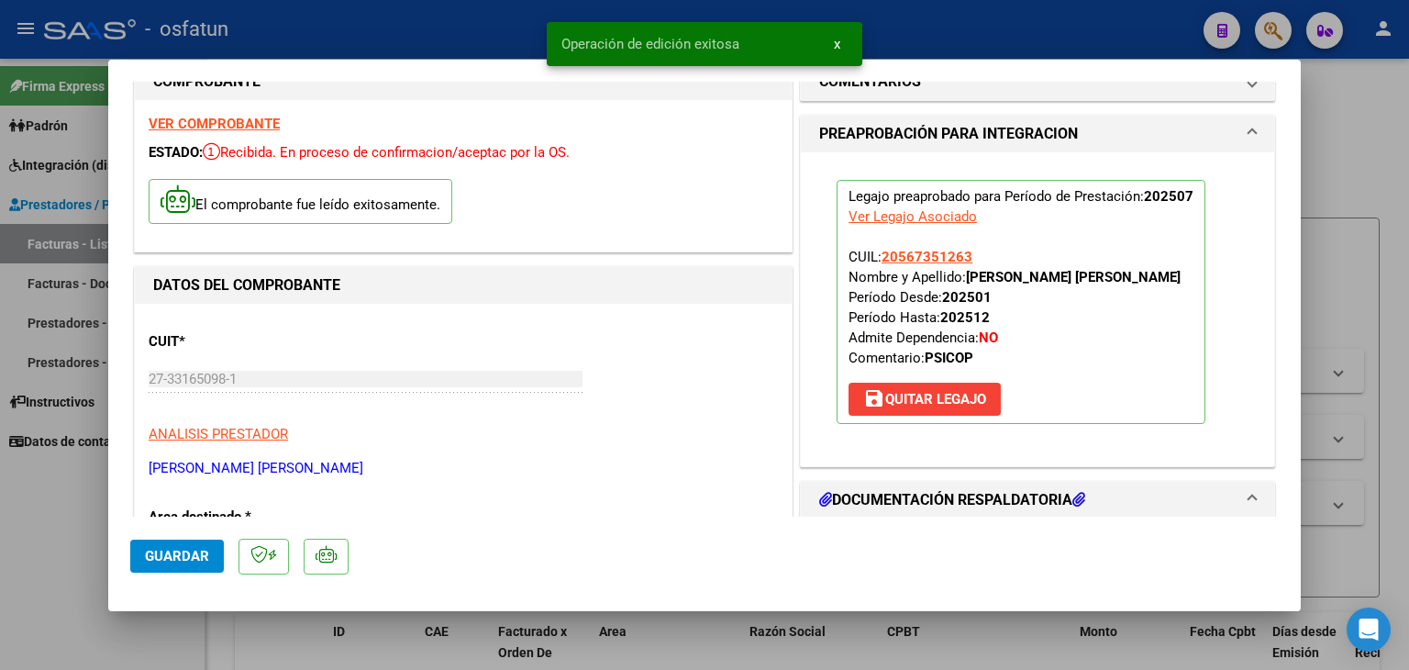
scroll to position [0, 0]
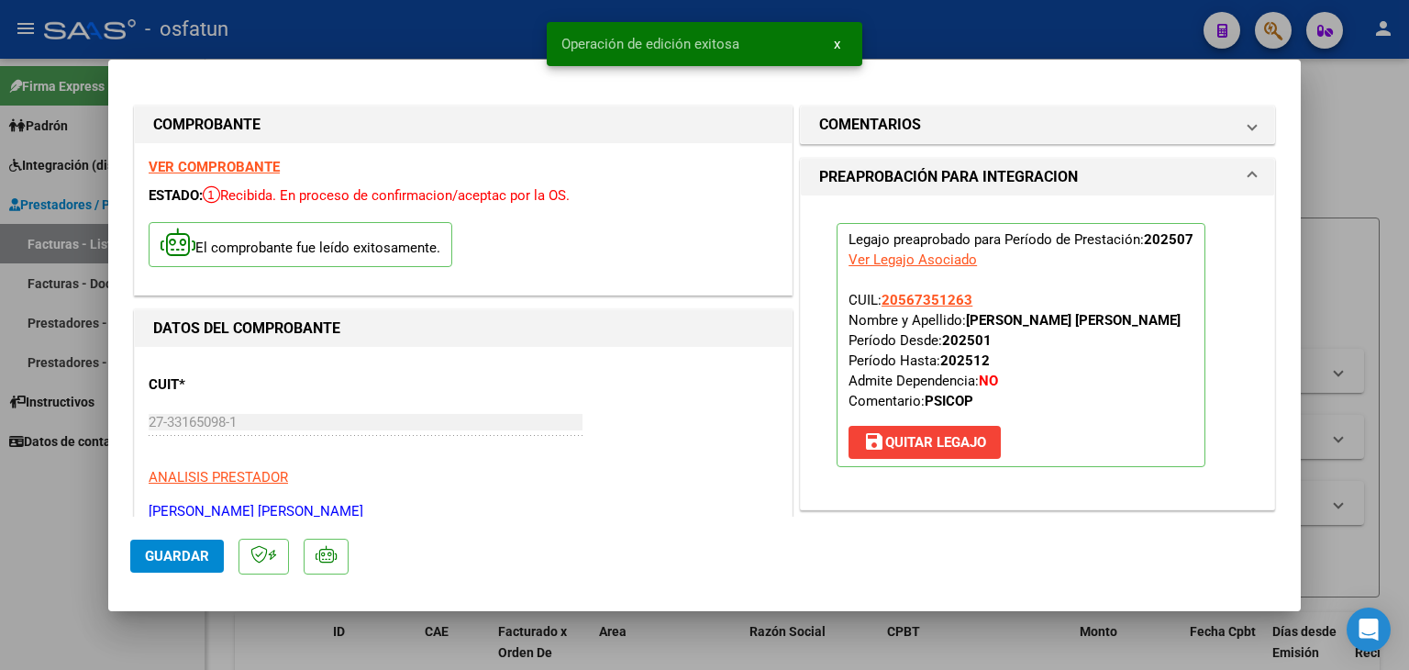
click at [937, 35] on div at bounding box center [704, 335] width 1409 height 670
type input "$ 0,00"
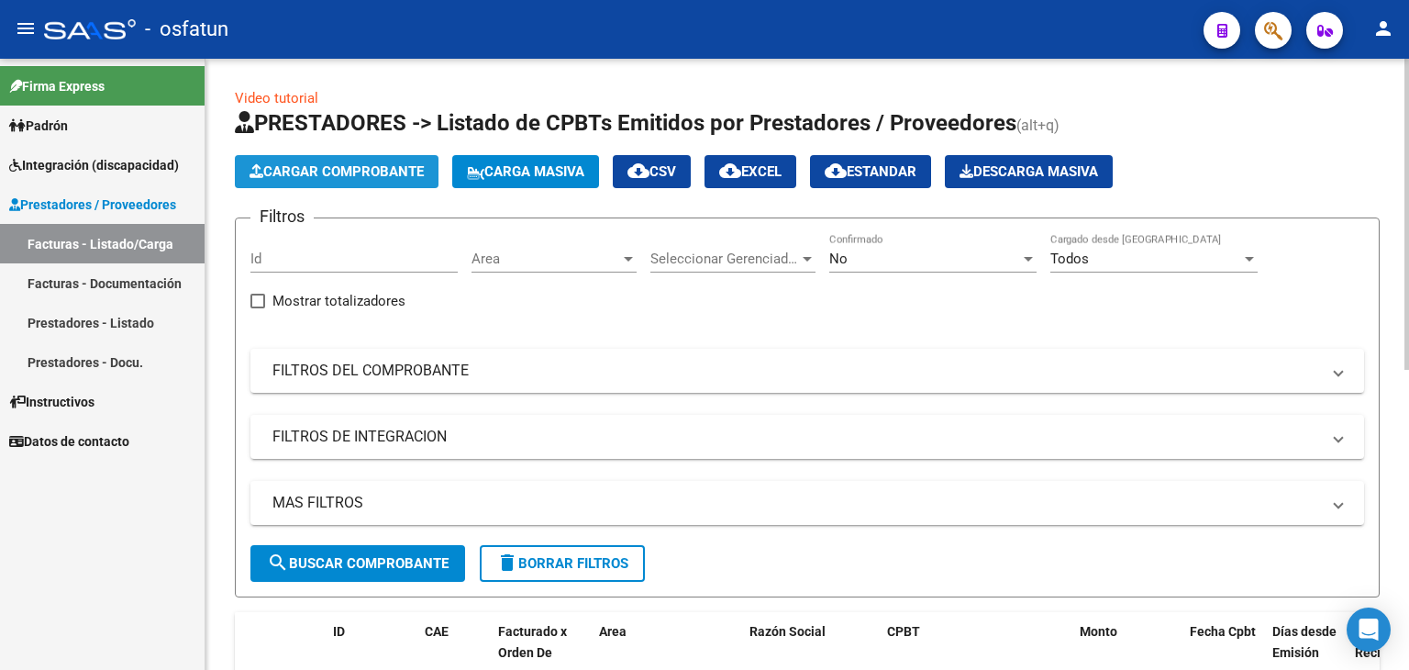
click at [396, 172] on span "Cargar Comprobante" at bounding box center [337, 171] width 174 height 17
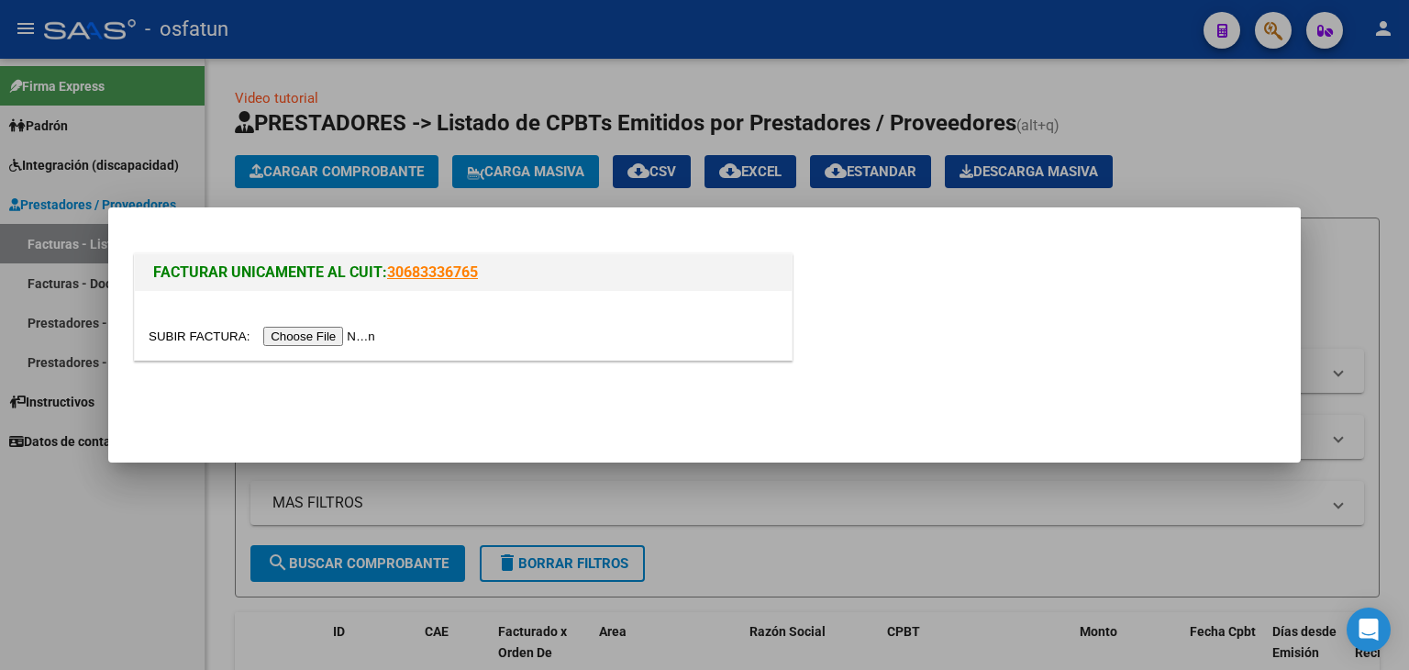
click at [348, 339] on input "file" at bounding box center [265, 336] width 232 height 19
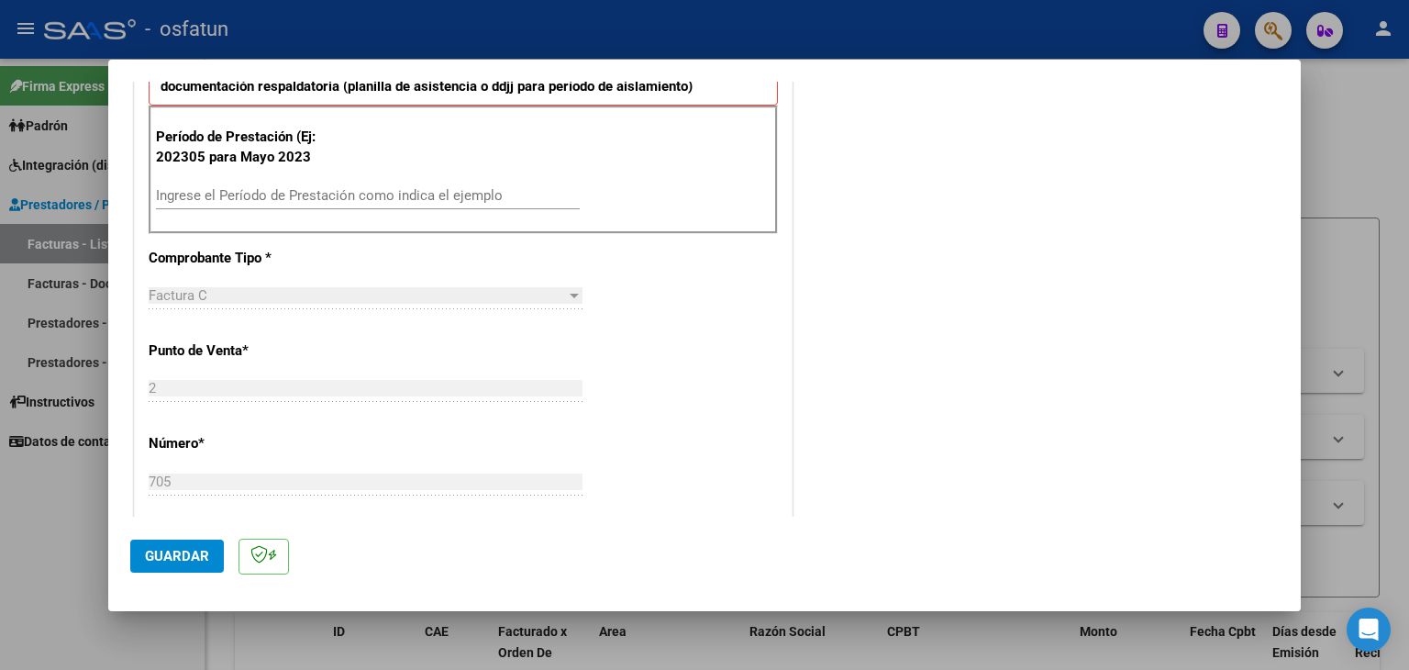
scroll to position [642, 0]
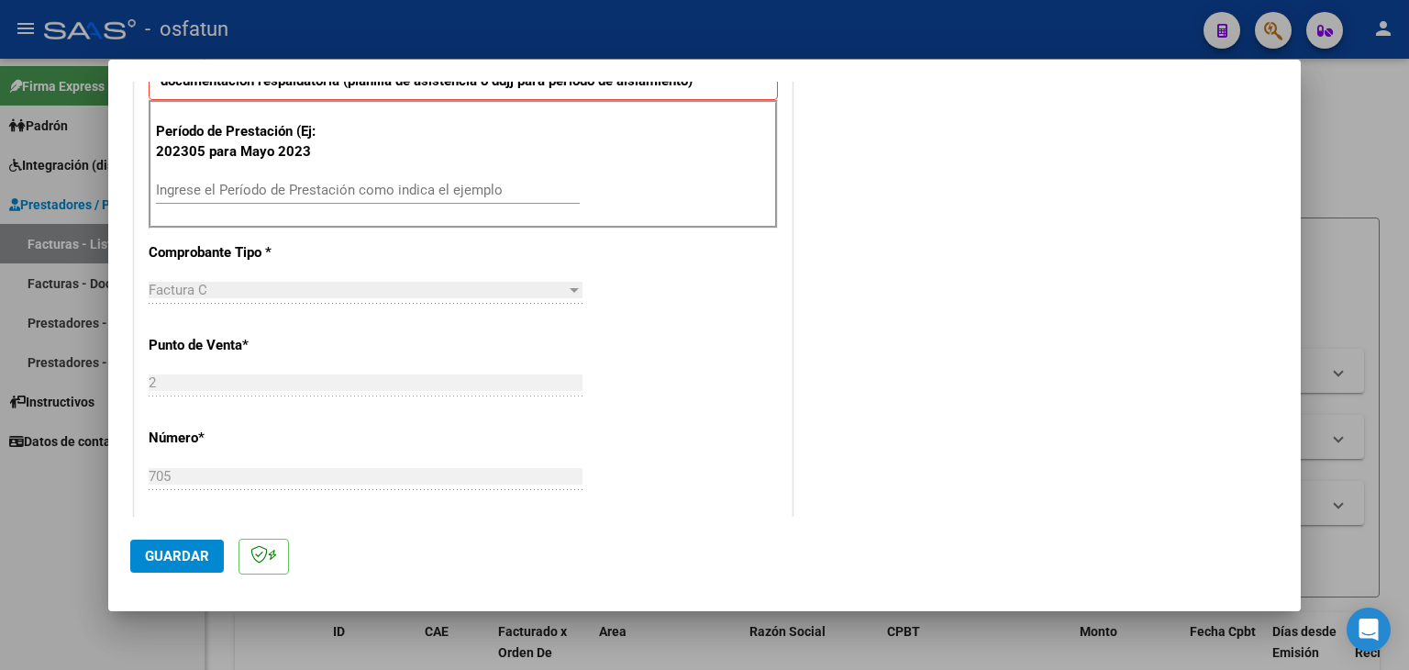
click at [320, 194] on input "Ingrese el Período de Prestación como indica el ejemplo" at bounding box center [368, 190] width 424 height 17
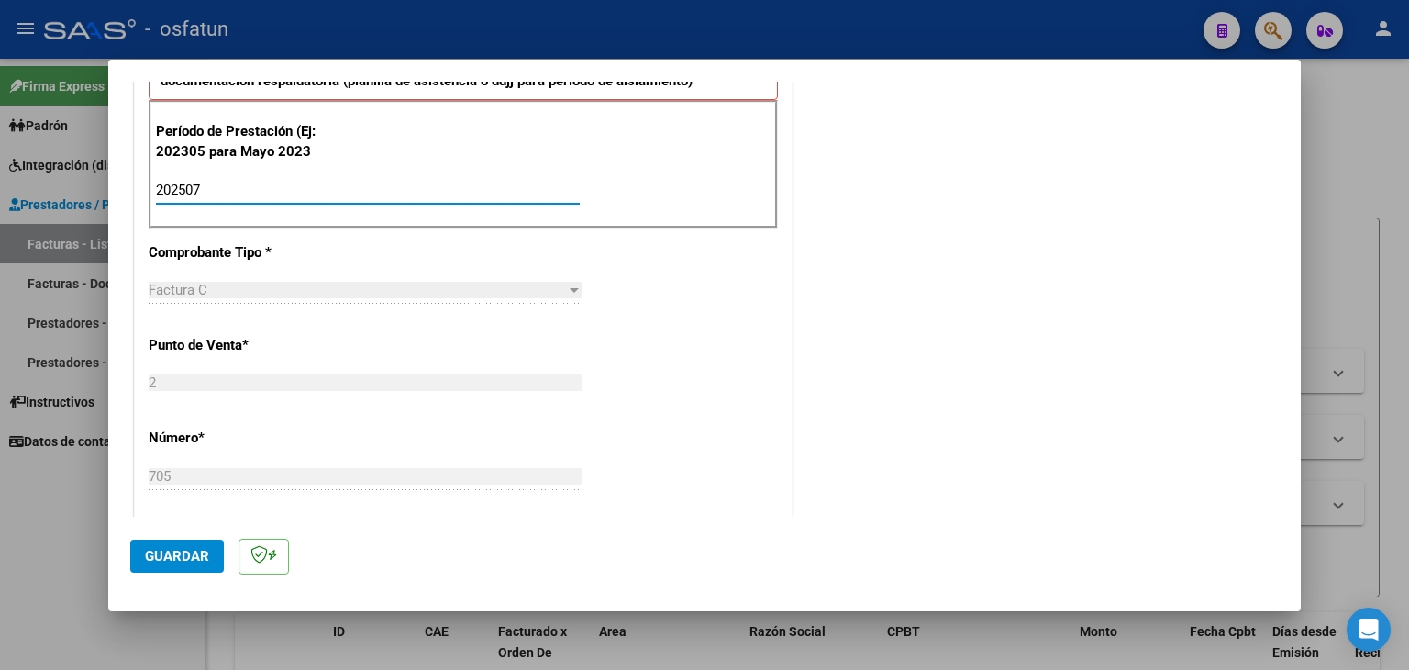
type input "202507"
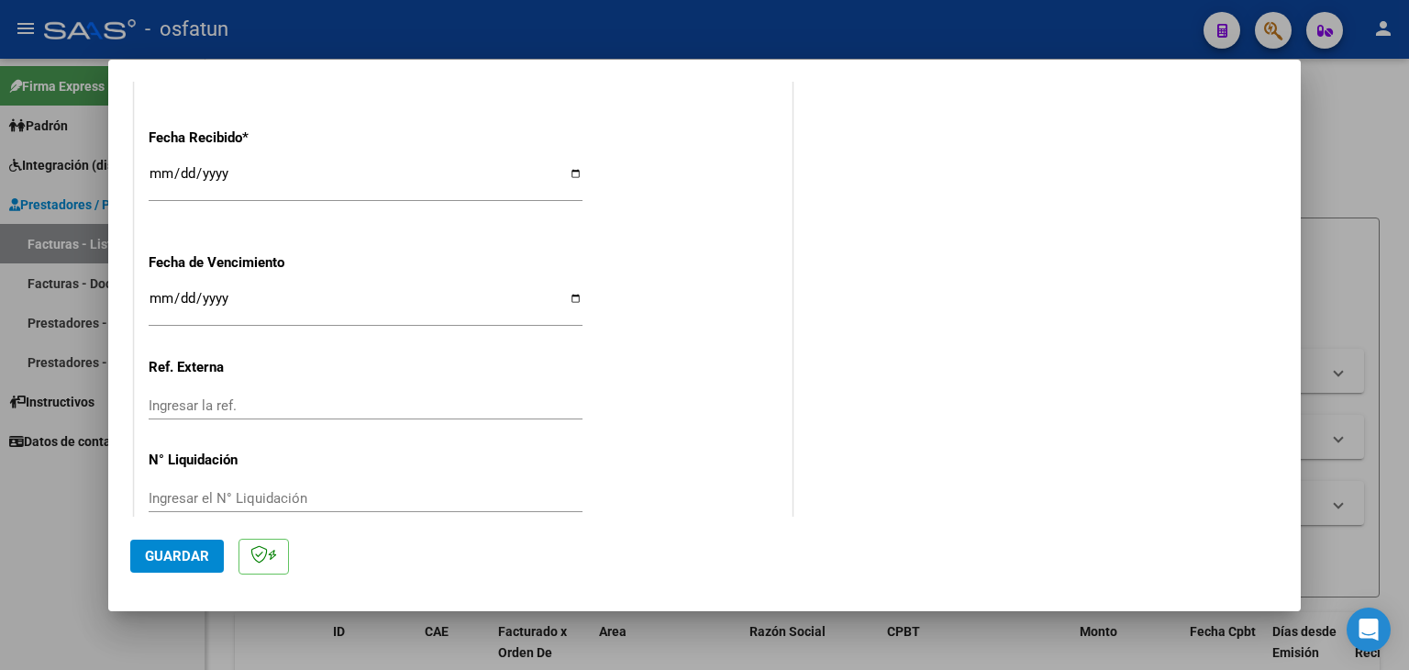
scroll to position [1374, 0]
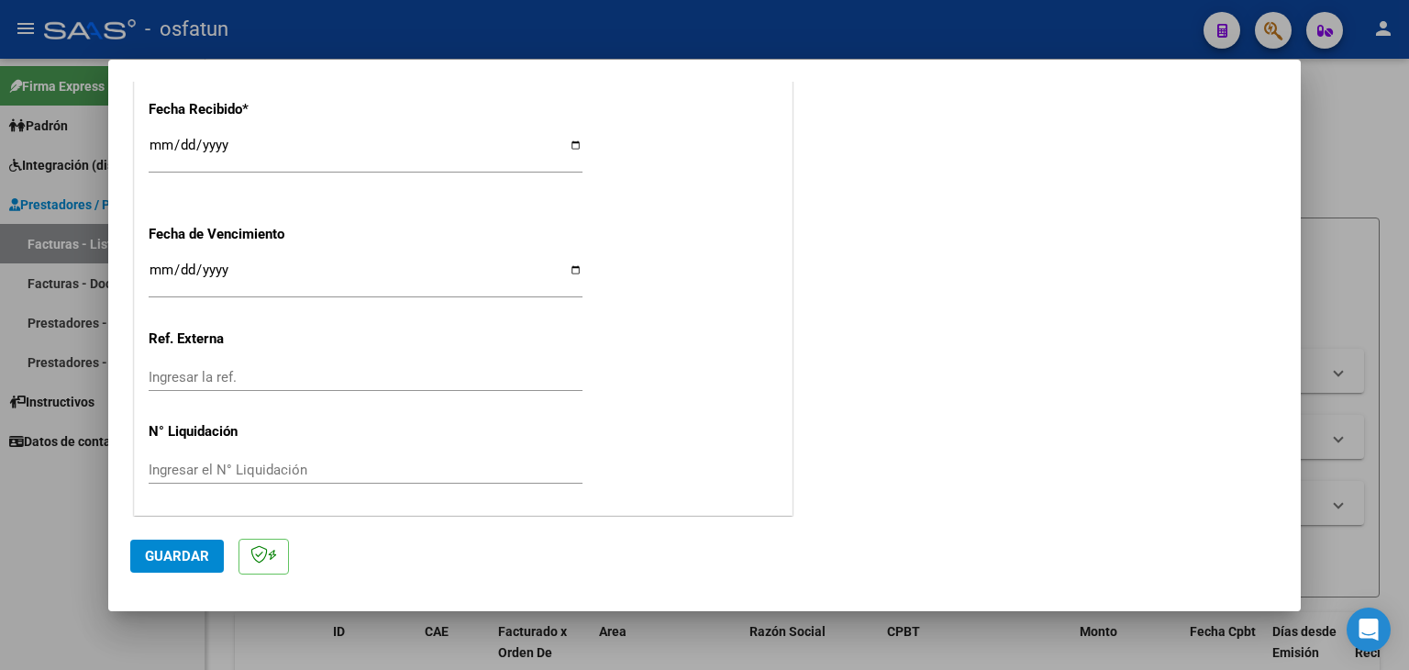
click at [187, 558] on span "Guardar" at bounding box center [177, 556] width 64 height 17
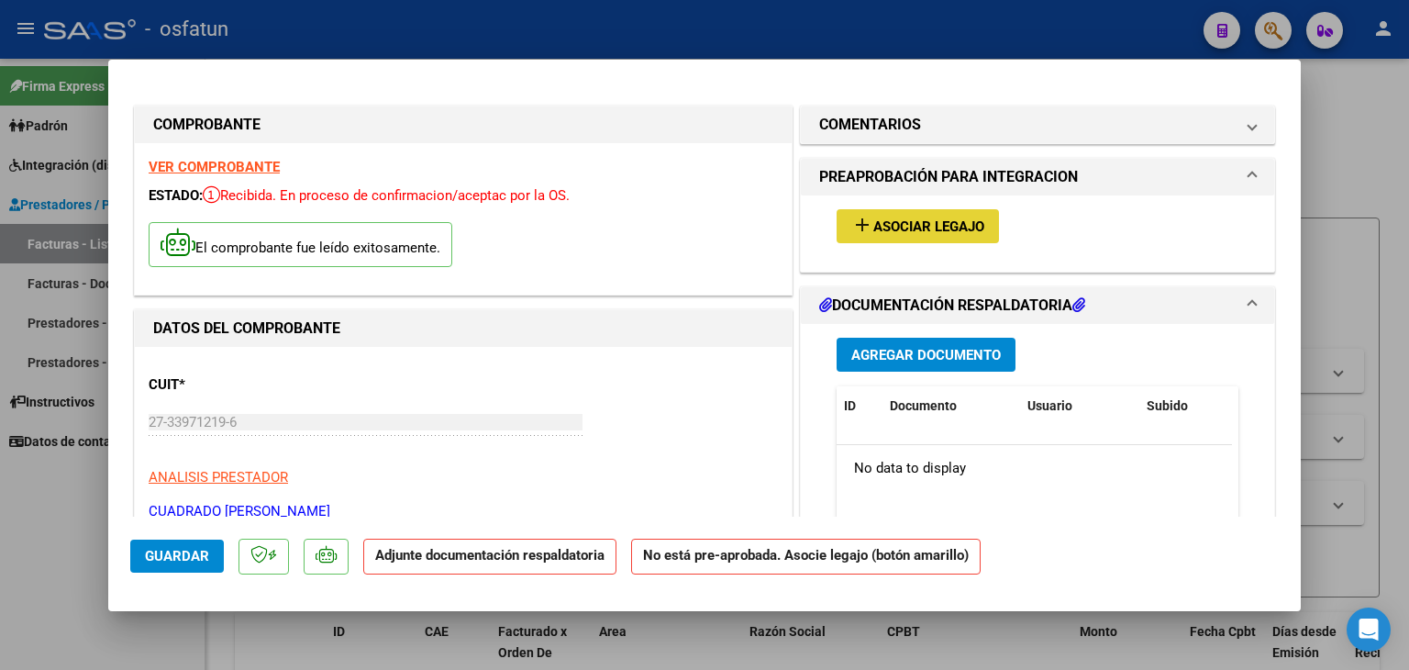
click at [914, 225] on span "Asociar Legajo" at bounding box center [928, 226] width 111 height 17
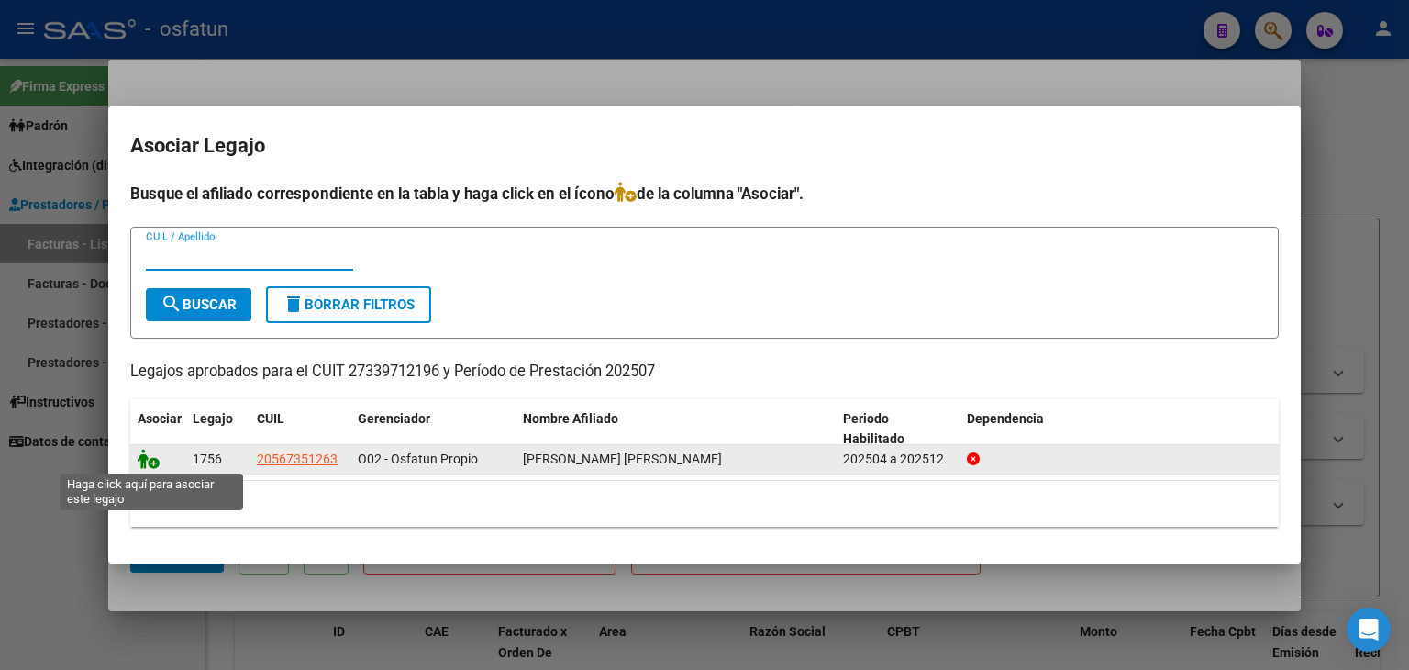
click at [147, 461] on icon at bounding box center [149, 459] width 22 height 20
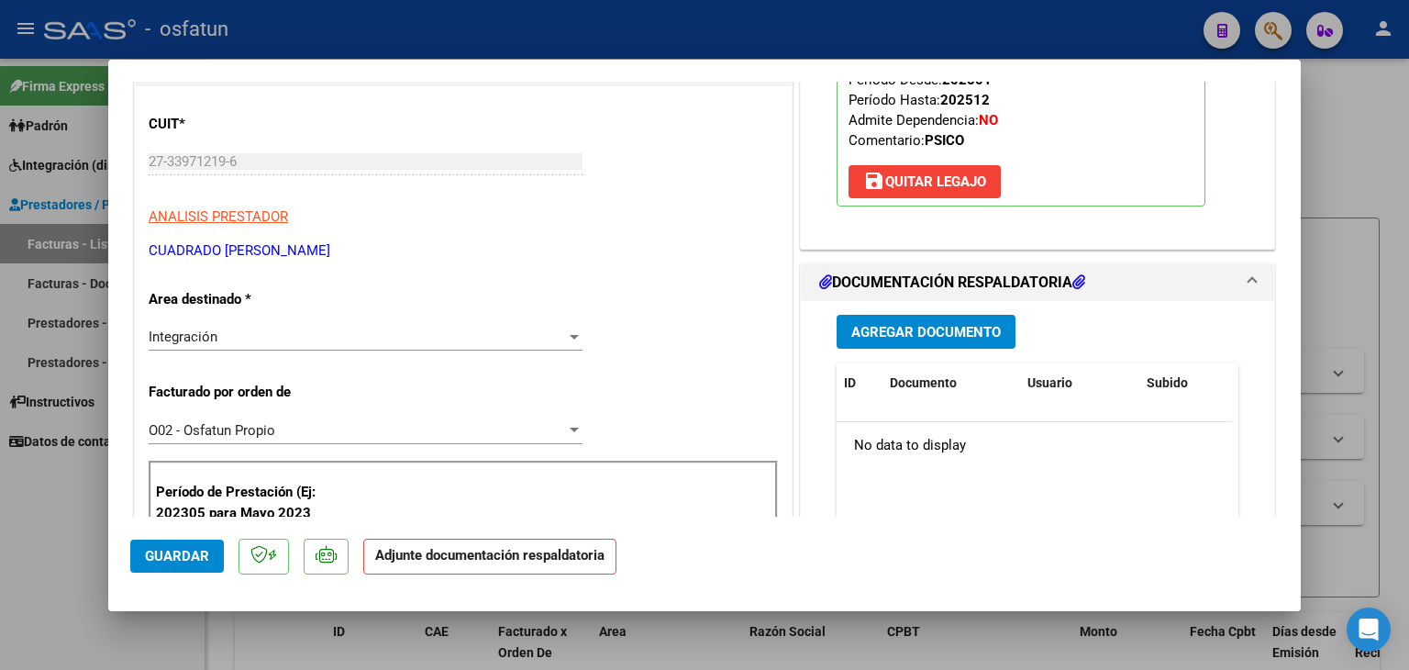
scroll to position [275, 0]
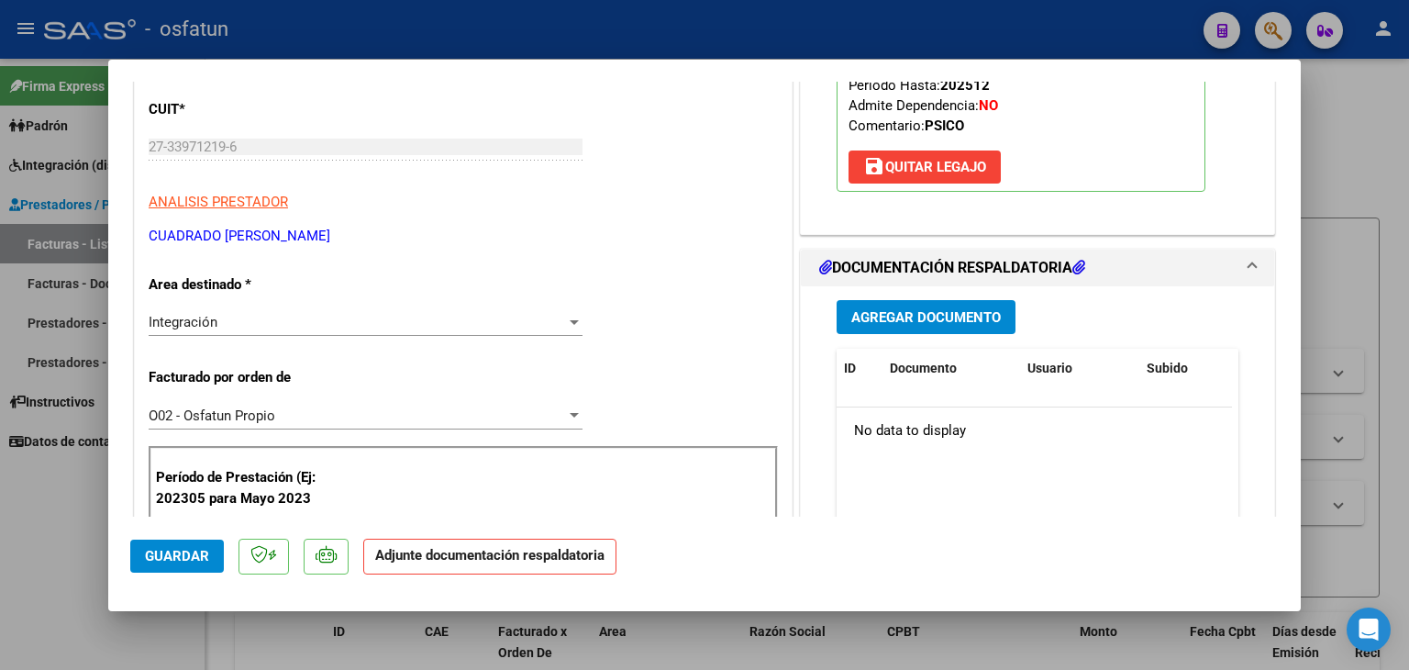
click at [880, 316] on div "Agregar Documento ID Documento Usuario Subido Acción No data to display 0 total…" at bounding box center [1037, 469] width 429 height 366
click at [909, 326] on span "Agregar Documento" at bounding box center [926, 317] width 150 height 17
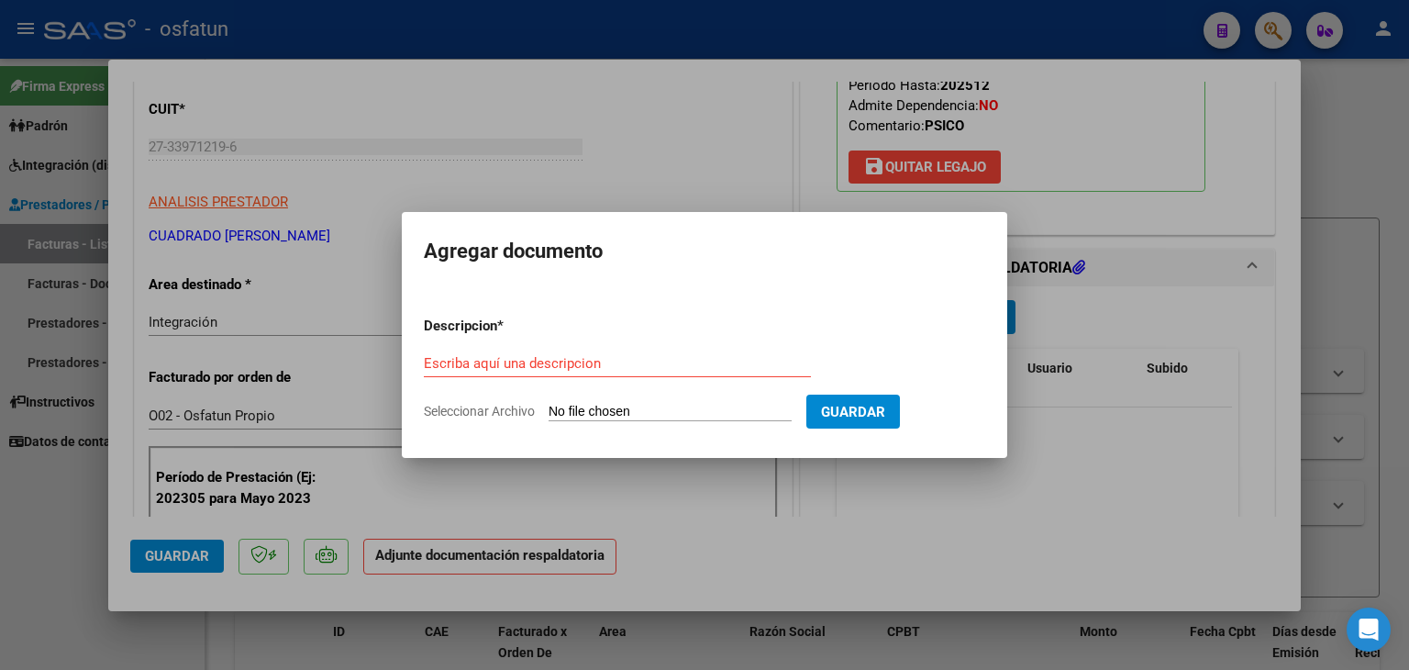
click at [533, 353] on div "Escriba aquí una descripcion" at bounding box center [617, 364] width 387 height 28
type input "P"
type input "ASISTENCIA"
click at [648, 416] on input "Seleccionar Archivo" at bounding box center [670, 412] width 243 height 17
type input "C:\fakepath\PLANILLA ASISTENCIA - PSICO - [DATE].pdf"
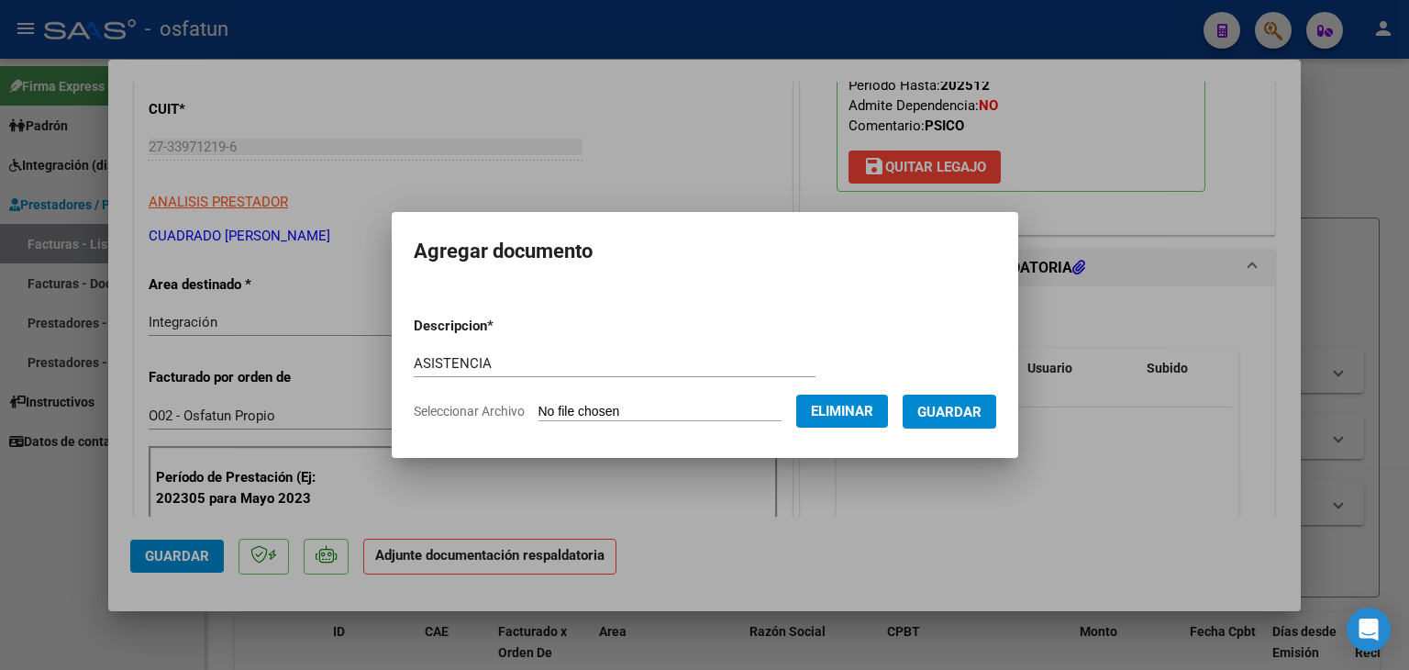
click at [961, 420] on span "Guardar" at bounding box center [949, 412] width 64 height 17
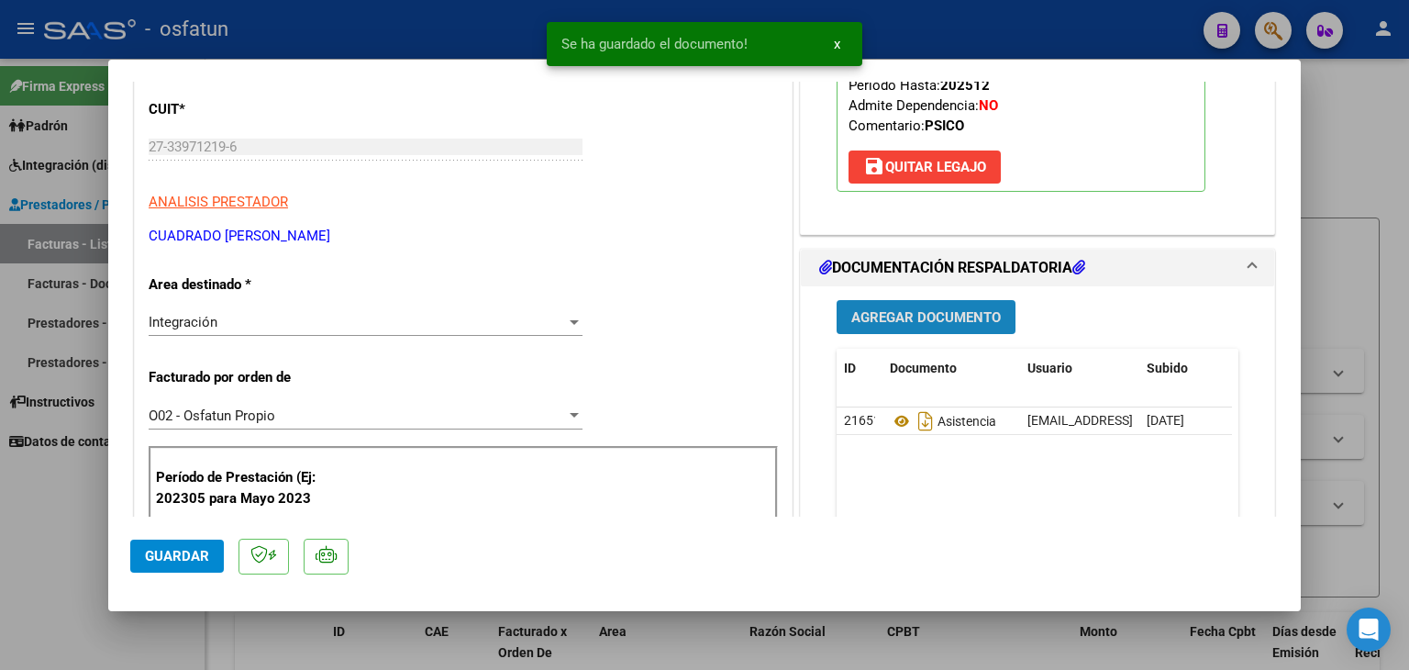
click at [923, 326] on span "Agregar Documento" at bounding box center [926, 317] width 150 height 17
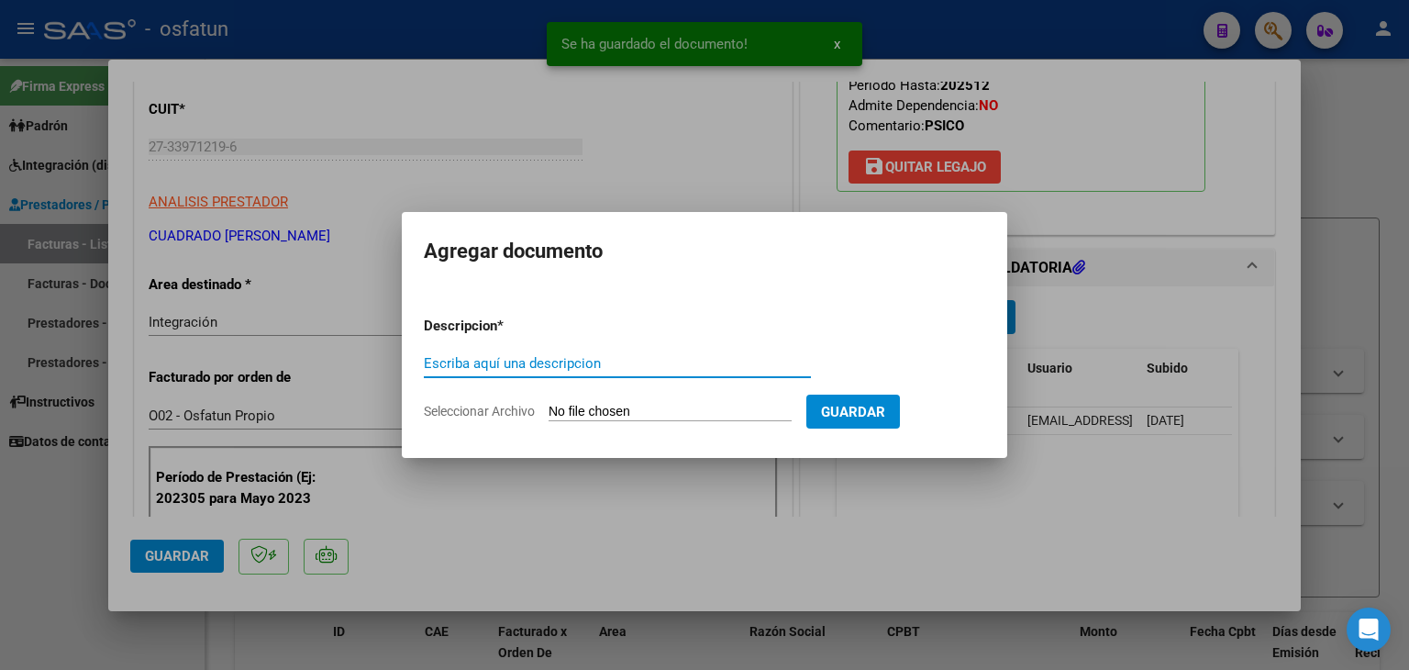
click at [536, 366] on input "Escriba aquí una descripcion" at bounding box center [617, 363] width 387 height 17
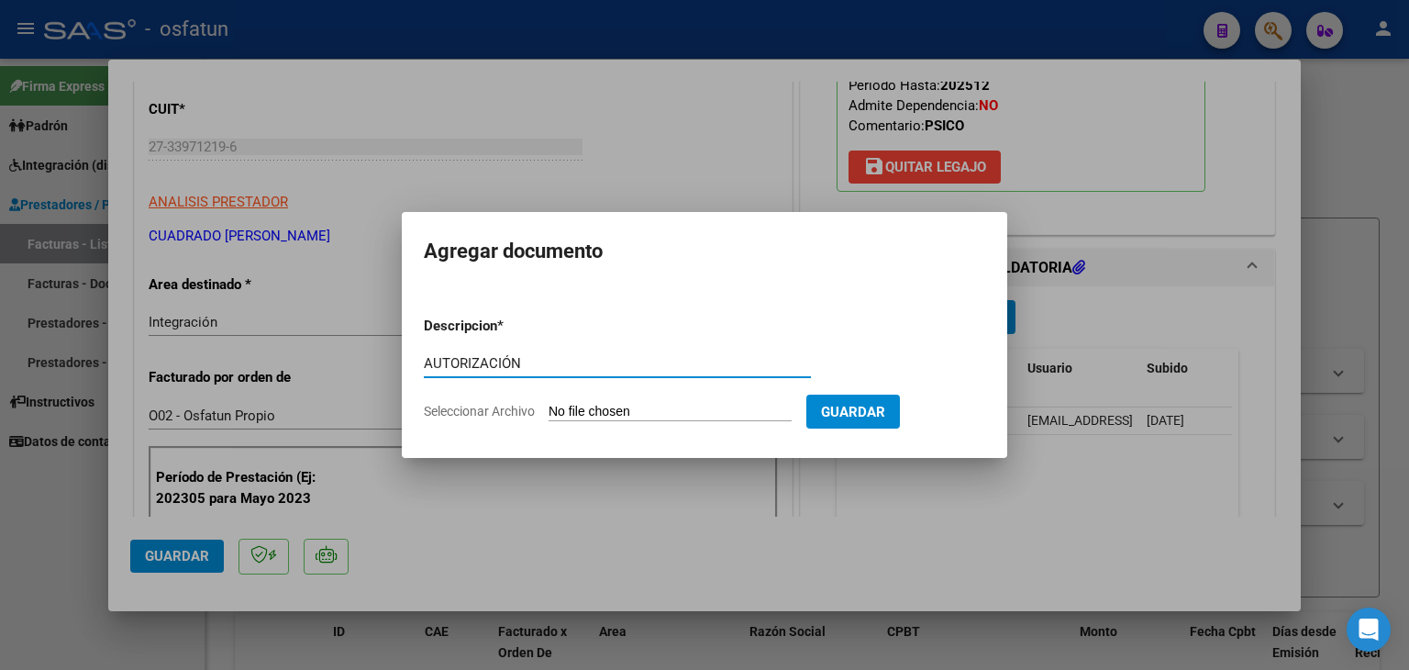
type input "AUTORIZACIÓN"
click at [603, 414] on input "Seleccionar Archivo" at bounding box center [670, 412] width 243 height 17
type input "C:\fakepath\PRESUPUESTO AUTORIZADO - MAESTRA DE AP - [DATE].pdf"
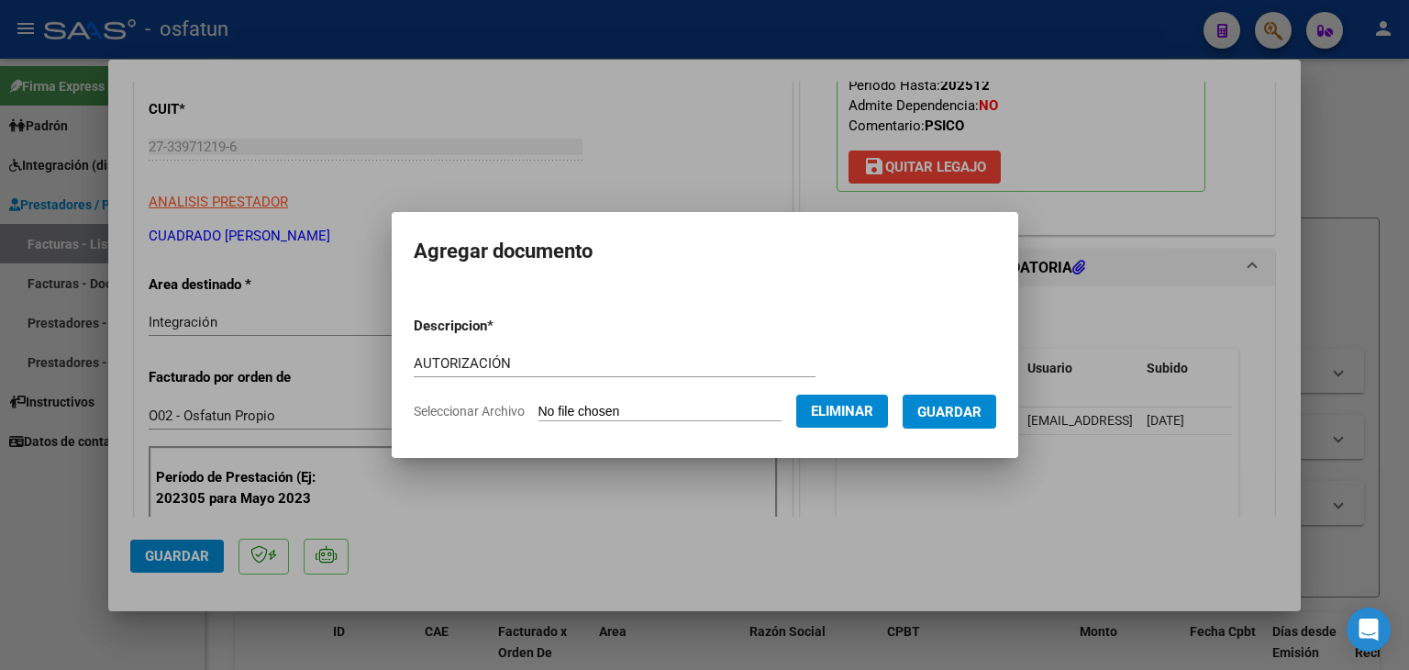
click at [824, 405] on button "Eliminar" at bounding box center [842, 410] width 92 height 33
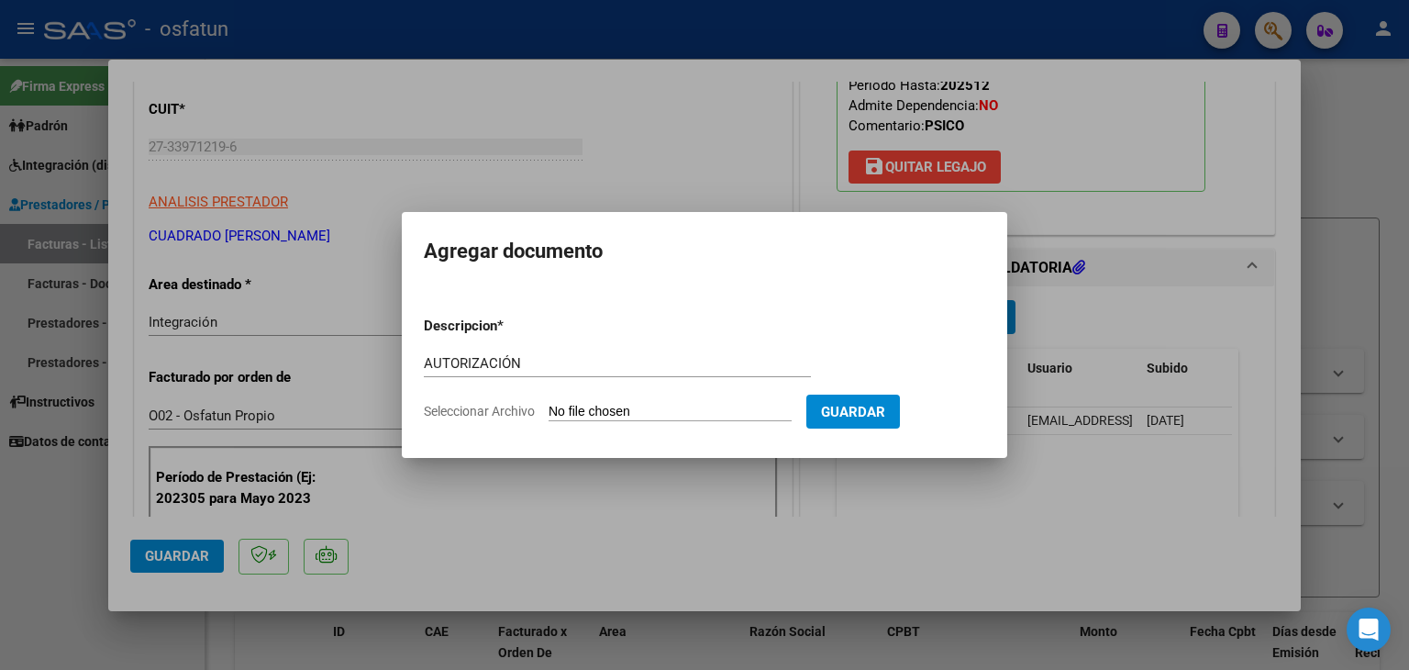
click at [668, 406] on input "Seleccionar Archivo" at bounding box center [670, 412] width 243 height 17
type input "C:\fakepath\PRESUPUESTO AUTORIZADO - PSICO - 2025.pdf"
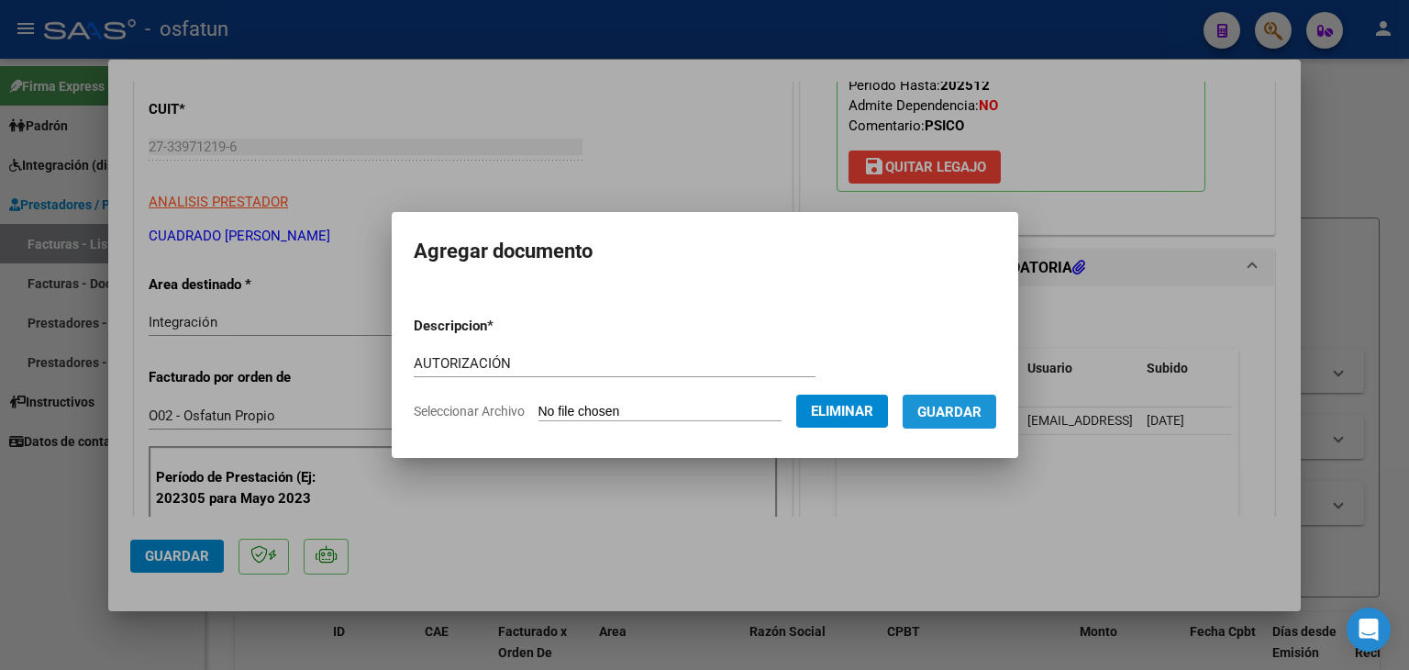
click at [970, 400] on button "Guardar" at bounding box center [950, 411] width 94 height 34
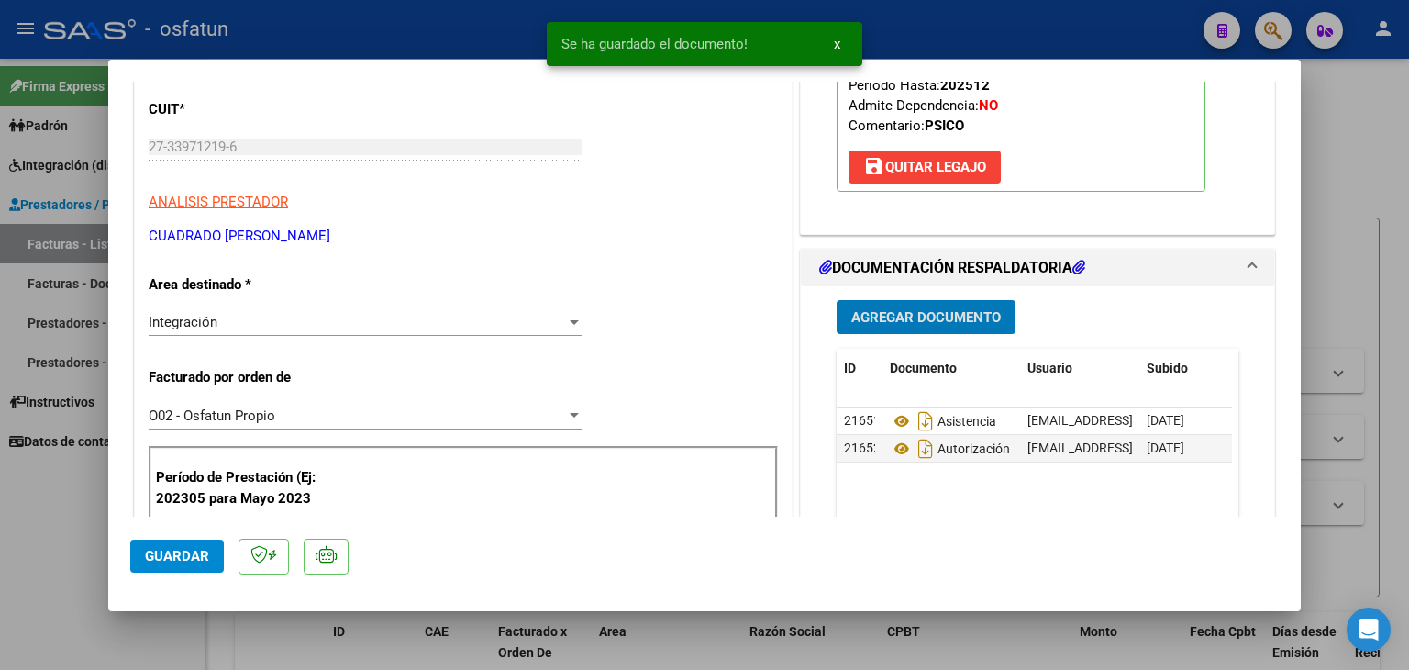
click at [440, 41] on div at bounding box center [704, 335] width 1409 height 670
type input "$ 0,00"
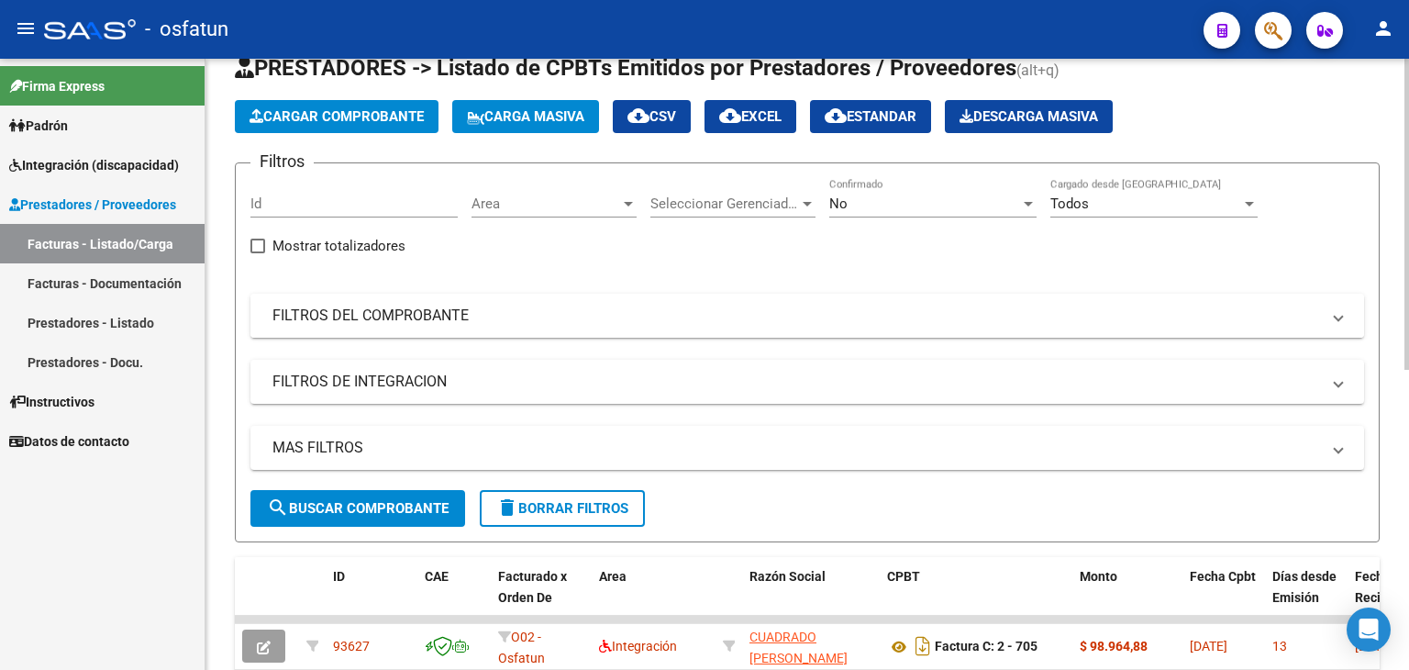
scroll to position [0, 0]
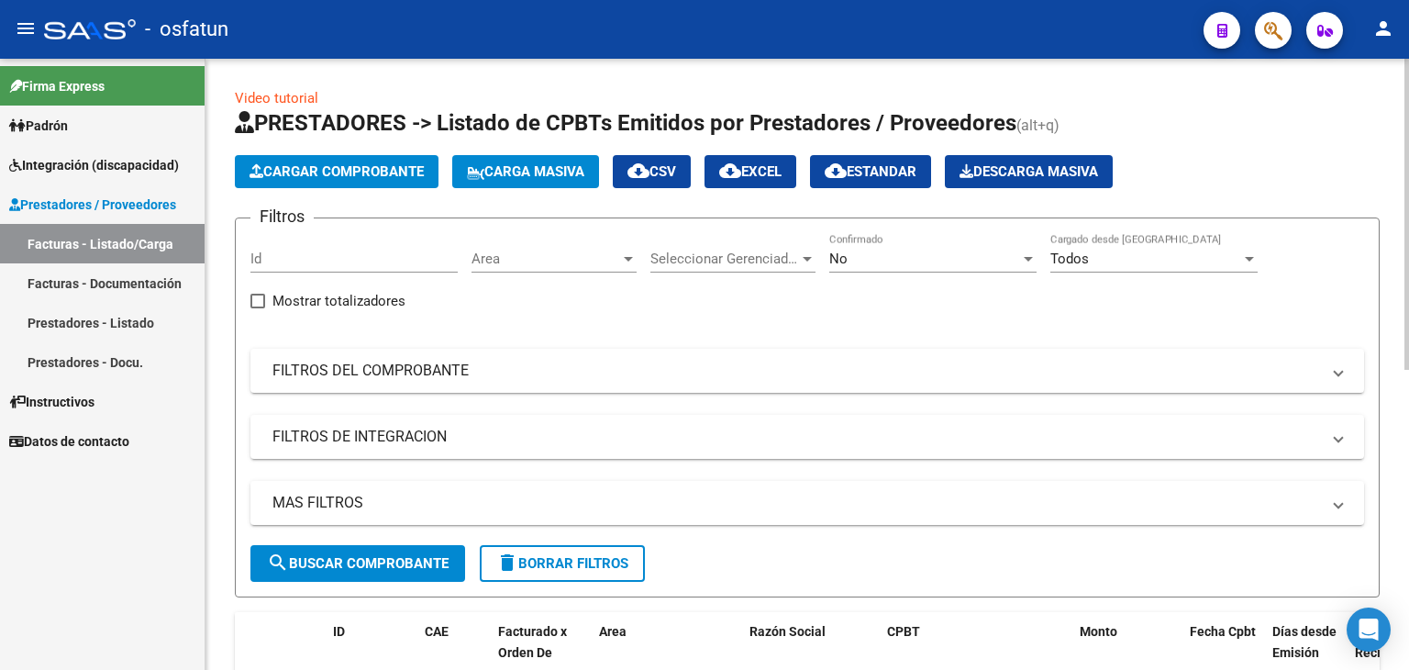
click at [359, 184] on button "Cargar Comprobante" at bounding box center [337, 171] width 204 height 33
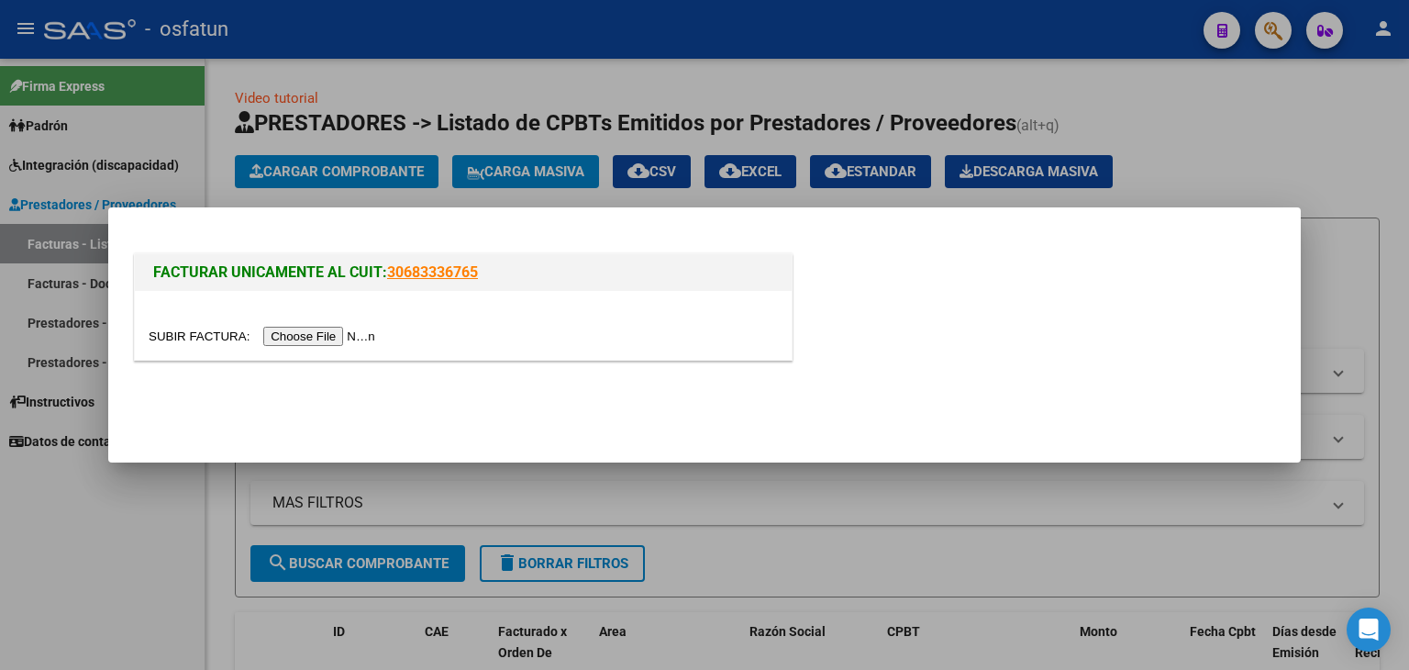
click at [327, 361] on div "FACTURAR UNICAMENTE AL CUIT: 30683336765" at bounding box center [463, 307] width 666 height 115
